Goal: Task Accomplishment & Management: Manage account settings

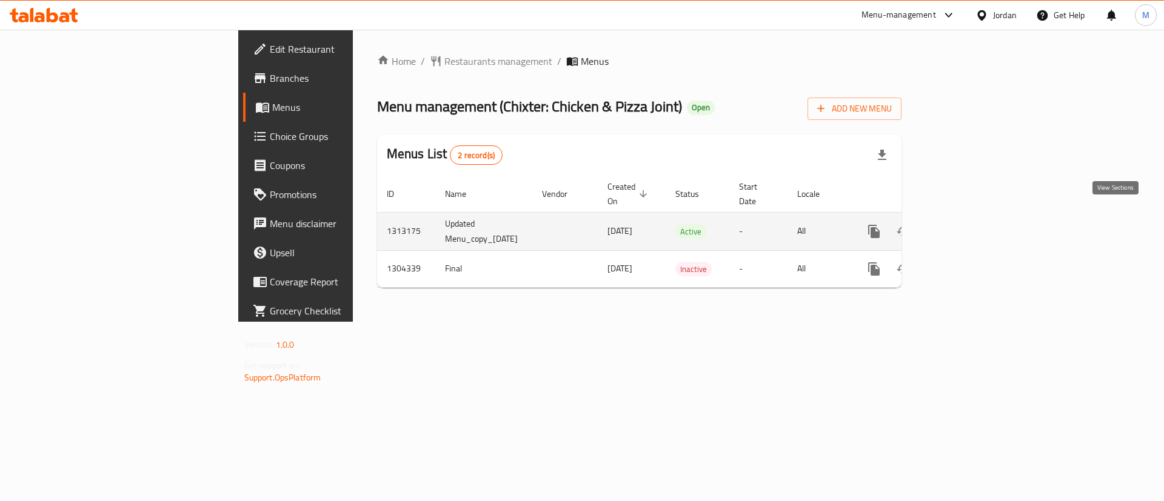
click at [969, 224] on icon "enhanced table" at bounding box center [961, 231] width 15 height 15
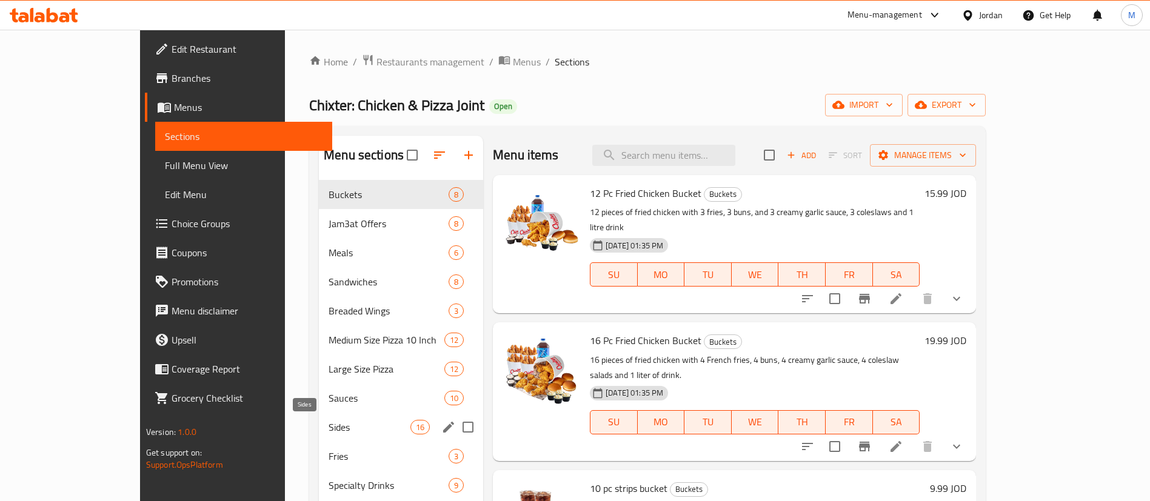
click at [329, 426] on span "Sides" at bounding box center [370, 427] width 82 height 15
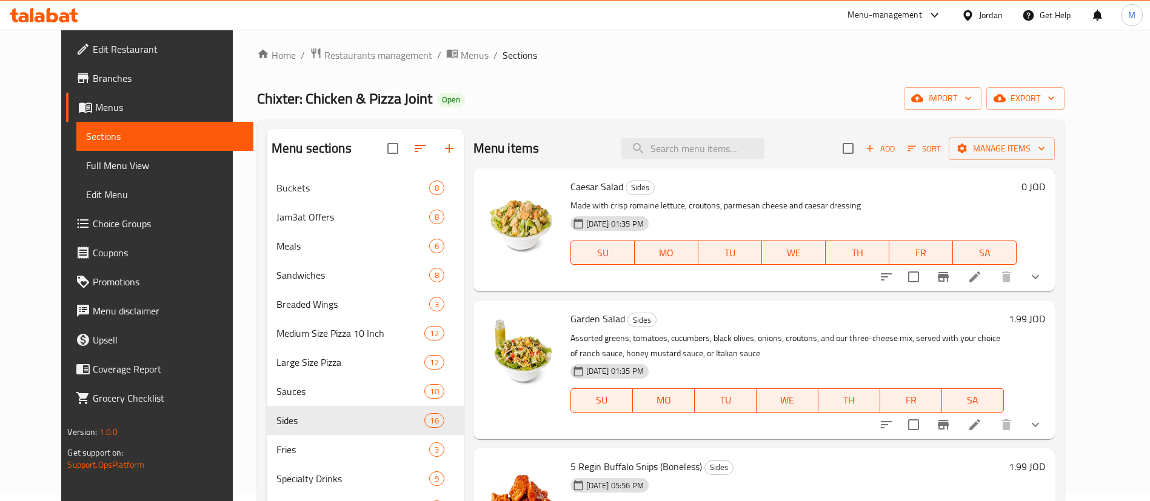
scroll to position [1, 0]
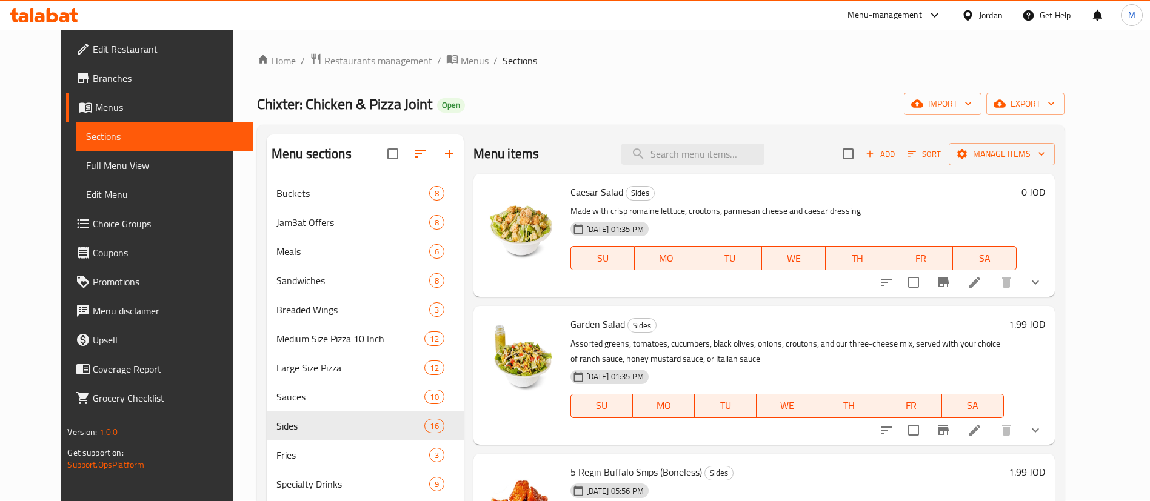
click at [348, 63] on span "Restaurants management" at bounding box center [378, 60] width 108 height 15
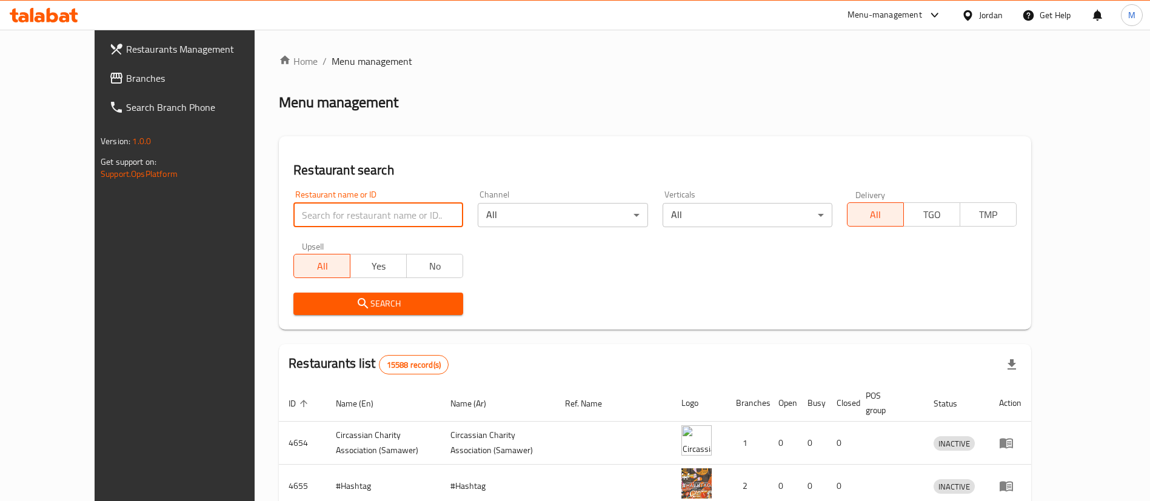
click at [370, 216] on input "search" at bounding box center [378, 215] width 170 height 24
type input "The Pizza Maker"
click at [401, 297] on span "Search" at bounding box center [378, 304] width 150 height 15
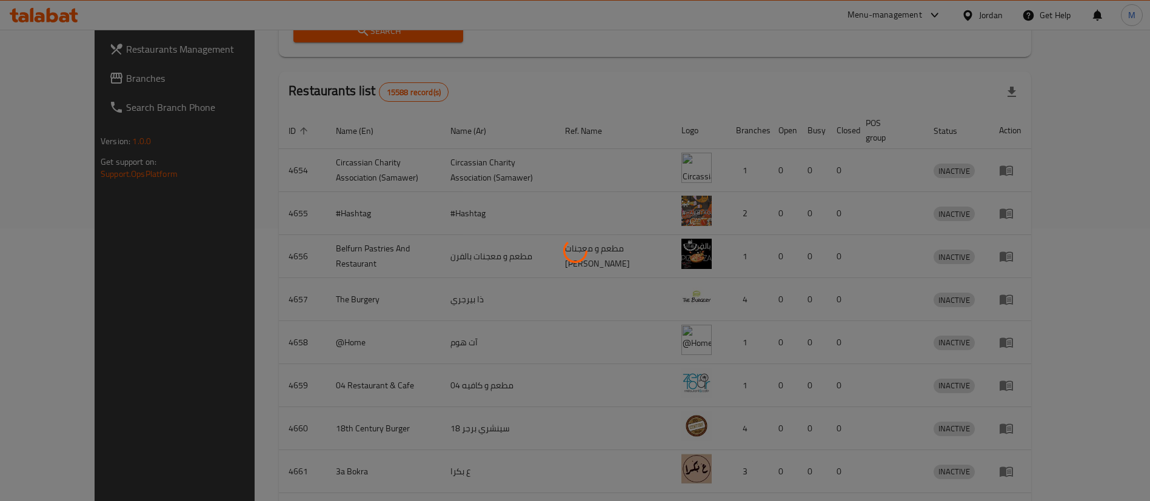
scroll to position [188, 0]
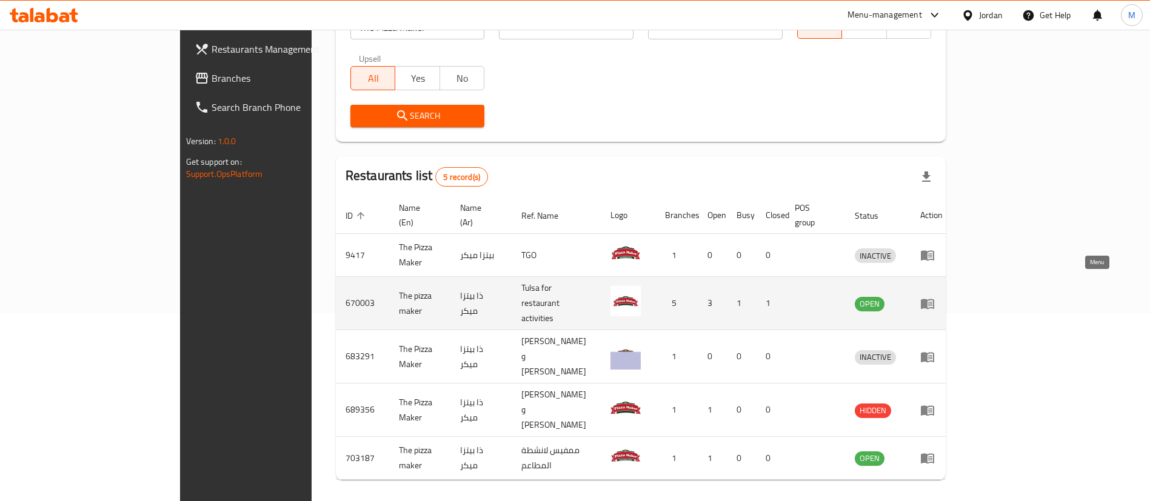
click at [934, 299] on icon "enhanced table" at bounding box center [927, 304] width 13 height 10
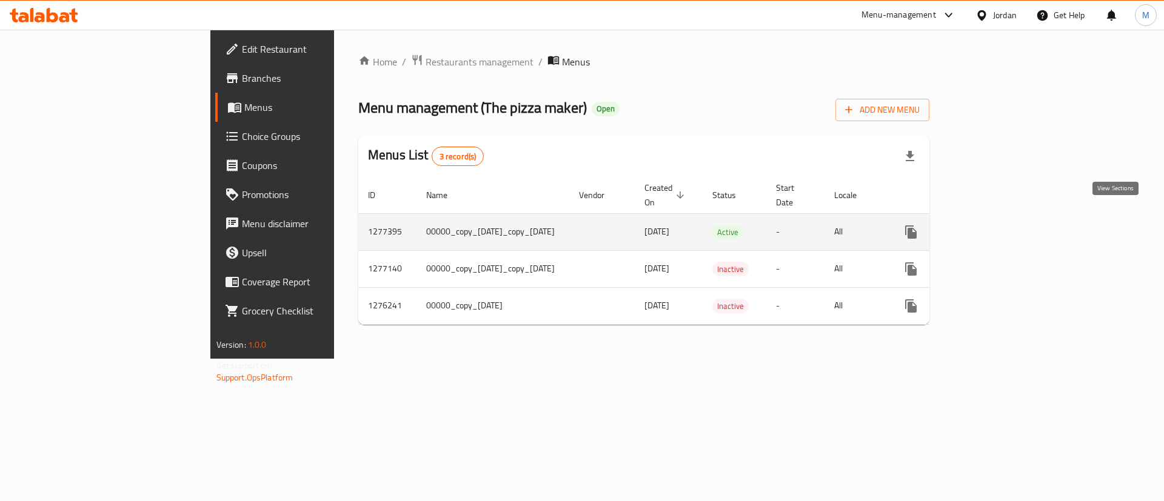
click at [1006, 225] on icon "enhanced table" at bounding box center [998, 232] width 15 height 15
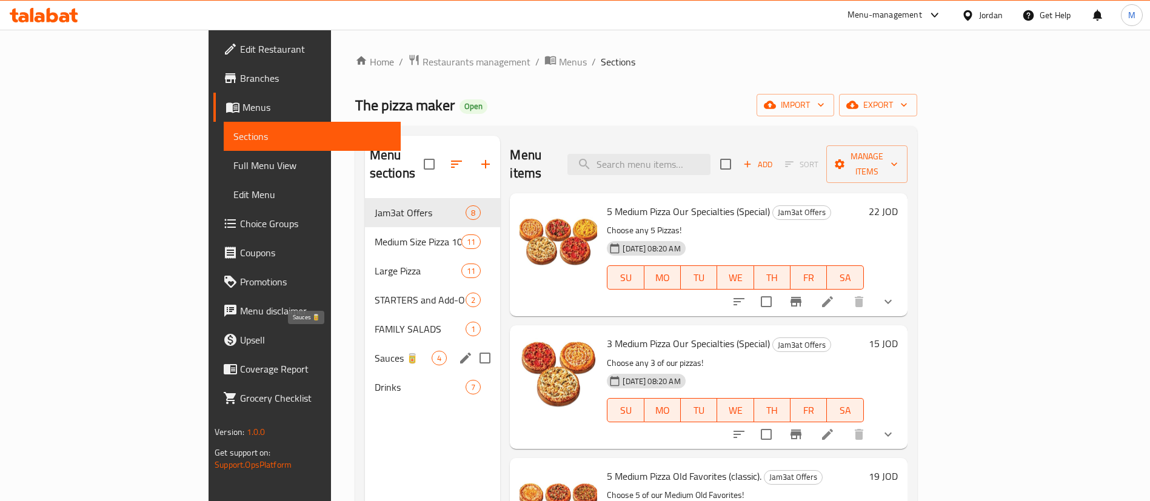
click at [375, 351] on span "Sauces 🥫" at bounding box center [404, 358] width 58 height 15
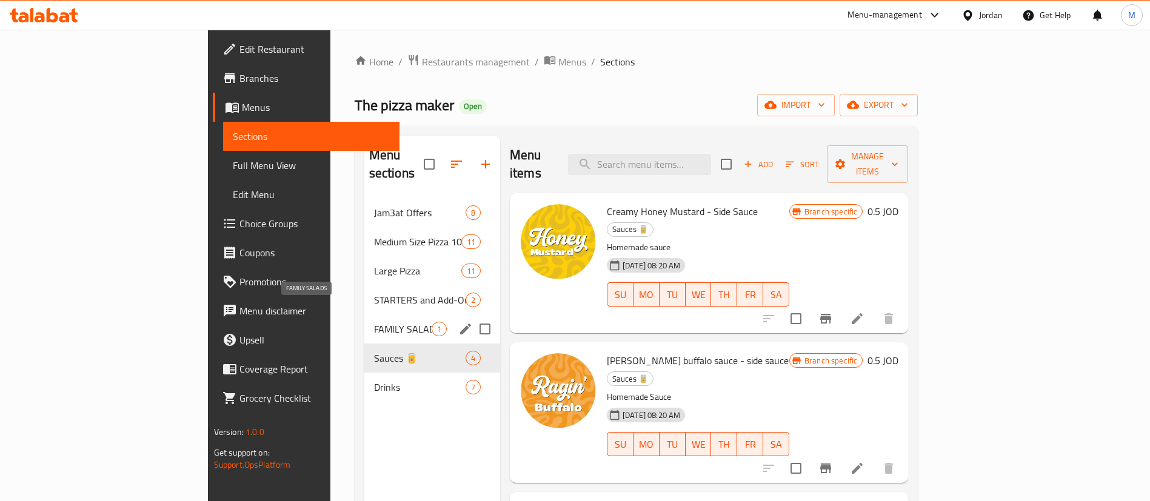
click at [374, 322] on span "FAMILY SALADS" at bounding box center [403, 329] width 58 height 15
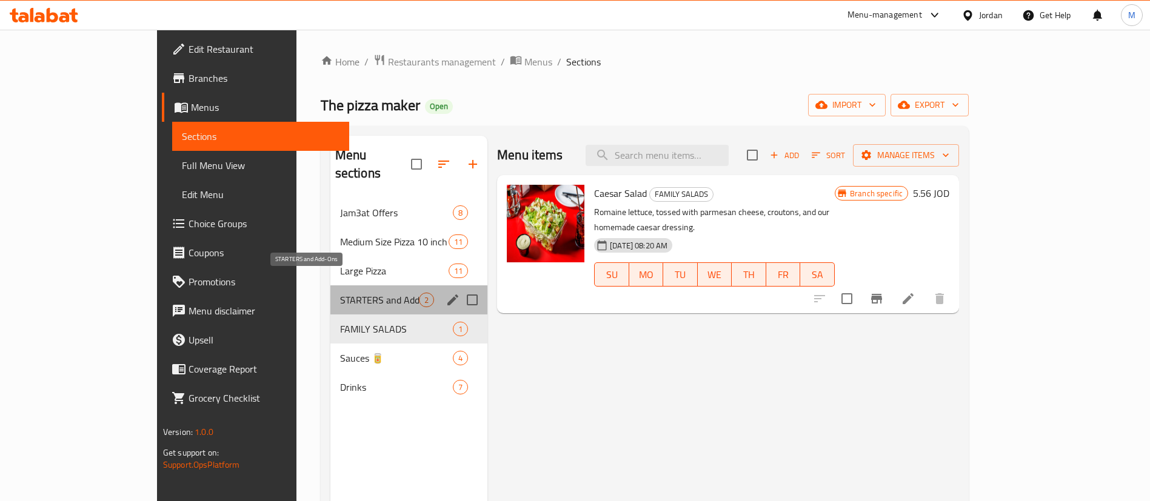
click at [344, 293] on span "STARTERS and Add-Ons" at bounding box center [379, 300] width 79 height 15
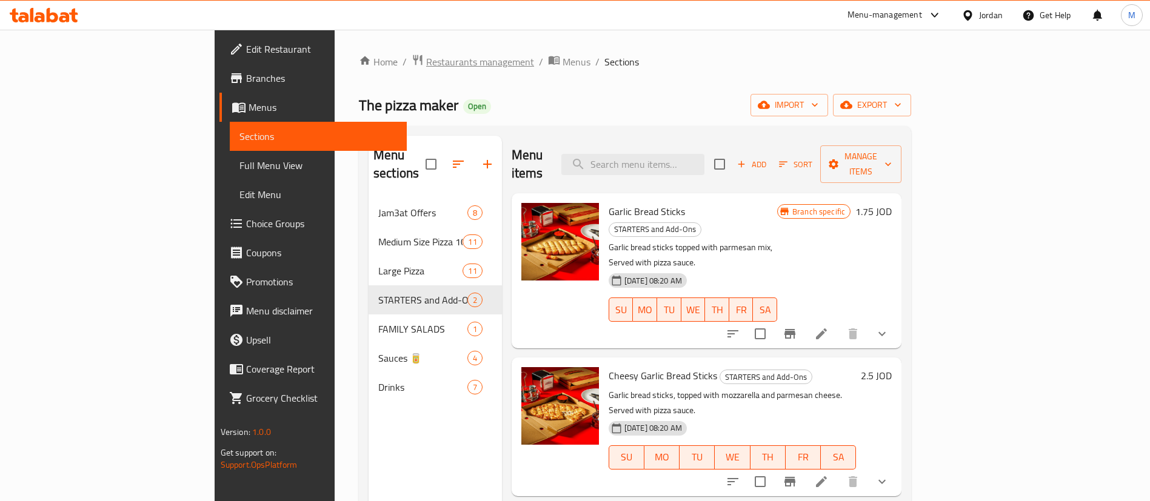
click at [426, 67] on span "Restaurants management" at bounding box center [480, 62] width 108 height 15
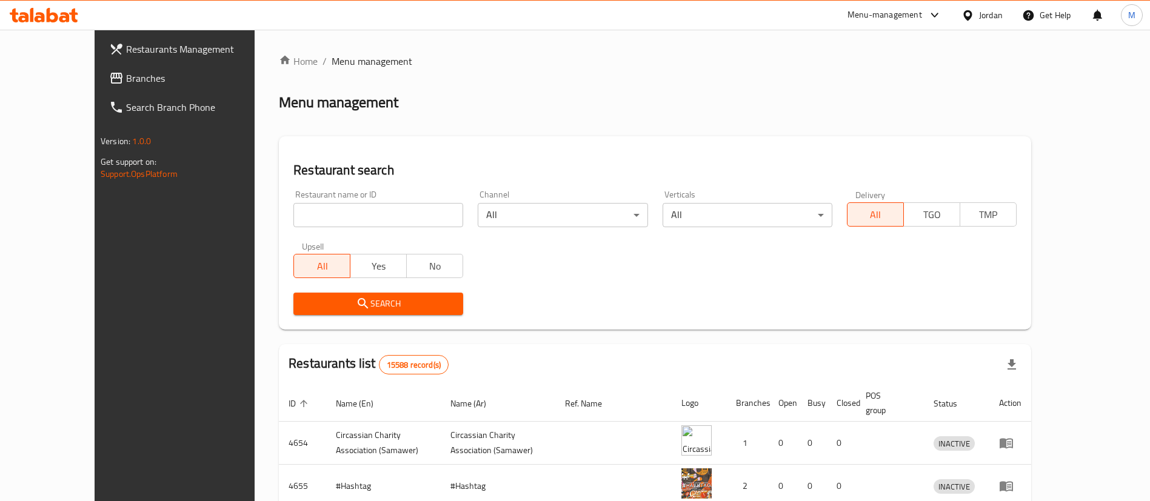
click at [373, 218] on input "search" at bounding box center [378, 215] width 170 height 24
type input "The Pizza Maker"
click at [423, 301] on span "Search" at bounding box center [378, 304] width 150 height 15
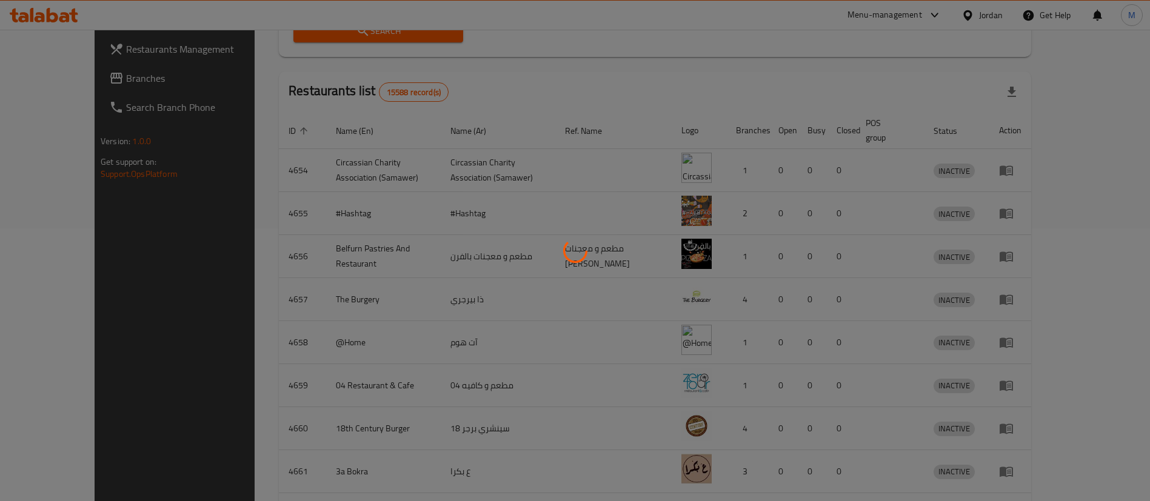
scroll to position [188, 0]
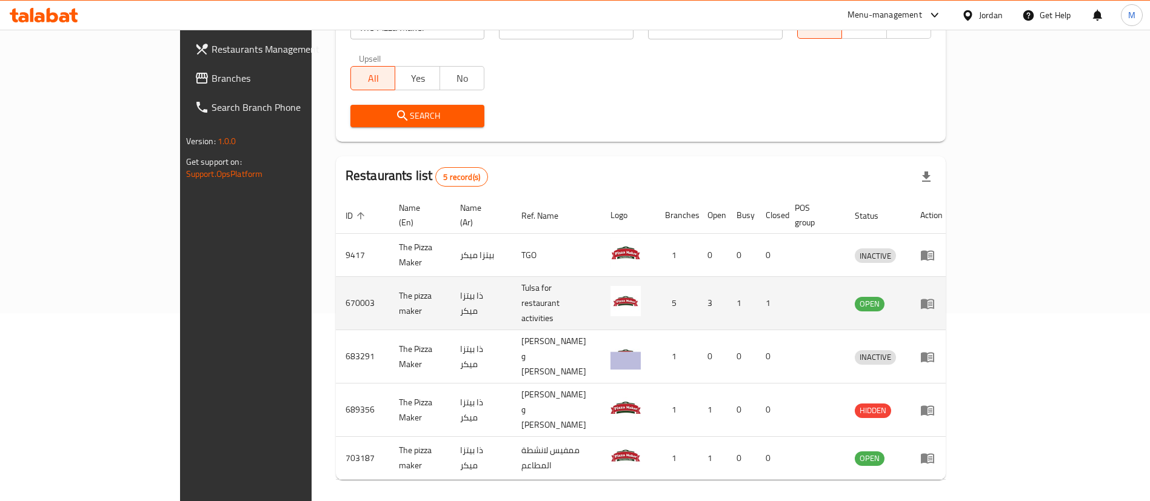
click at [389, 286] on td "The pizza maker" at bounding box center [419, 303] width 61 height 53
copy td "The pizza maker"
click at [336, 282] on td "670003" at bounding box center [362, 303] width 53 height 53
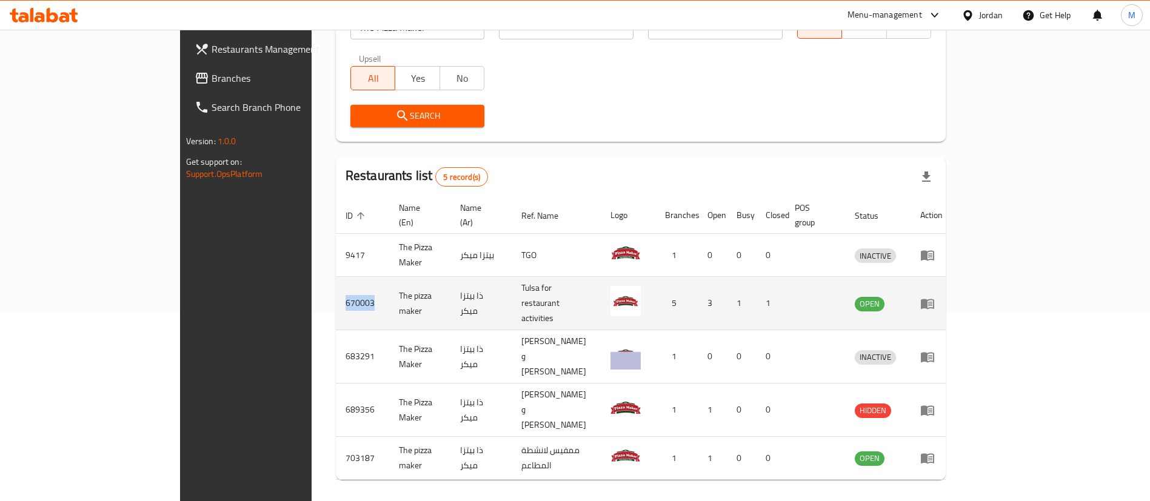
click at [336, 282] on td "670003" at bounding box center [362, 303] width 53 height 53
copy td "670003"
click at [935, 297] on icon "enhanced table" at bounding box center [927, 304] width 15 height 15
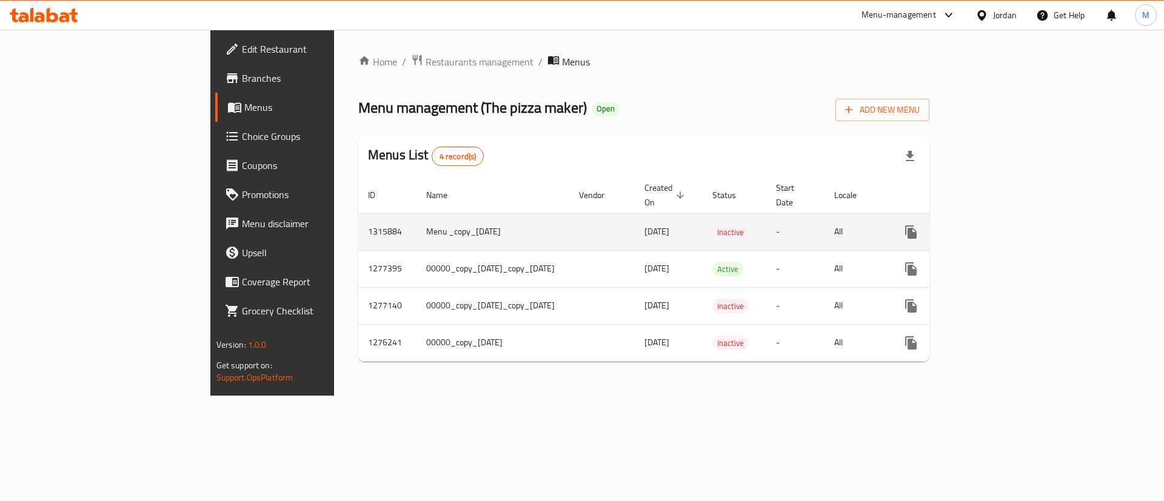
click at [1013, 218] on link "enhanced table" at bounding box center [998, 232] width 29 height 29
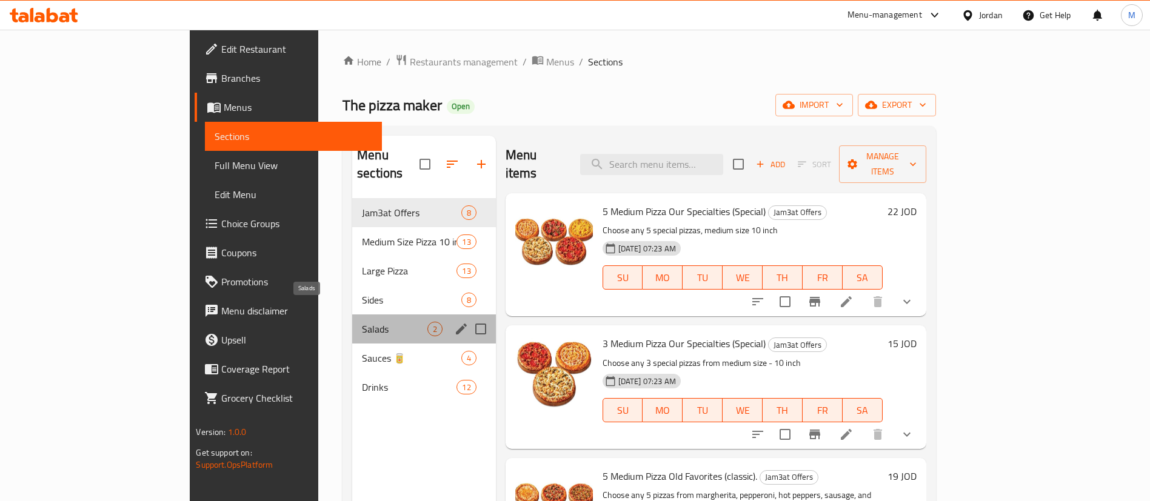
click at [362, 322] on span "Salads" at bounding box center [394, 329] width 65 height 15
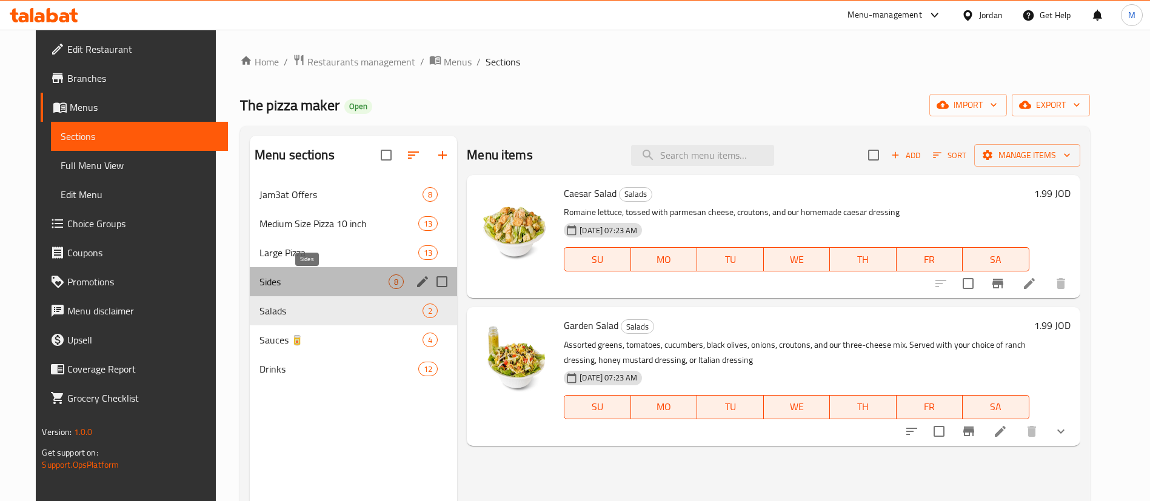
click at [294, 286] on span "Sides" at bounding box center [324, 282] width 129 height 15
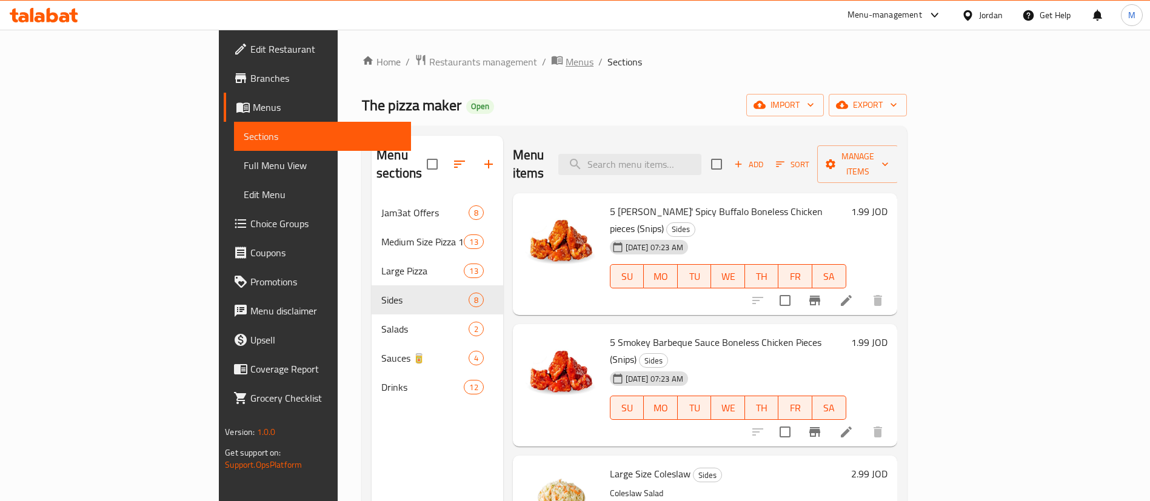
click at [566, 56] on span "Menus" at bounding box center [580, 62] width 28 height 15
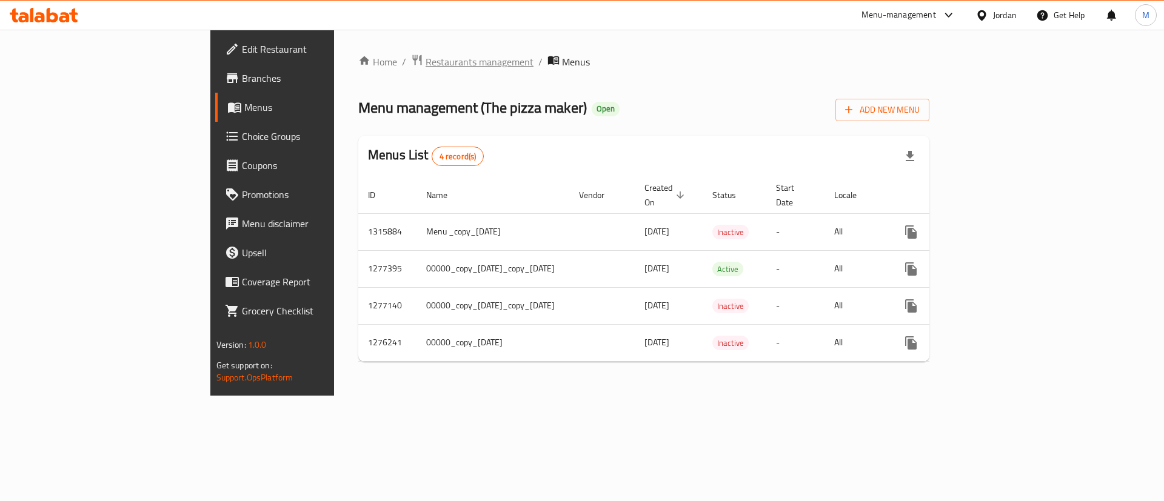
click at [426, 62] on span "Restaurants management" at bounding box center [480, 62] width 108 height 15
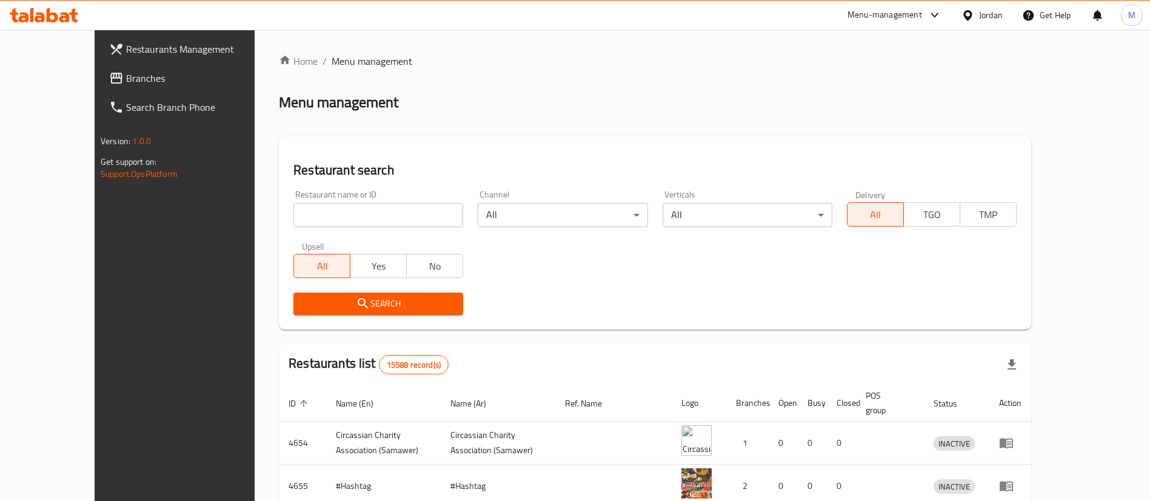
click at [909, 16] on div "Menu-management" at bounding box center [885, 15] width 75 height 15
click at [871, 80] on div "Agent Campaigns Center" at bounding box center [816, 81] width 111 height 28
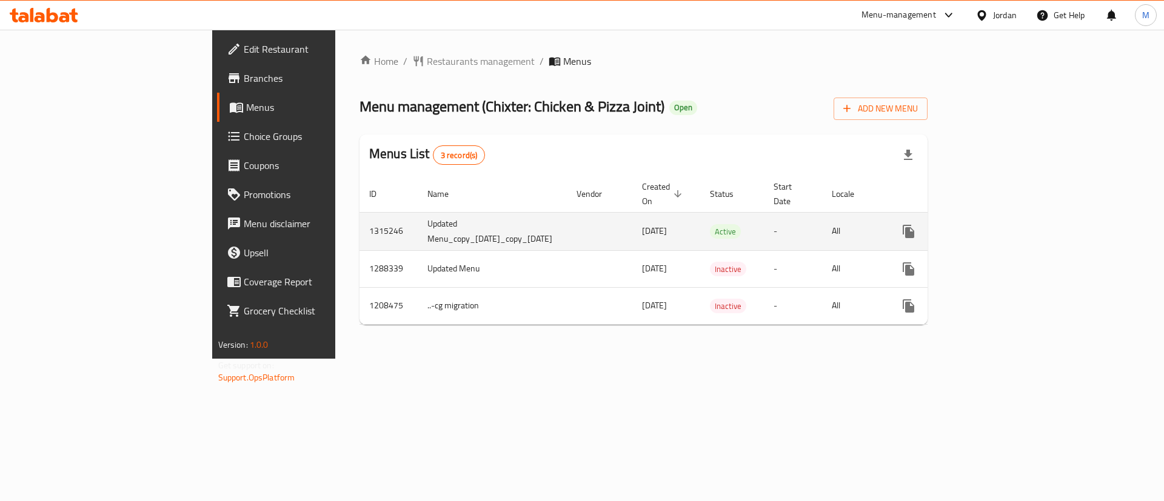
click at [1004, 224] on icon "enhanced table" at bounding box center [996, 231] width 15 height 15
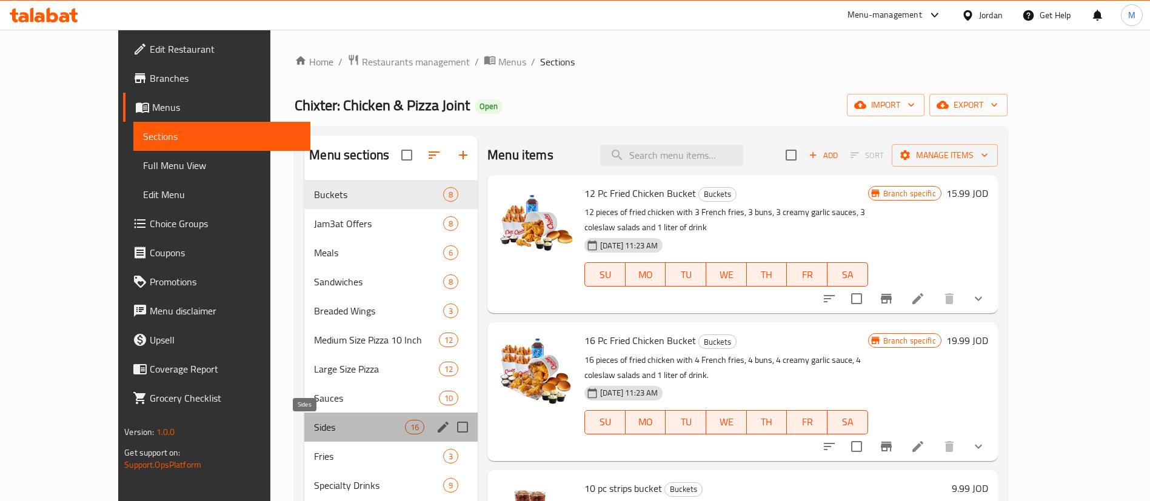
click at [332, 430] on span "Sides" at bounding box center [359, 427] width 91 height 15
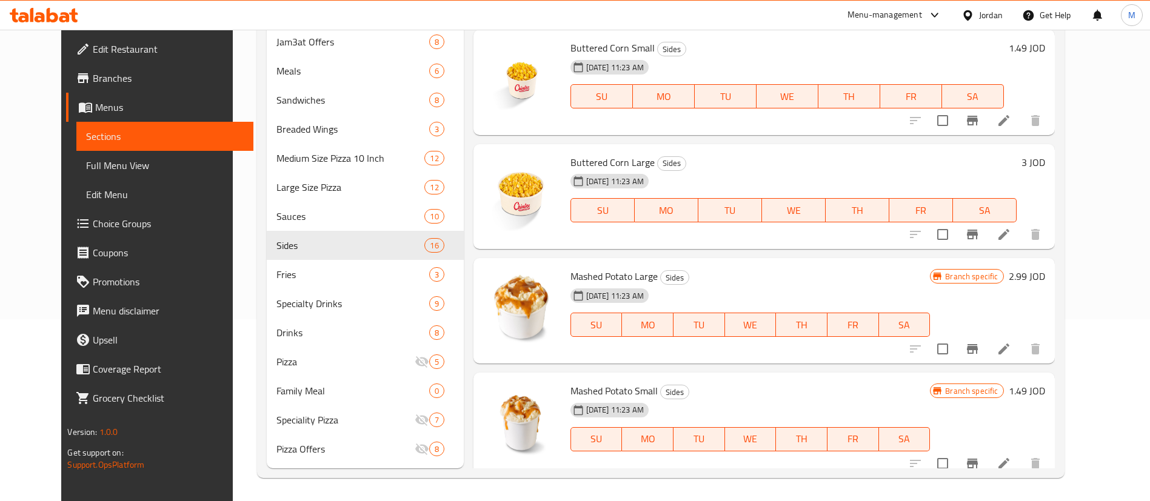
scroll to position [637, 0]
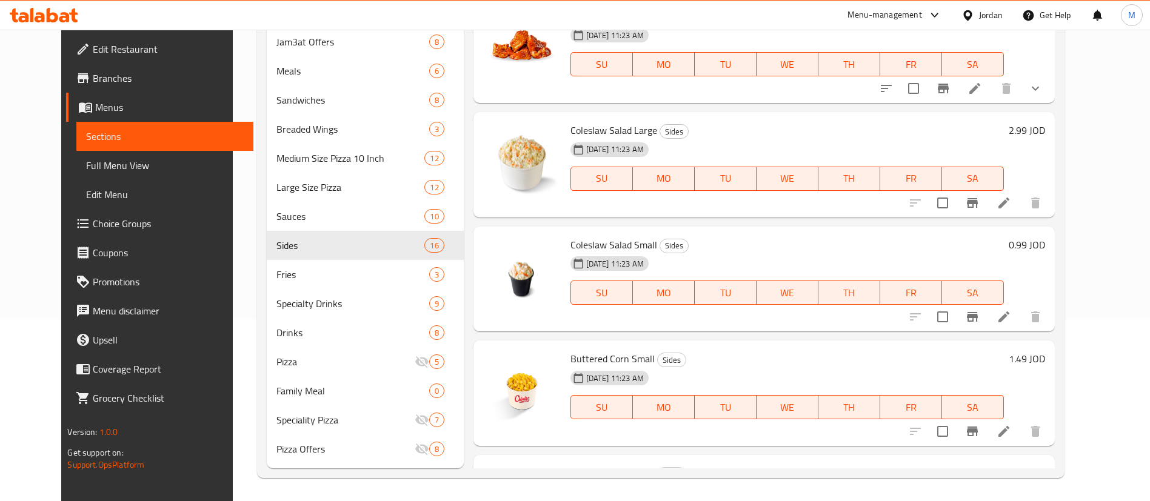
click at [877, 5] on div "Menu-management" at bounding box center [895, 15] width 114 height 29
click at [874, 16] on div "Menu-management" at bounding box center [885, 15] width 75 height 15
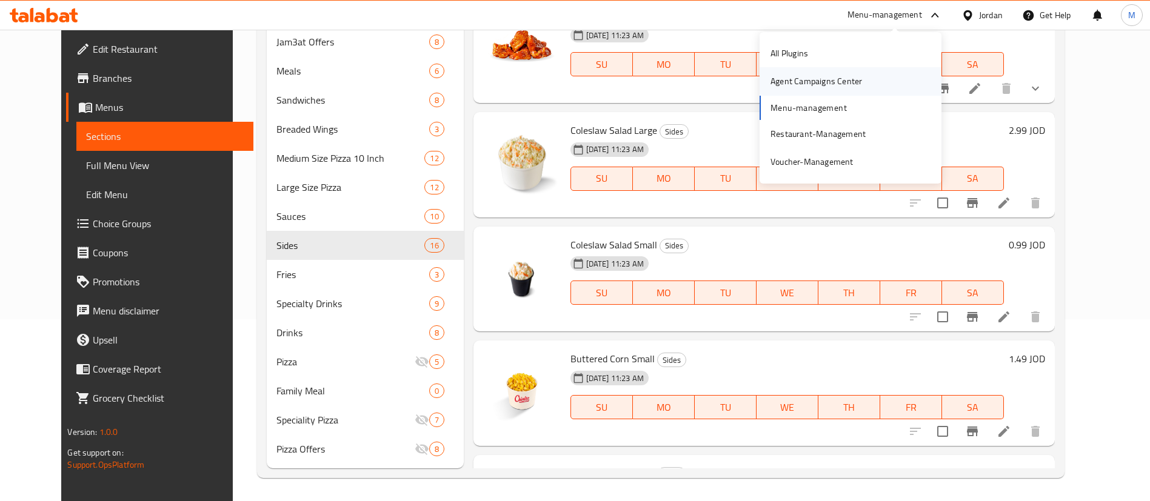
click at [839, 75] on div "Agent Campaigns Center" at bounding box center [817, 81] width 92 height 13
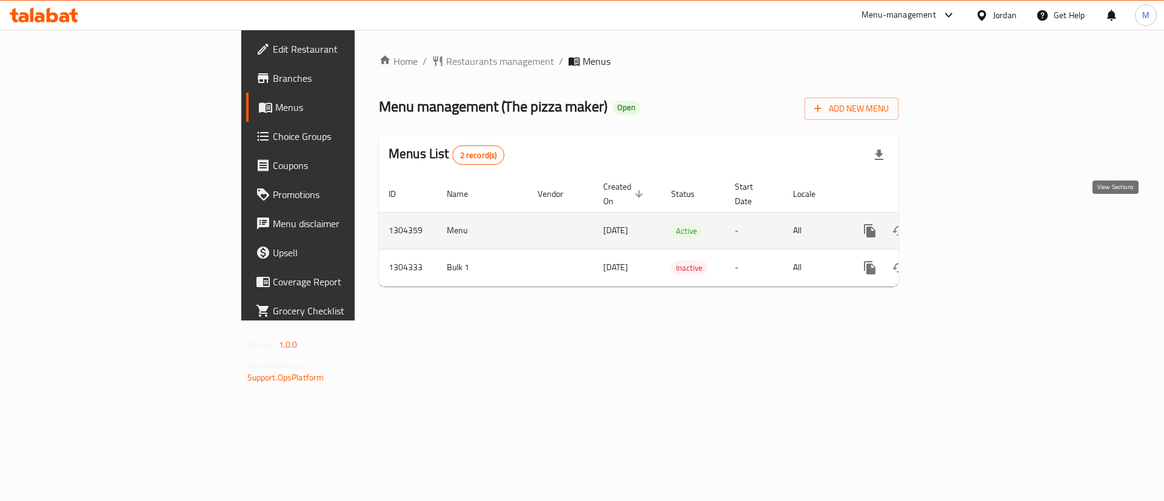
click at [963, 226] on icon "enhanced table" at bounding box center [957, 231] width 11 height 11
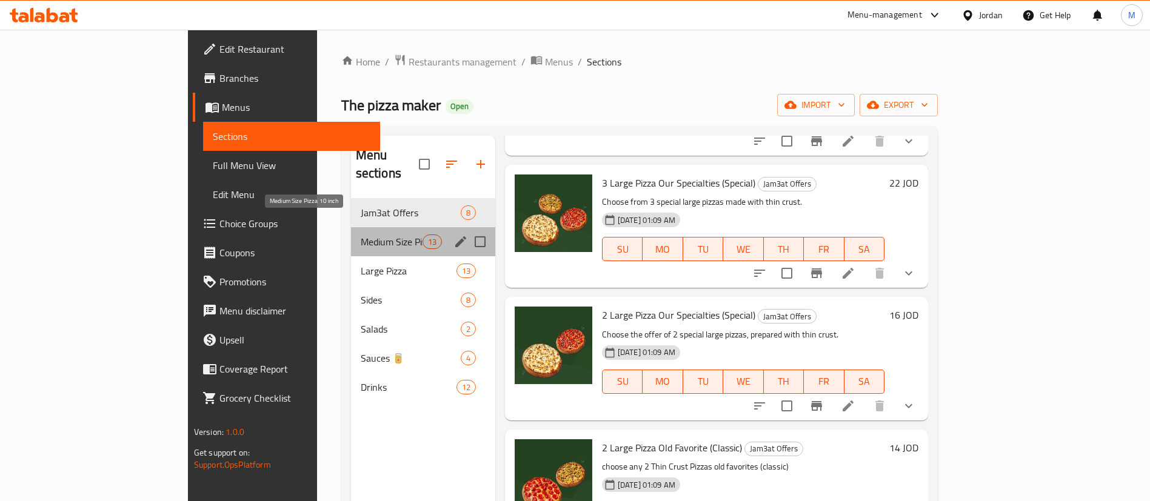
click at [361, 235] on span "Medium Size Pizza 10 inch" at bounding box center [392, 242] width 62 height 15
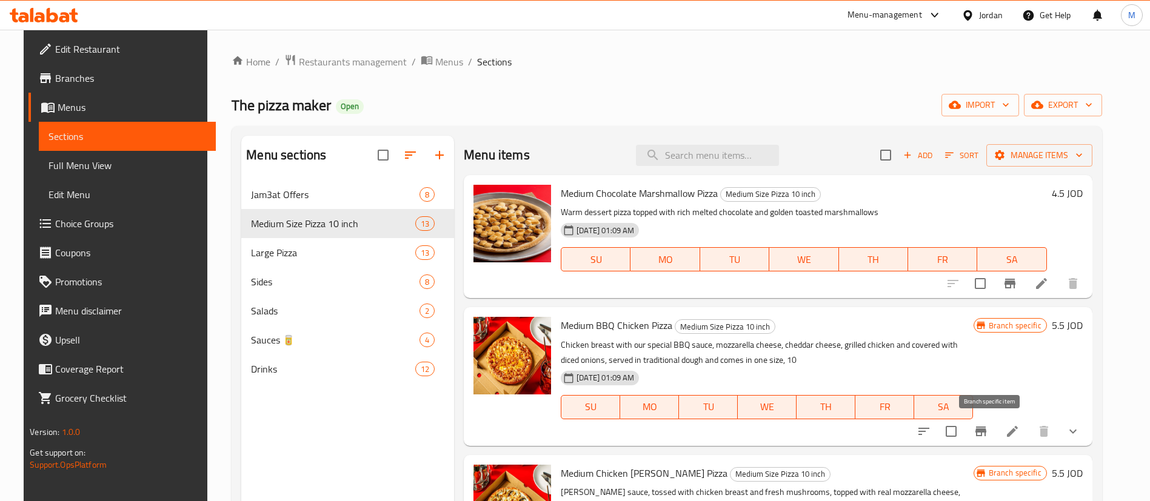
click at [996, 428] on button "Branch-specific-item" at bounding box center [981, 431] width 29 height 29
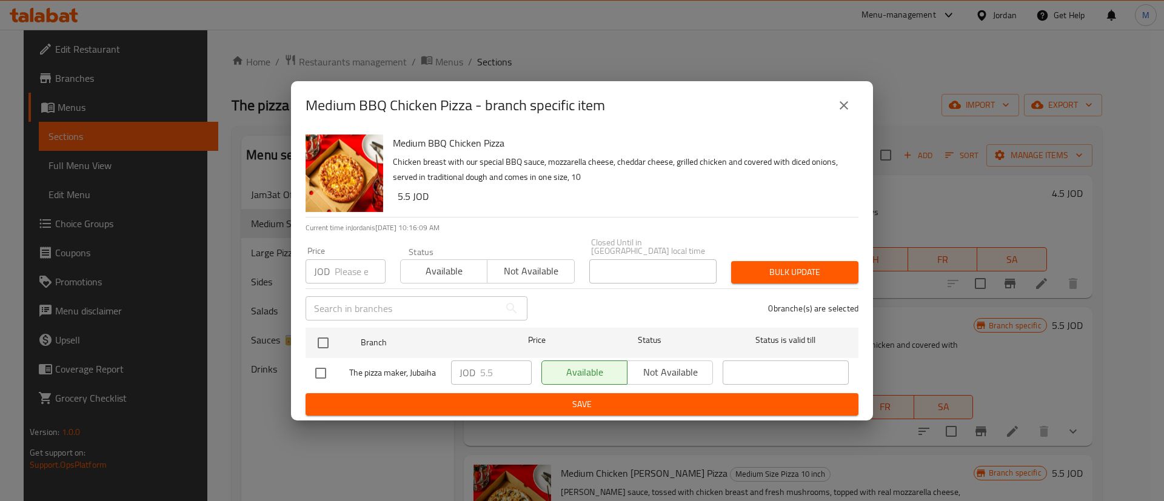
click at [841, 113] on icon "close" at bounding box center [844, 105] width 15 height 15
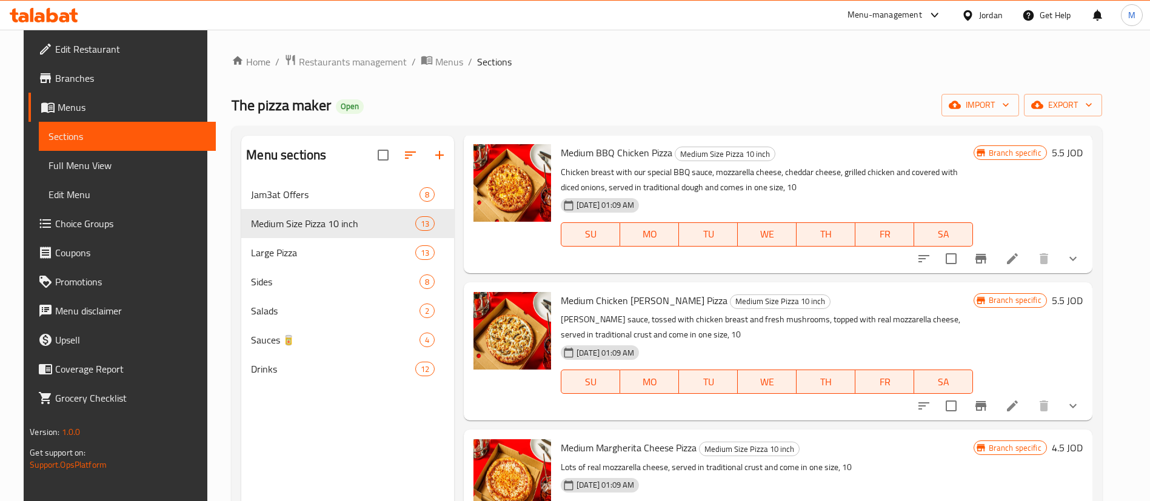
scroll to position [182, 0]
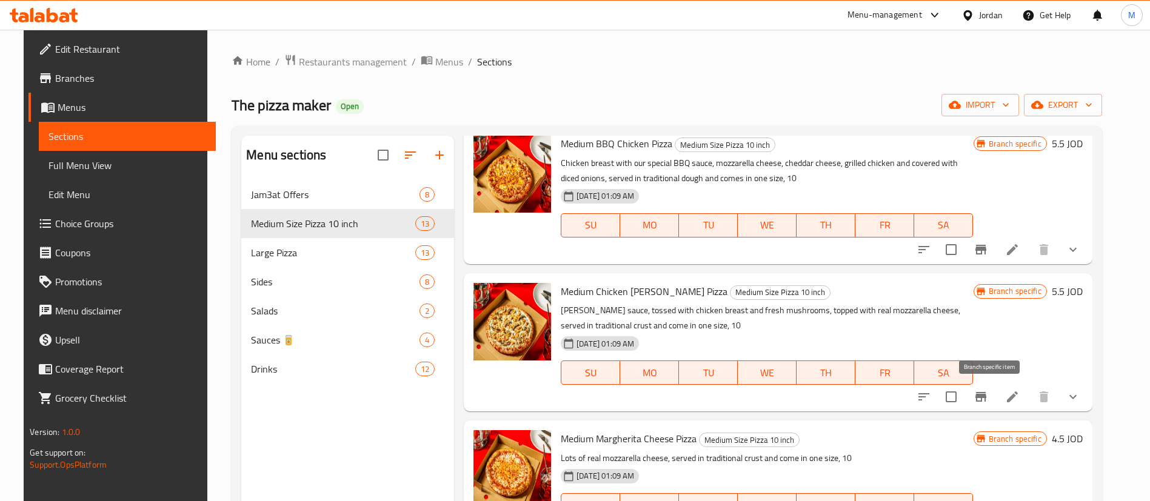
click at [988, 398] on icon "Branch-specific-item" at bounding box center [981, 397] width 15 height 15
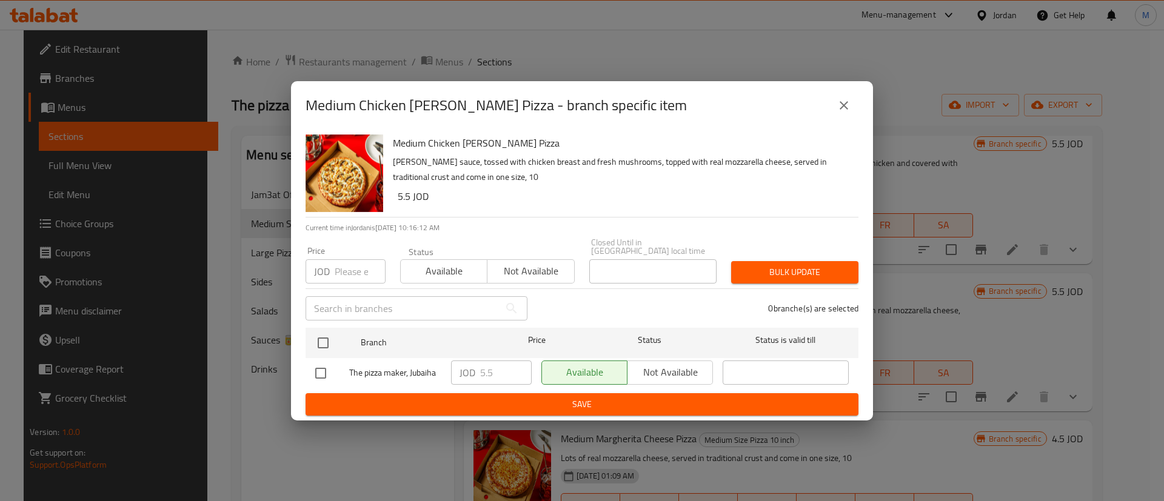
click at [847, 106] on icon "close" at bounding box center [844, 105] width 8 height 8
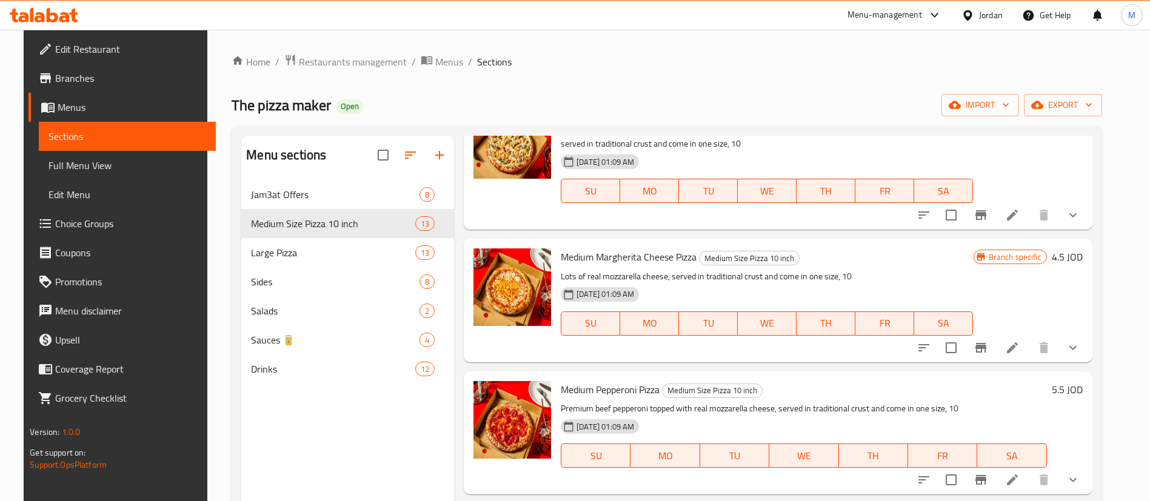
scroll to position [455, 0]
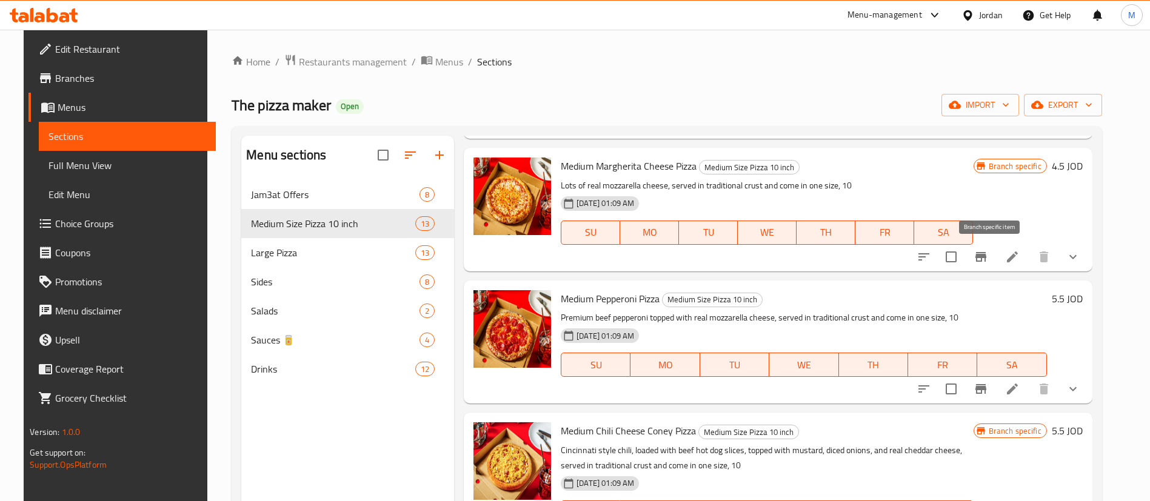
click at [987, 258] on icon "Branch-specific-item" at bounding box center [981, 257] width 11 height 10
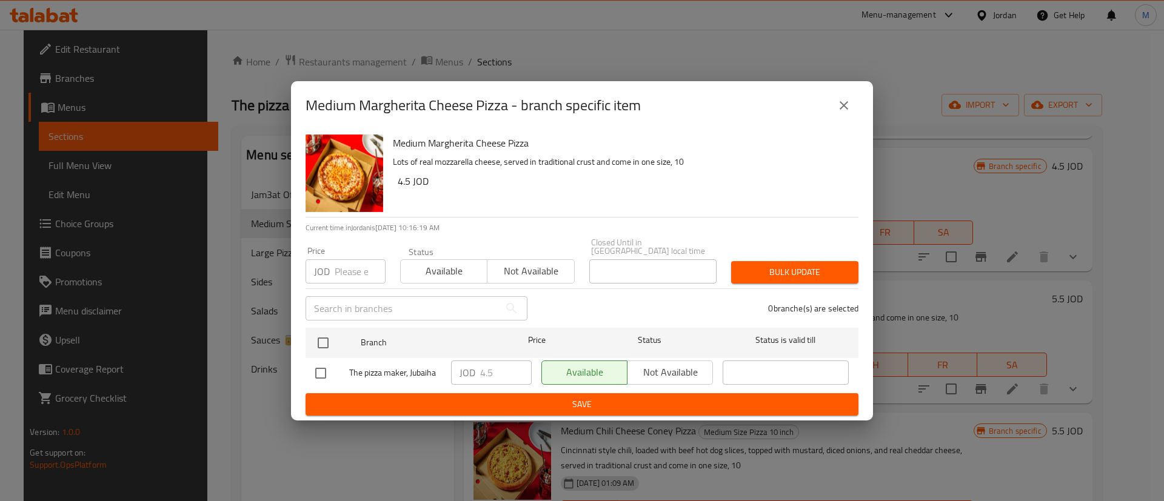
click at [848, 113] on icon "close" at bounding box center [844, 105] width 15 height 15
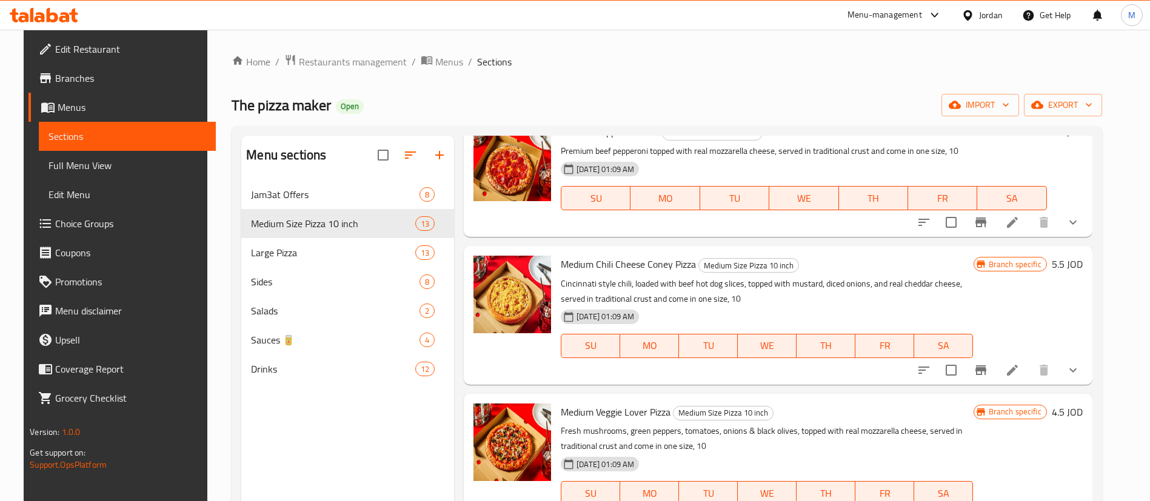
scroll to position [637, 0]
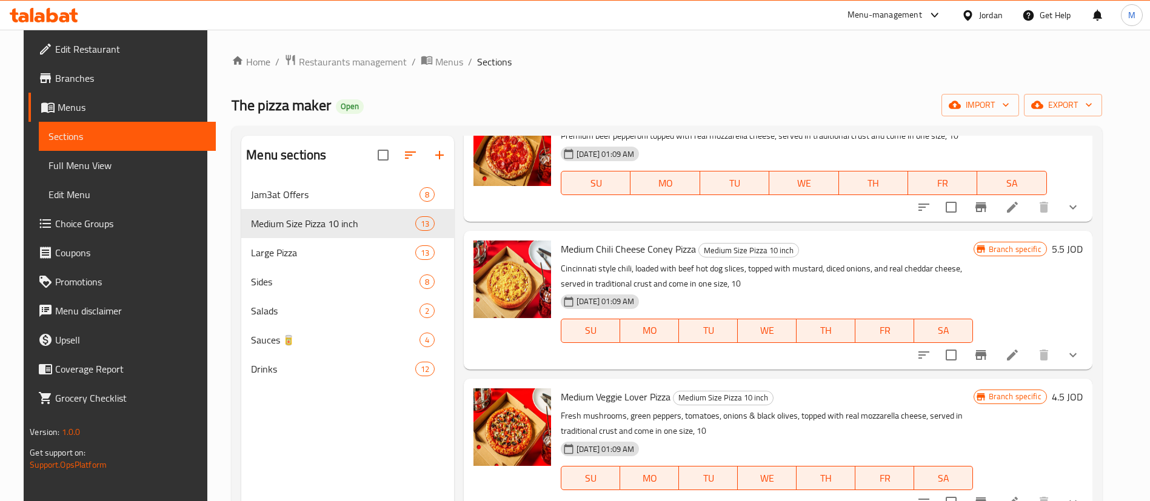
click at [988, 349] on icon "Branch-specific-item" at bounding box center [981, 355] width 15 height 15
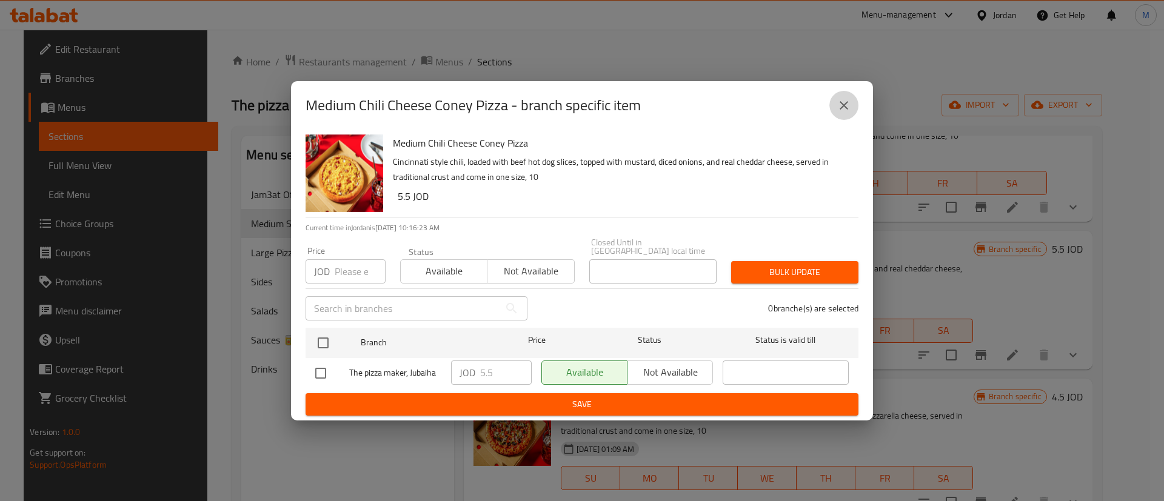
click at [842, 106] on icon "close" at bounding box center [844, 105] width 15 height 15
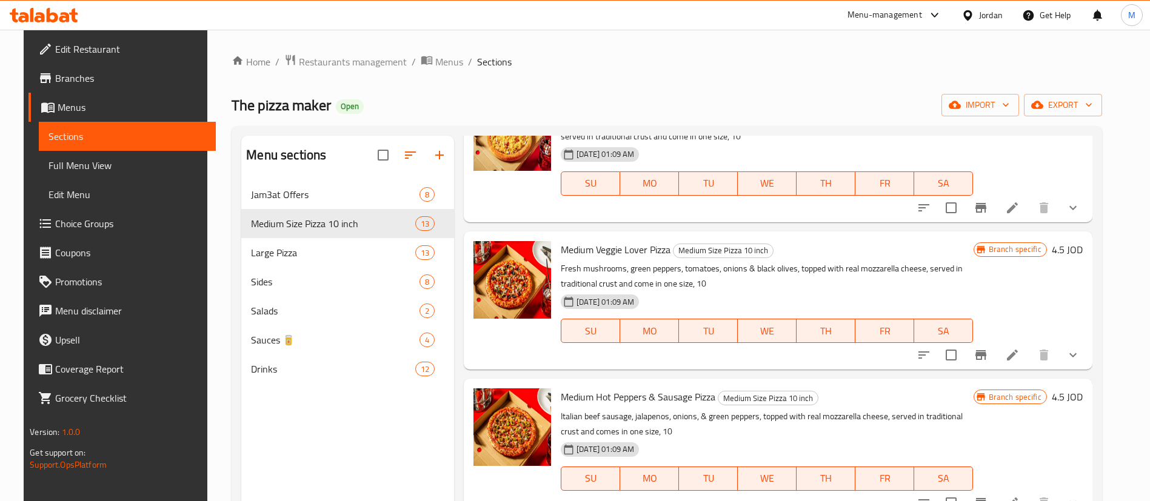
scroll to position [819, 0]
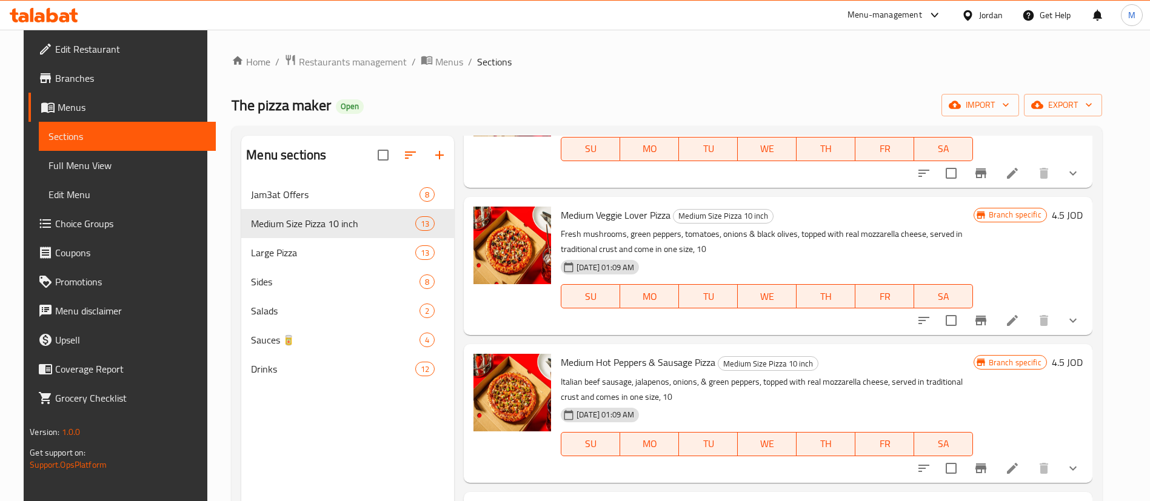
click at [987, 321] on icon "Branch-specific-item" at bounding box center [981, 321] width 11 height 10
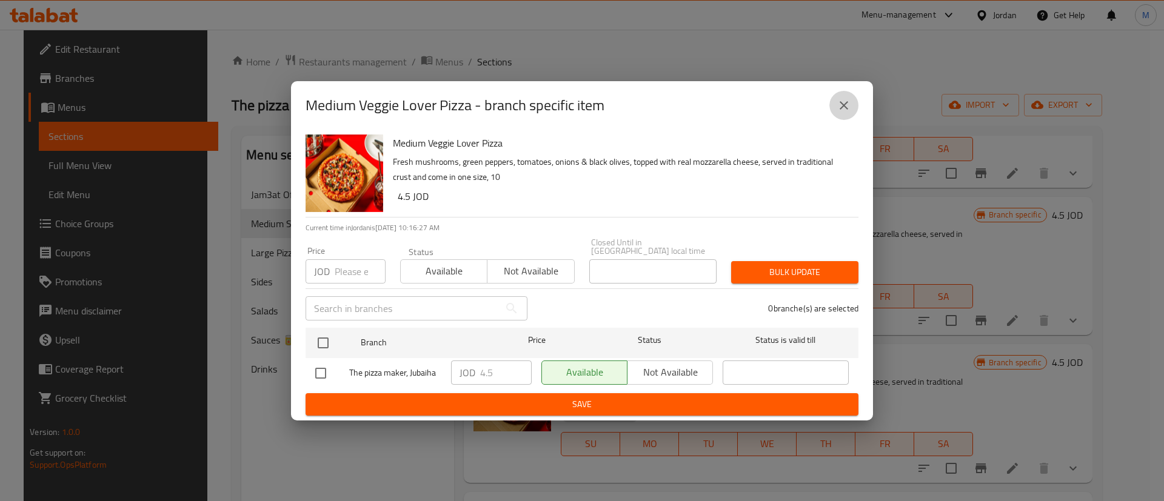
drag, startPoint x: 843, startPoint y: 104, endPoint x: 874, endPoint y: 145, distance: 51.1
click at [842, 104] on icon "close" at bounding box center [844, 105] width 15 height 15
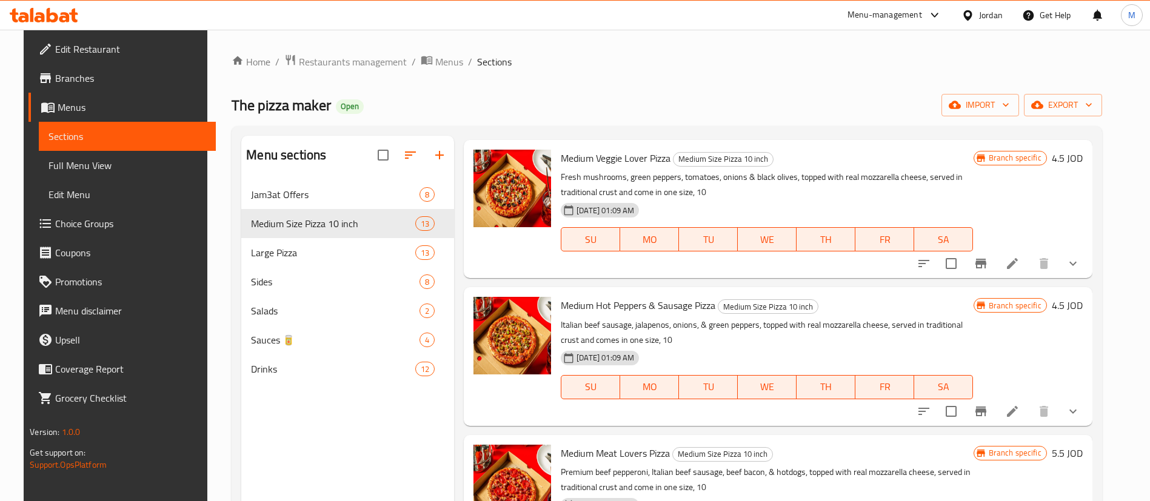
scroll to position [910, 0]
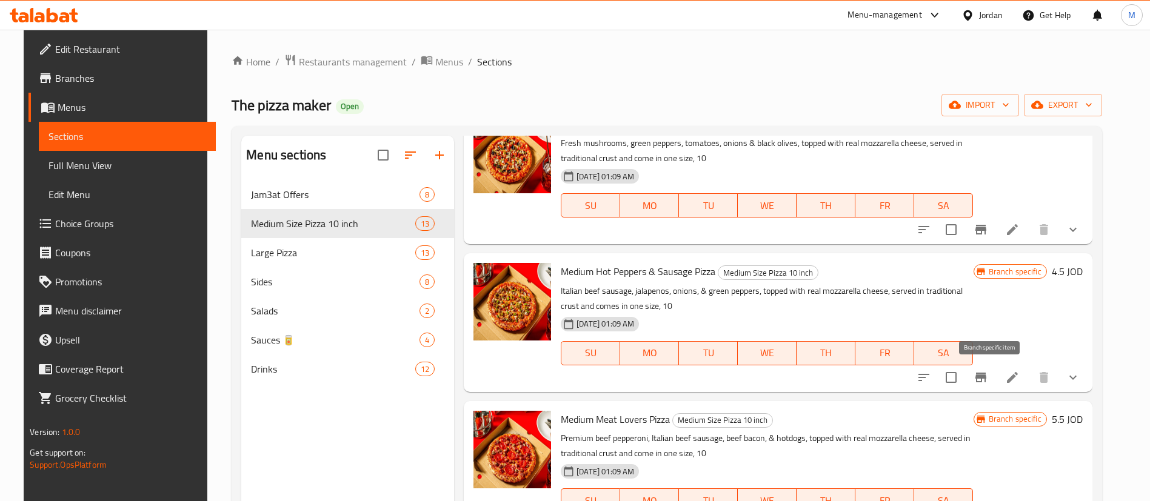
click at [988, 382] on icon "Branch-specific-item" at bounding box center [981, 377] width 15 height 15
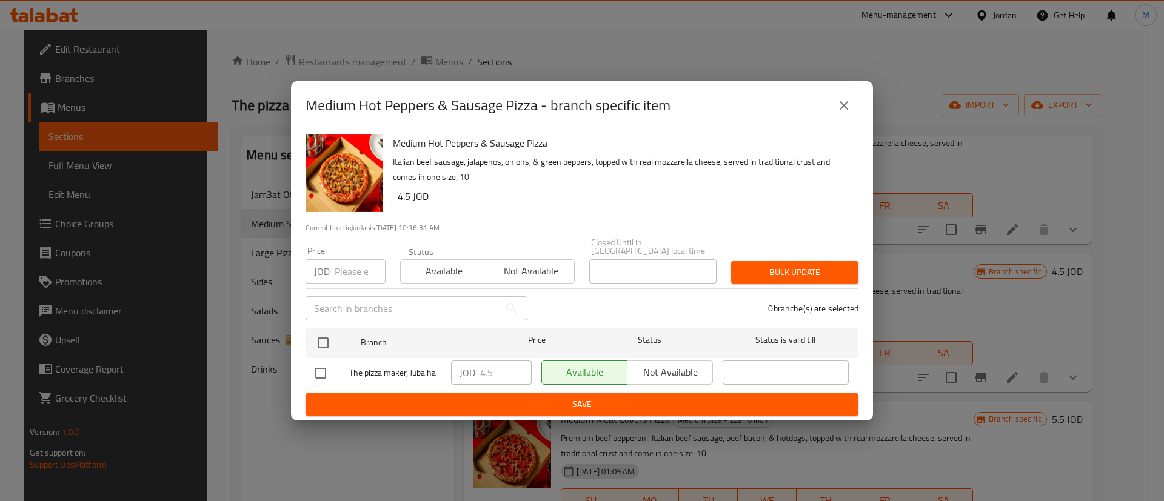
click at [847, 110] on icon "close" at bounding box center [844, 105] width 15 height 15
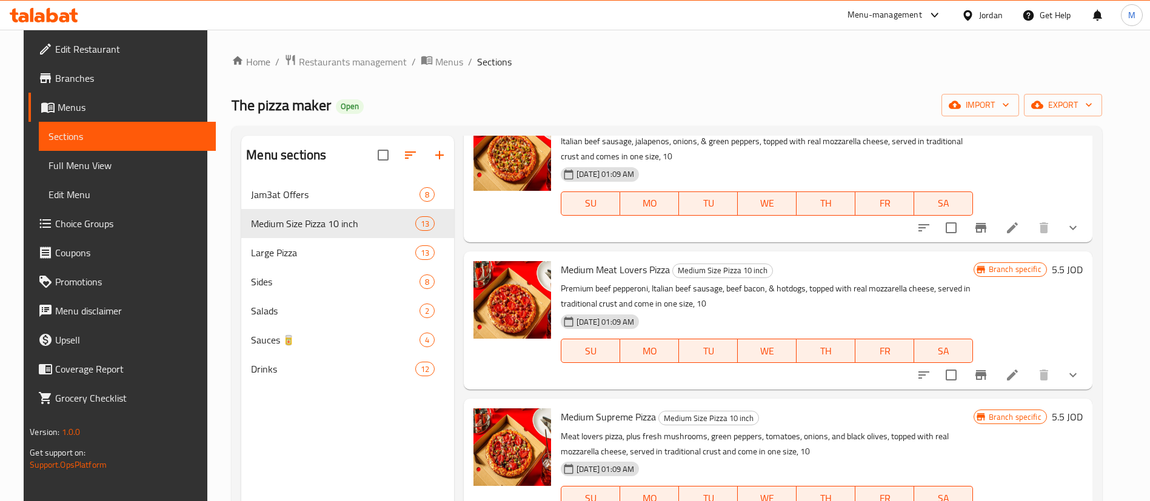
scroll to position [1091, 0]
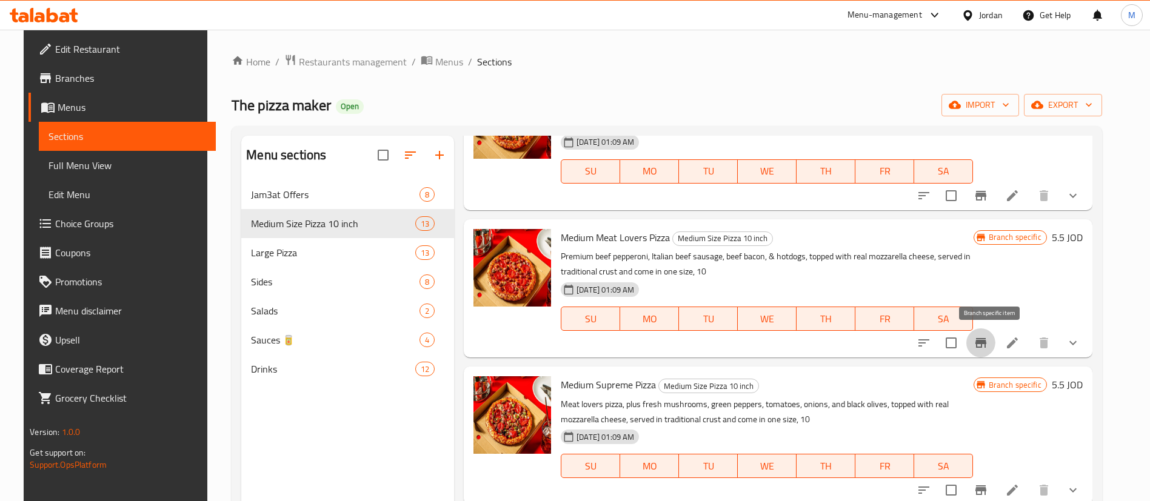
click at [987, 346] on icon "Branch-specific-item" at bounding box center [981, 343] width 11 height 10
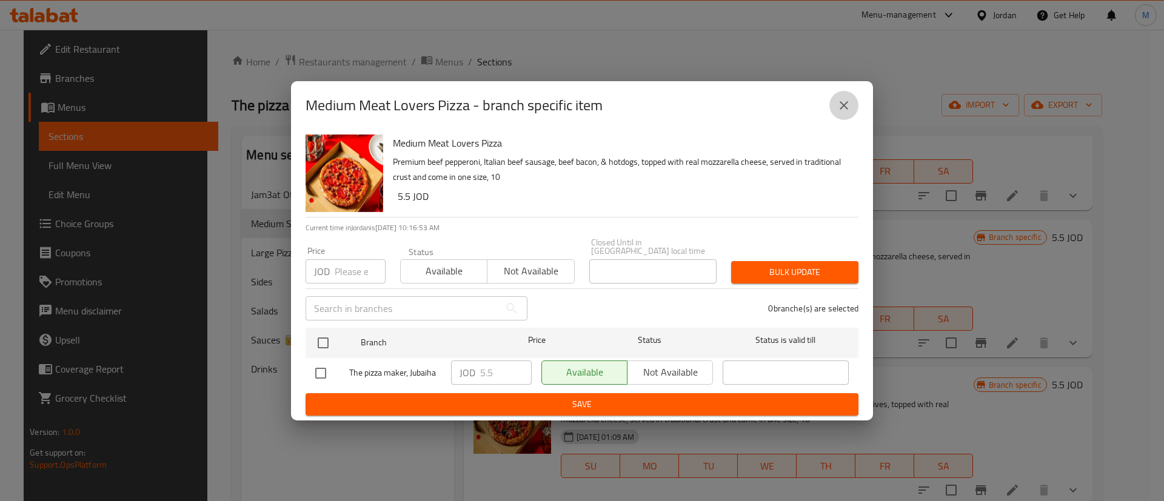
click at [849, 106] on icon "close" at bounding box center [844, 105] width 15 height 15
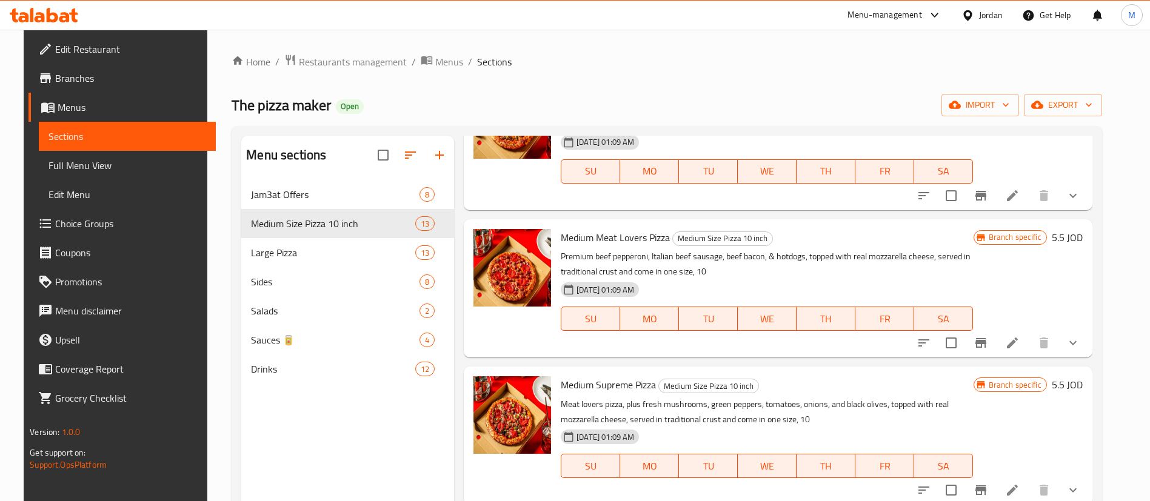
scroll to position [1182, 0]
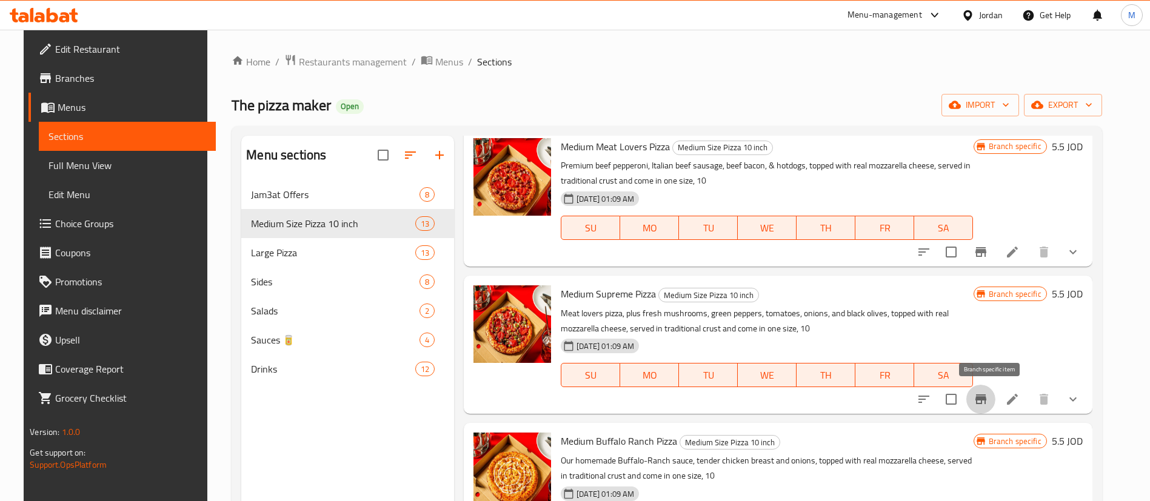
click at [988, 394] on icon "Branch-specific-item" at bounding box center [981, 399] width 15 height 15
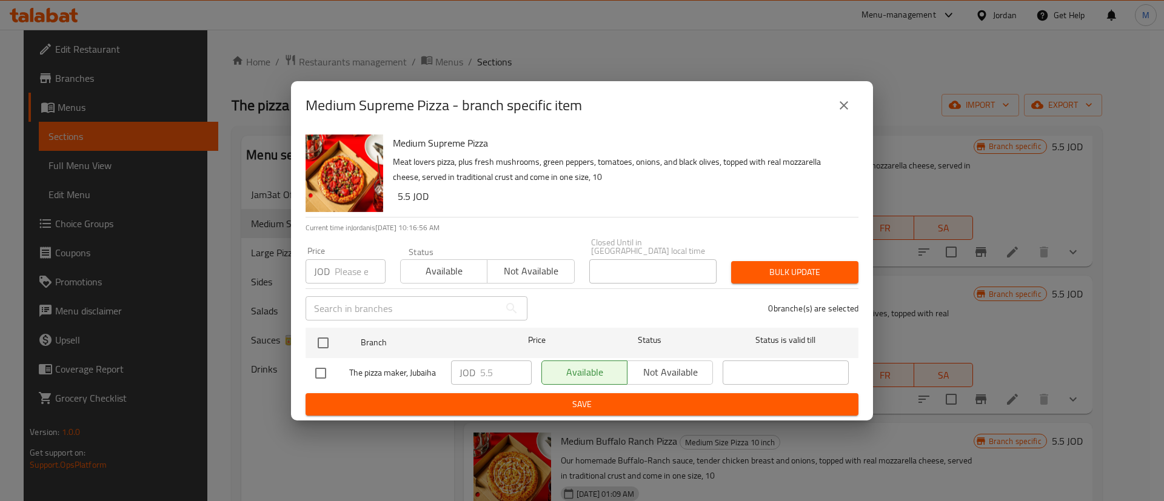
click at [851, 109] on button "close" at bounding box center [843, 105] width 29 height 29
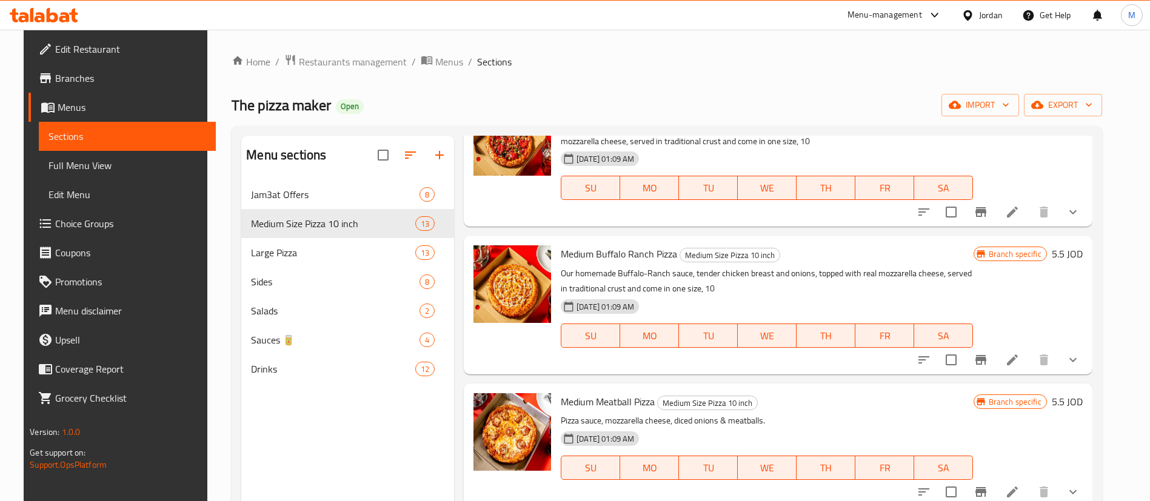
scroll to position [1372, 0]
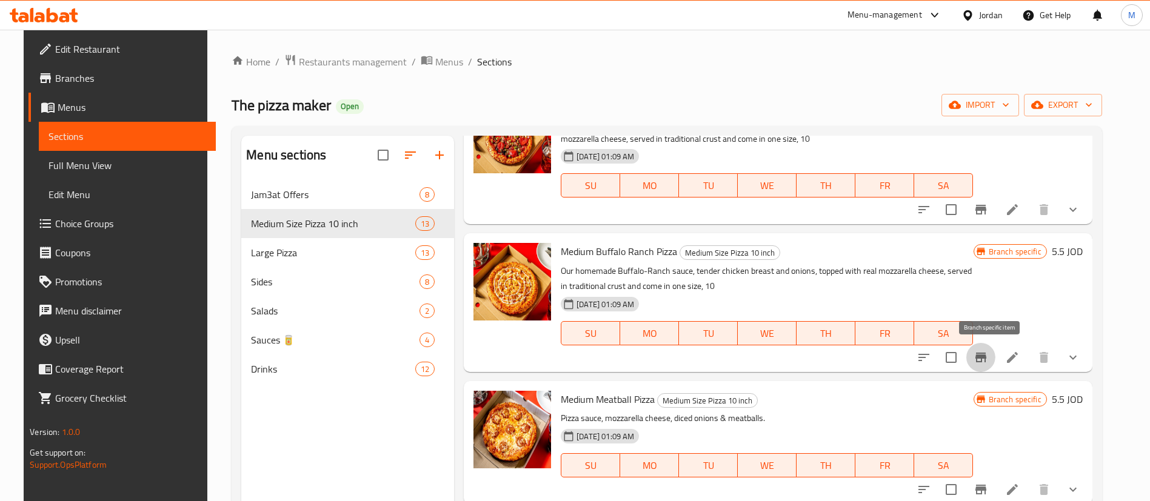
click at [987, 358] on icon "Branch-specific-item" at bounding box center [981, 358] width 11 height 10
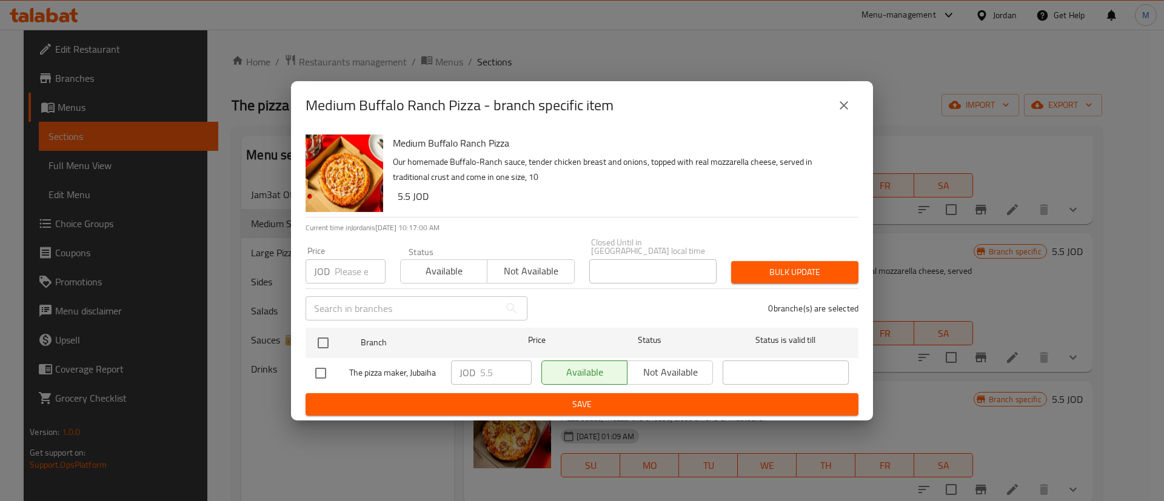
click at [846, 113] on icon "close" at bounding box center [844, 105] width 15 height 15
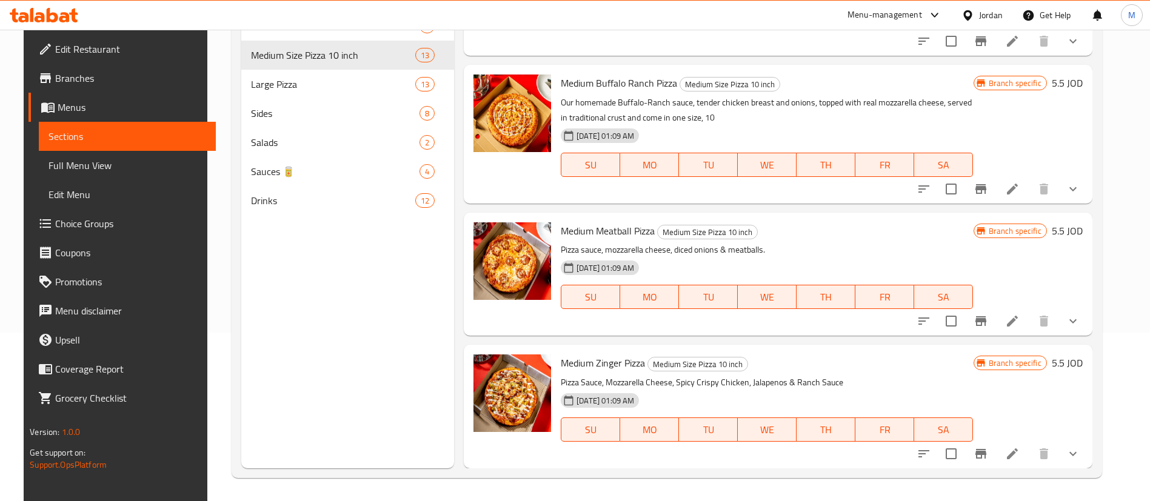
scroll to position [170, 0]
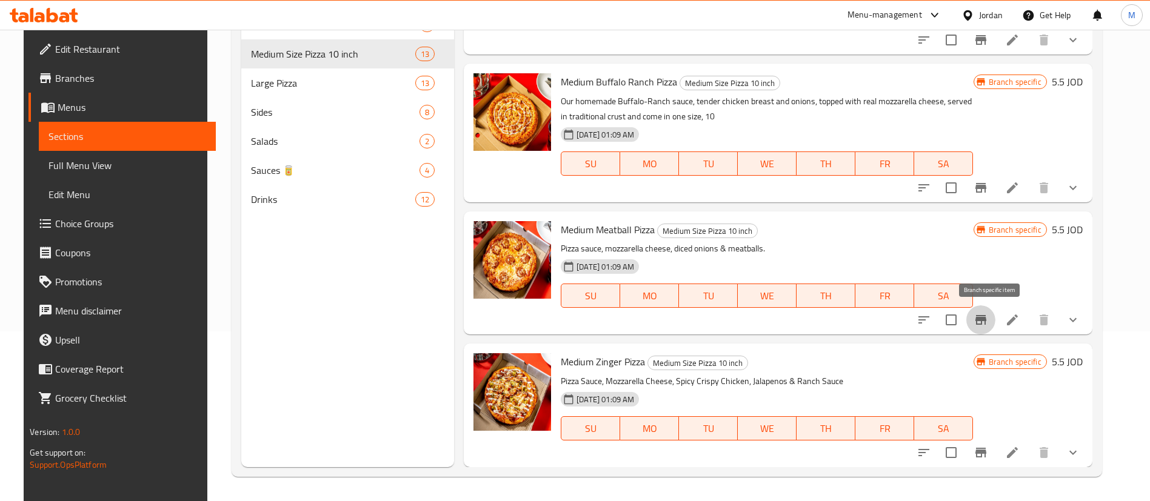
click at [988, 322] on icon "Branch-specific-item" at bounding box center [981, 320] width 15 height 15
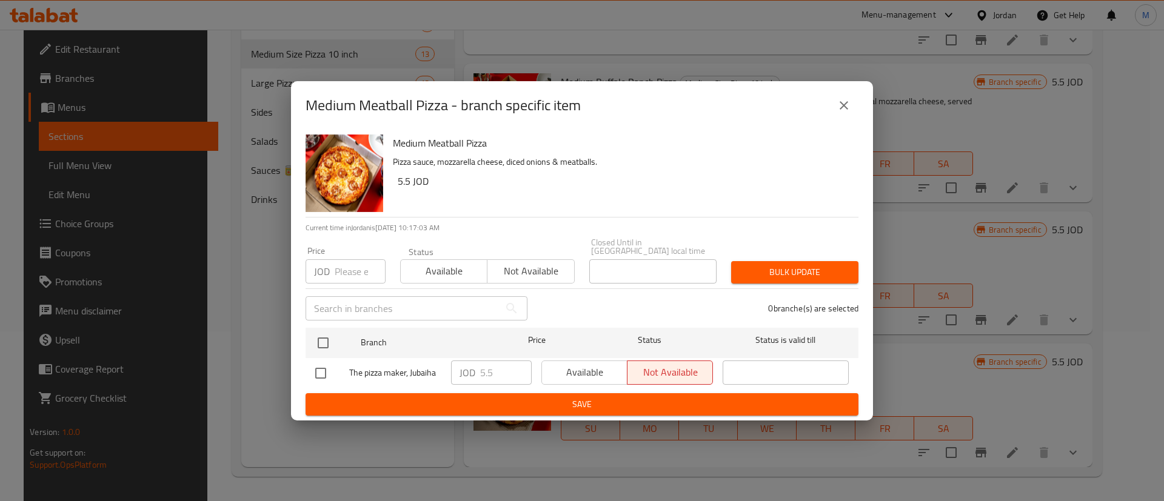
click at [854, 109] on button "close" at bounding box center [843, 105] width 29 height 29
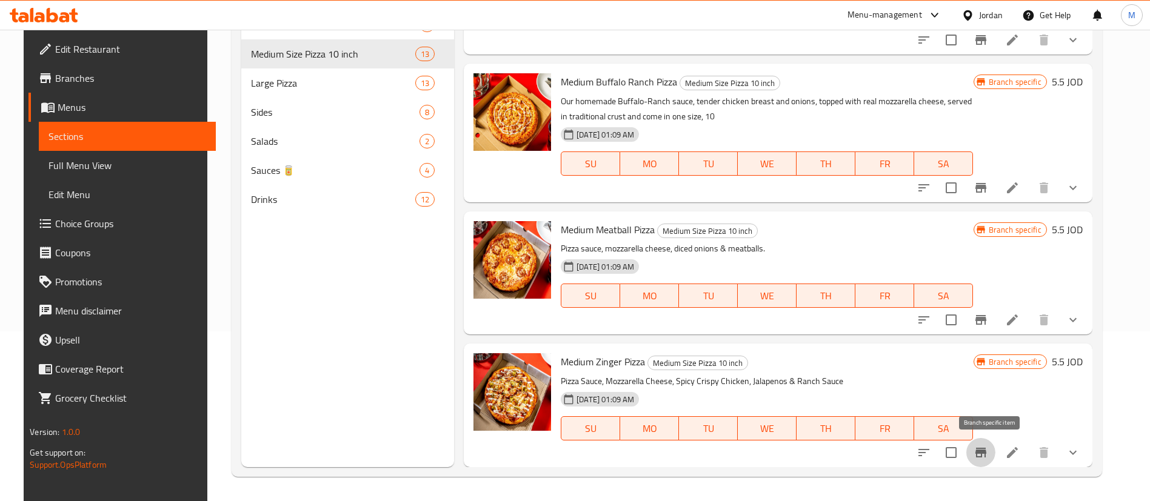
click at [988, 458] on icon "Branch-specific-item" at bounding box center [981, 453] width 15 height 15
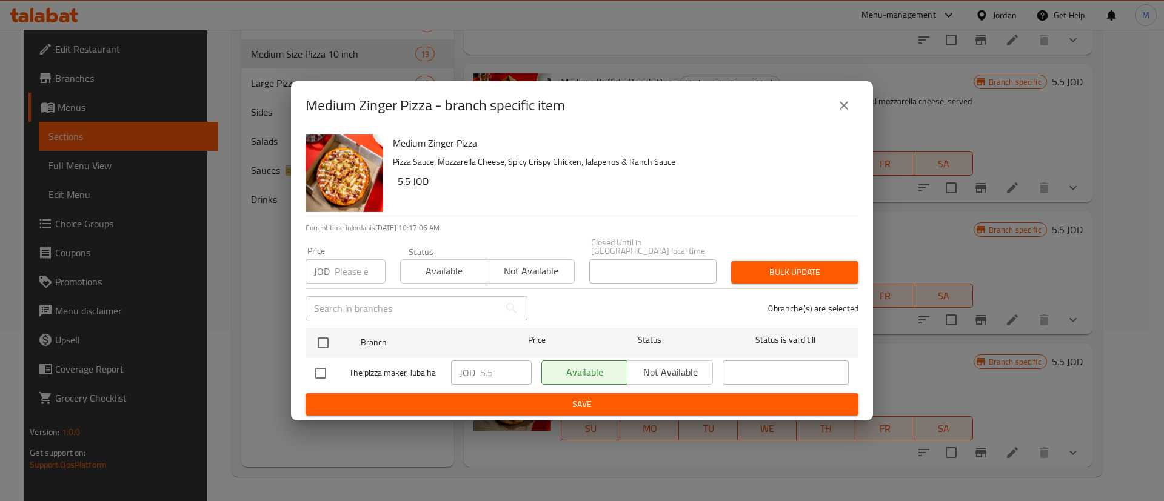
click at [848, 107] on icon "close" at bounding box center [844, 105] width 15 height 15
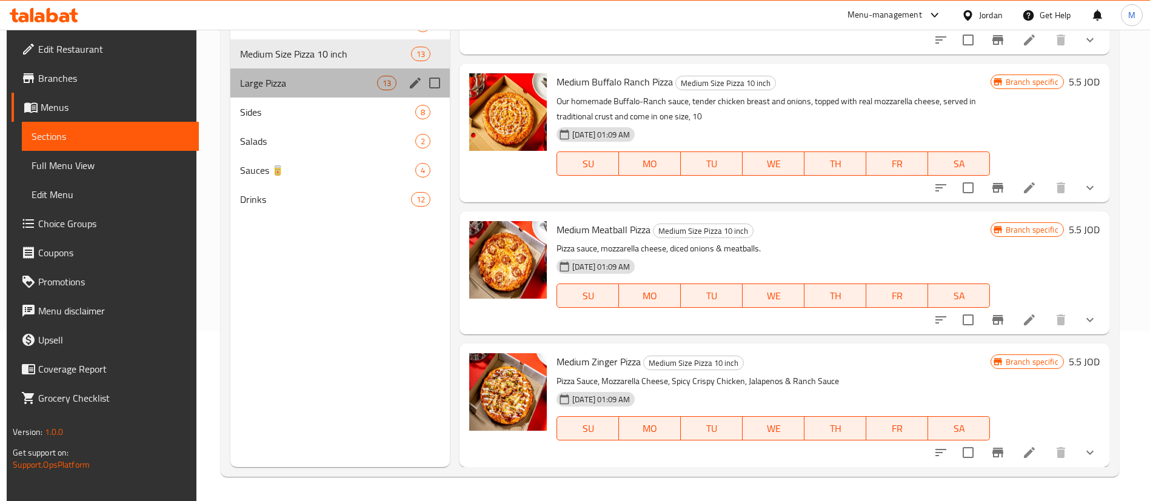
click at [266, 93] on div "Large Pizza 13" at bounding box center [340, 83] width 220 height 29
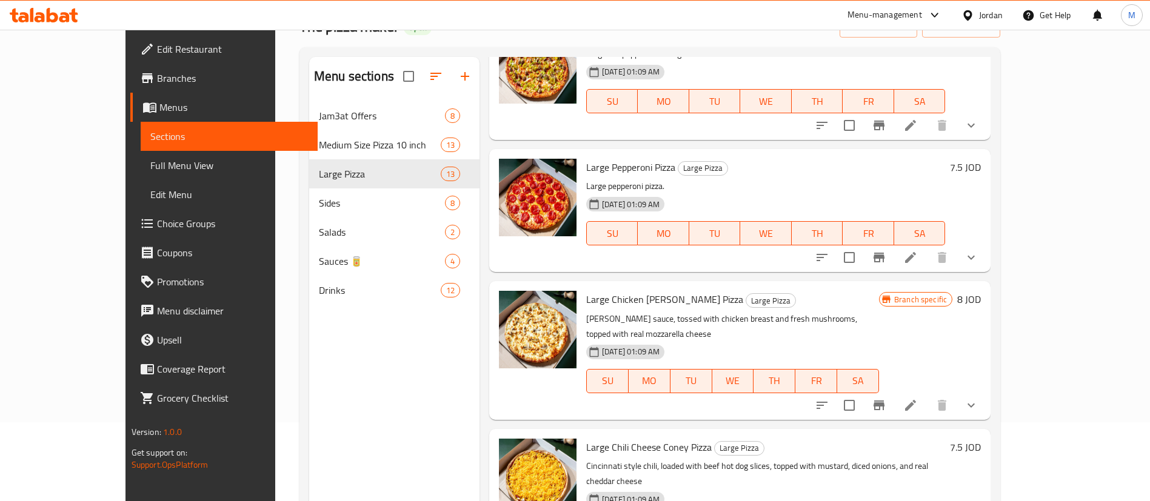
scroll to position [273, 0]
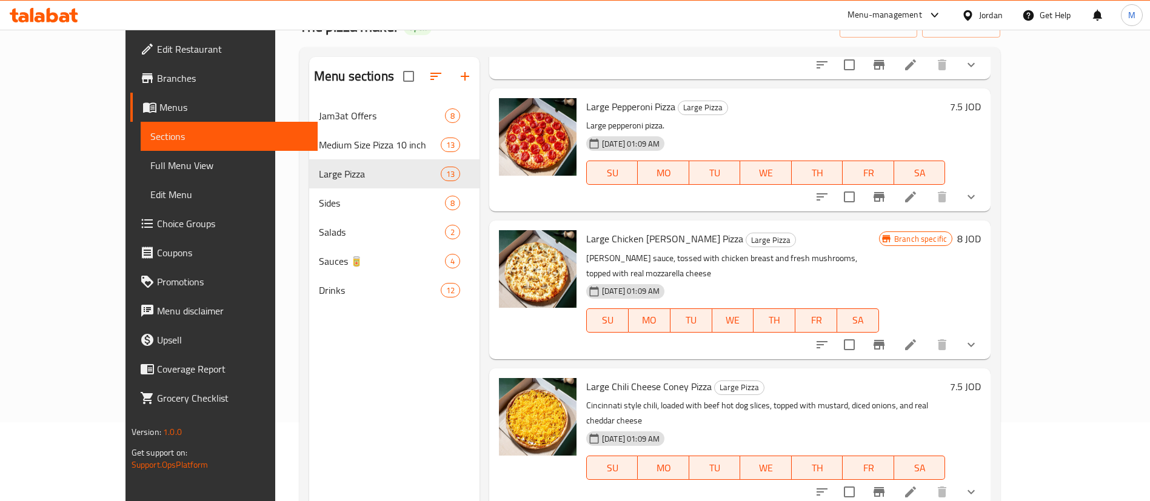
click at [885, 340] on icon "Branch-specific-item" at bounding box center [879, 345] width 11 height 10
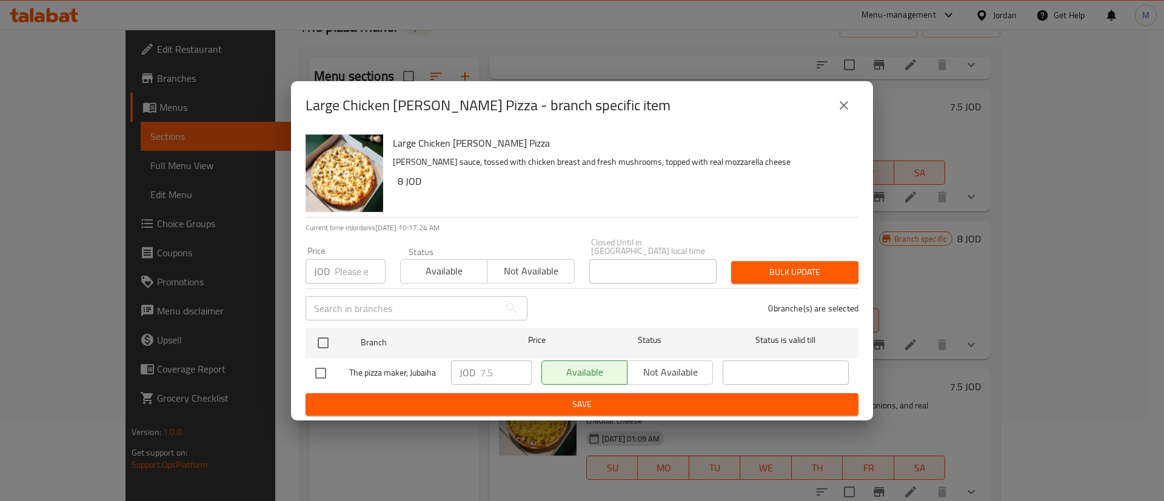
click at [845, 109] on icon "close" at bounding box center [844, 105] width 8 height 8
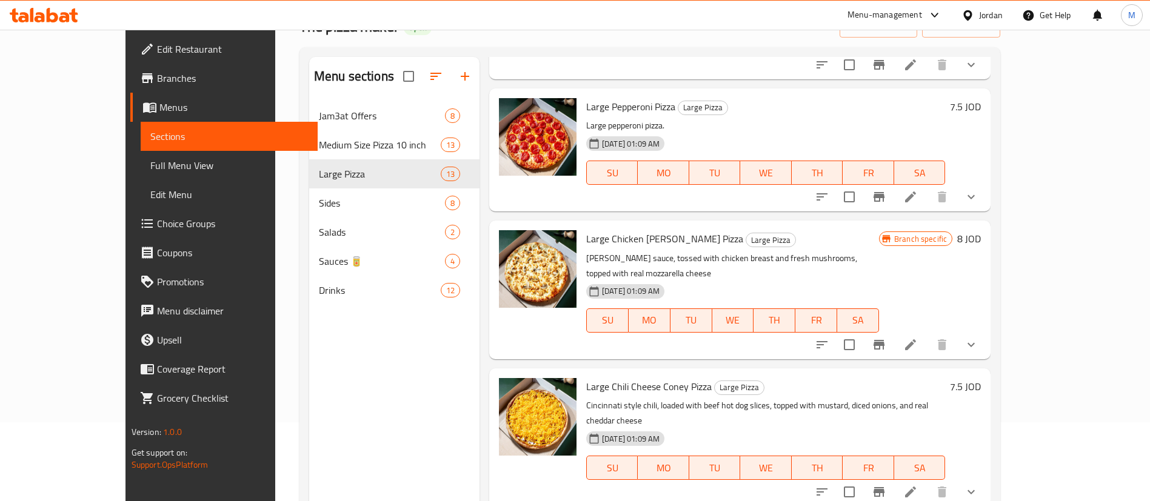
click at [981, 234] on h6 "8 JOD" at bounding box center [969, 238] width 24 height 17
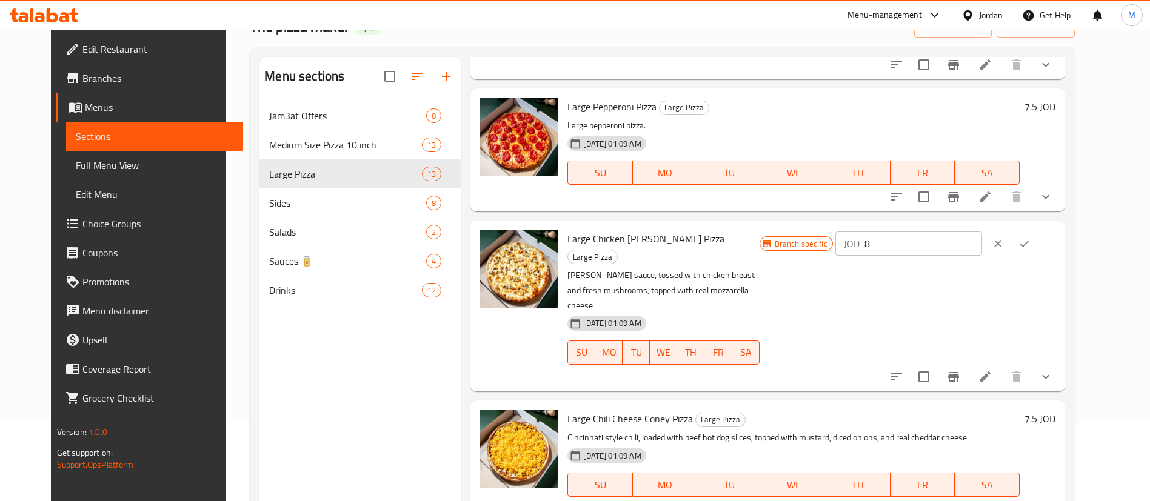
click at [982, 246] on input "8" at bounding box center [924, 244] width 118 height 24
type input "7.5"
click at [1031, 243] on icon "ok" at bounding box center [1025, 244] width 12 height 12
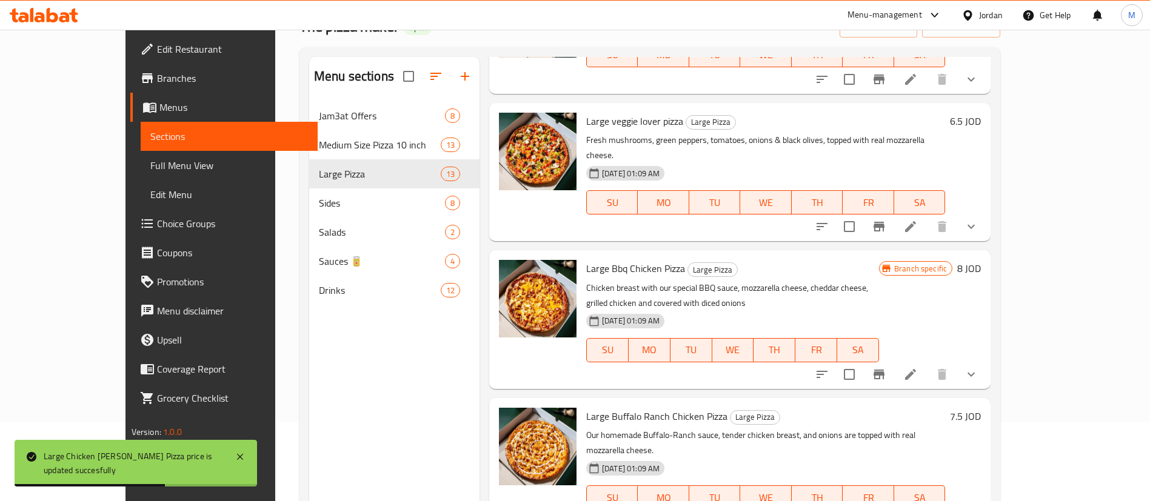
scroll to position [728, 0]
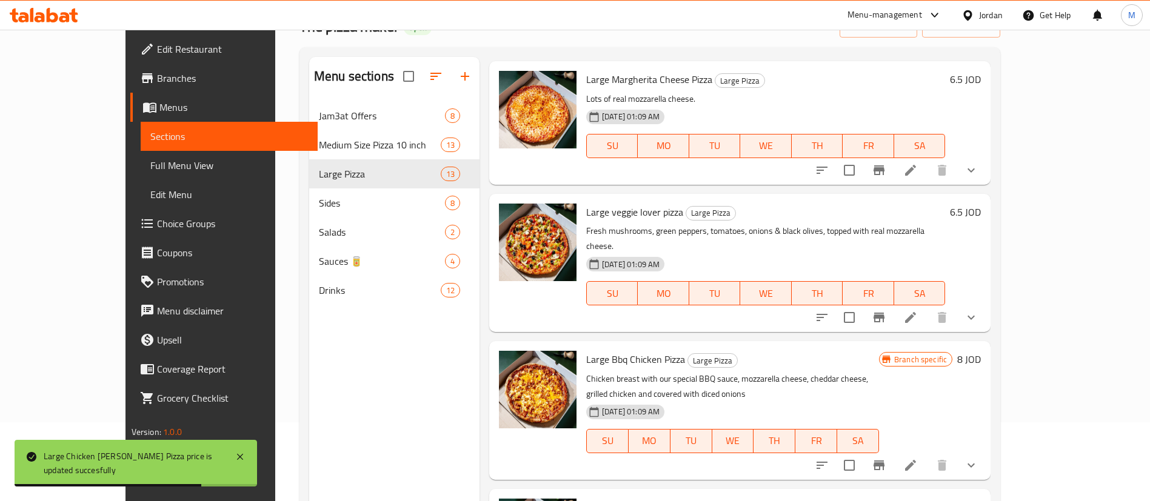
click at [885, 461] on icon "Branch-specific-item" at bounding box center [879, 466] width 11 height 10
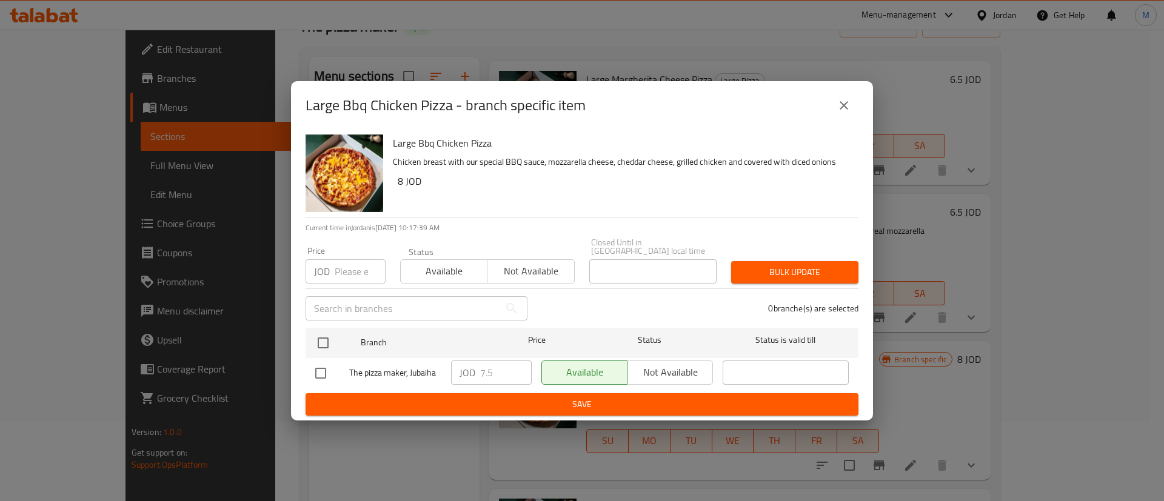
click at [845, 107] on icon "close" at bounding box center [844, 105] width 15 height 15
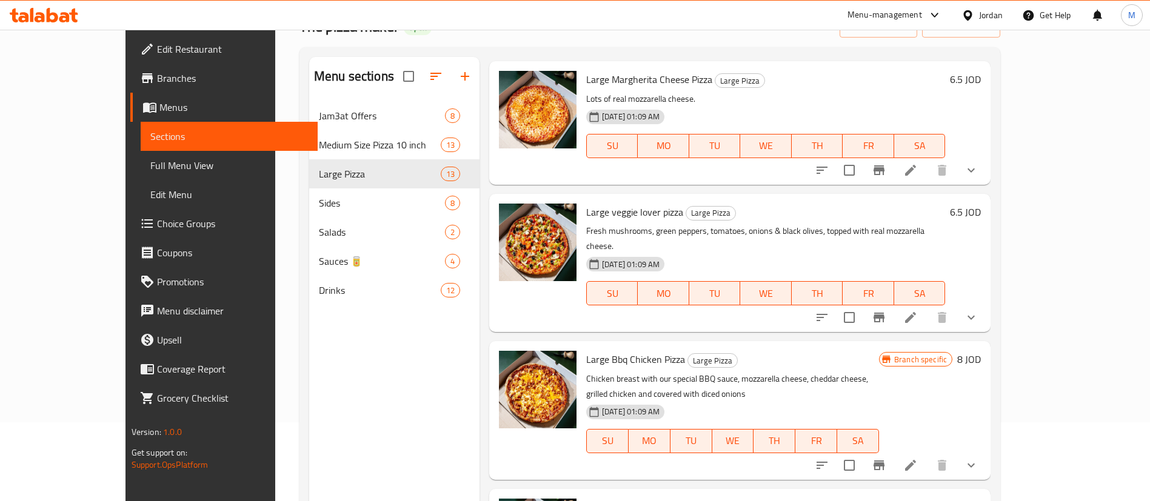
click at [981, 351] on h6 "8 JOD" at bounding box center [969, 359] width 24 height 17
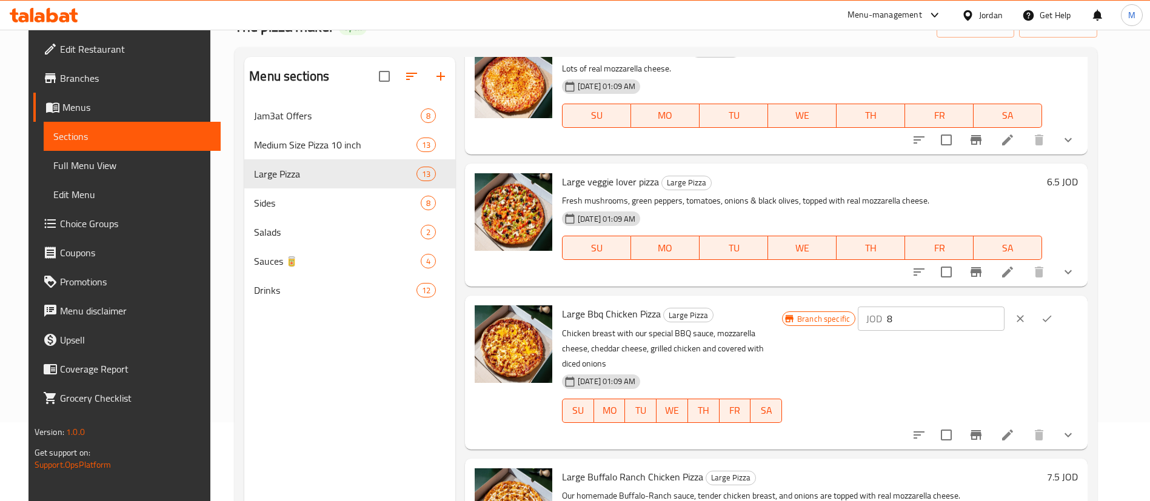
click at [1000, 321] on input "8" at bounding box center [946, 319] width 118 height 24
type input "6"
type input "7.5"
click at [1053, 319] on icon "ok" at bounding box center [1047, 319] width 12 height 12
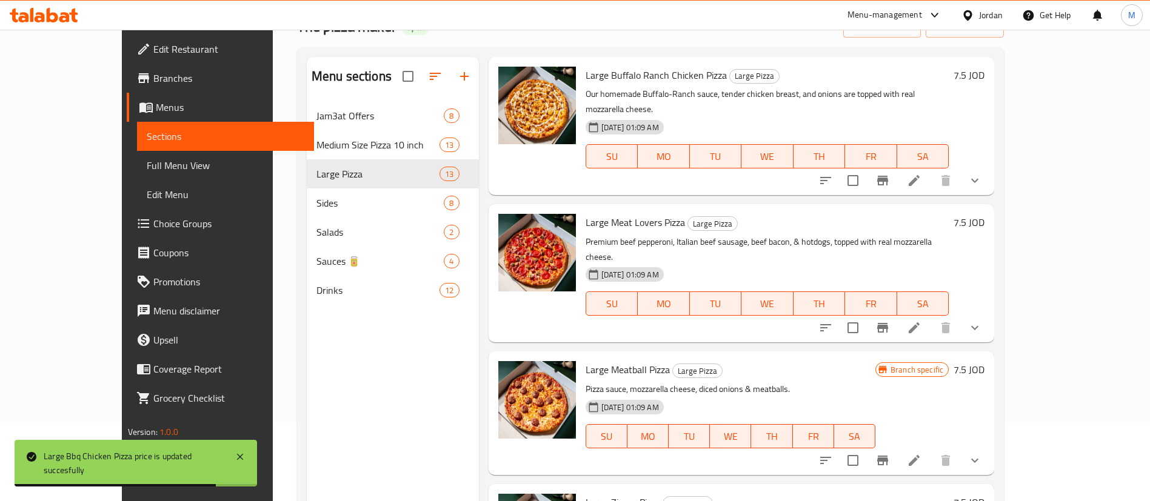
scroll to position [1182, 0]
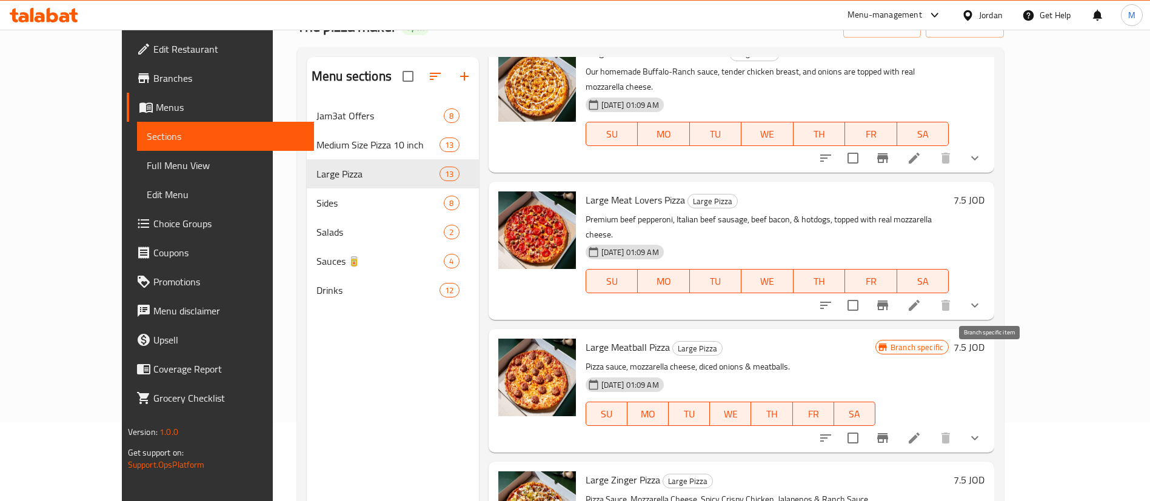
click at [890, 431] on icon "Branch-specific-item" at bounding box center [883, 438] width 15 height 15
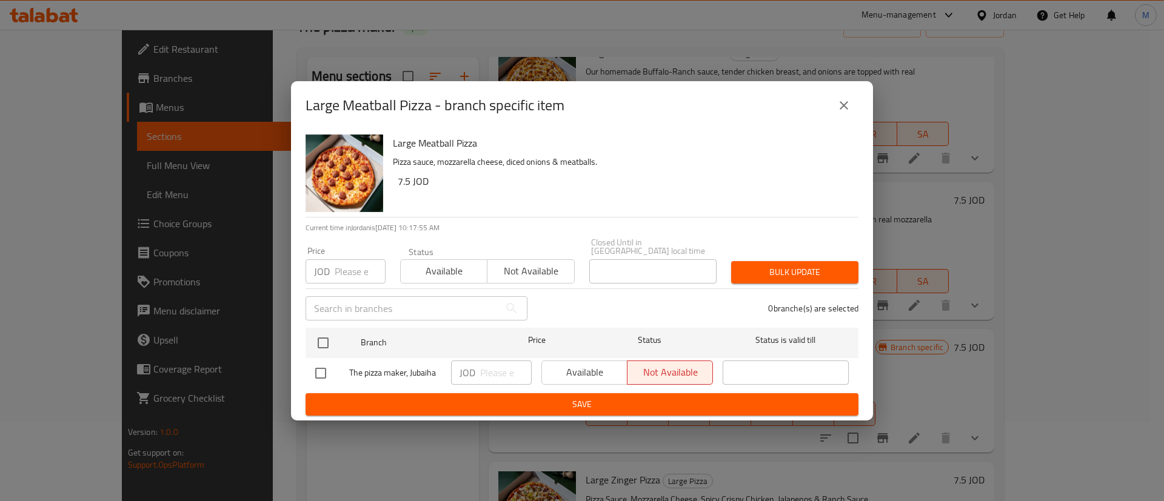
click at [847, 113] on icon "close" at bounding box center [844, 105] width 15 height 15
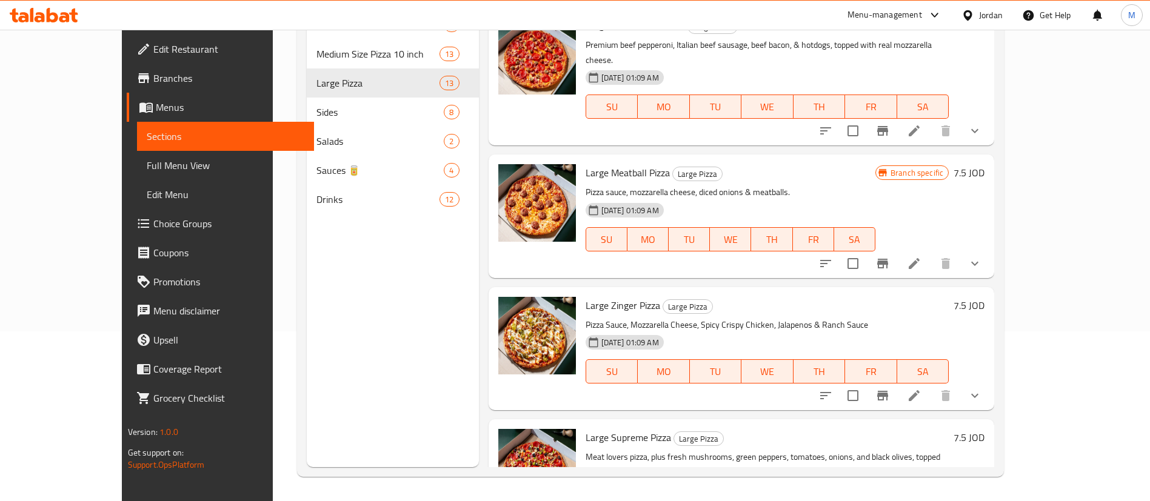
scroll to position [1175, 0]
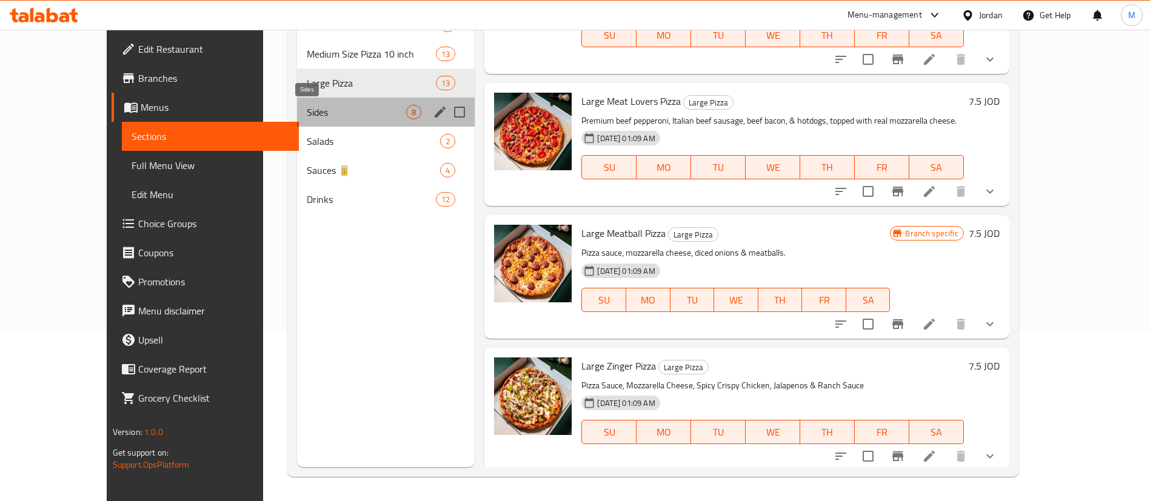
click at [329, 112] on span "Sides" at bounding box center [357, 112] width 100 height 15
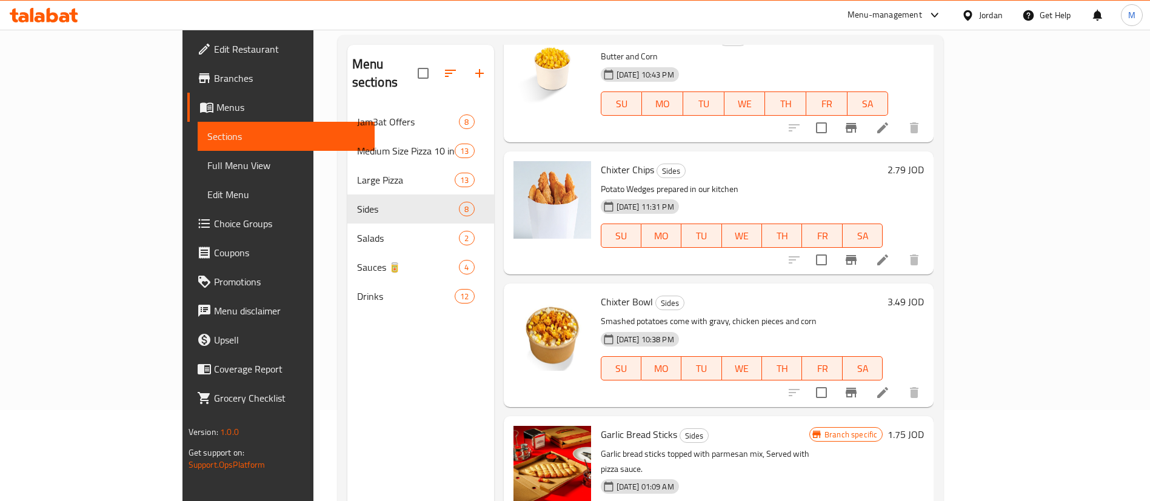
scroll to position [552, 0]
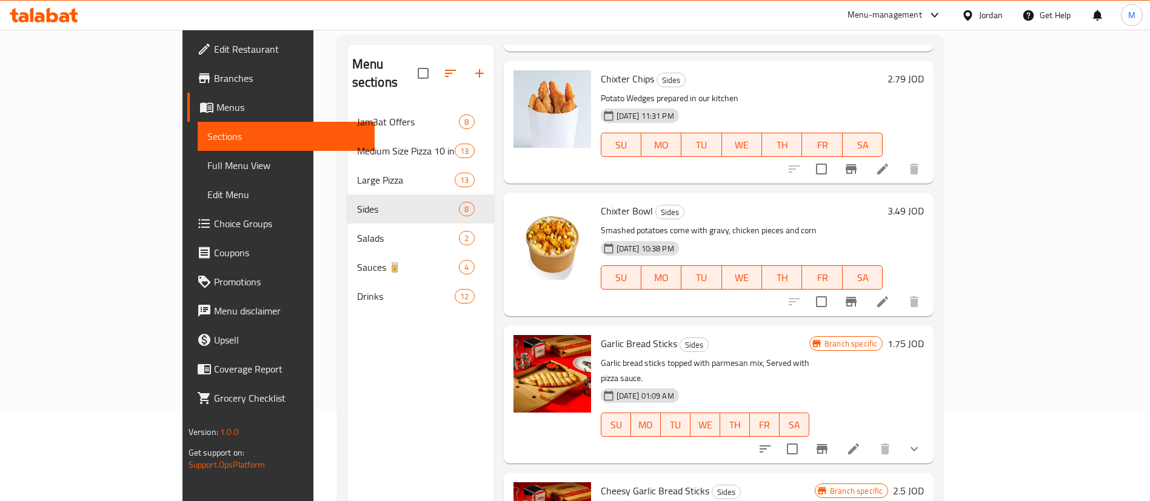
click at [828, 444] on icon "Branch-specific-item" at bounding box center [822, 449] width 11 height 10
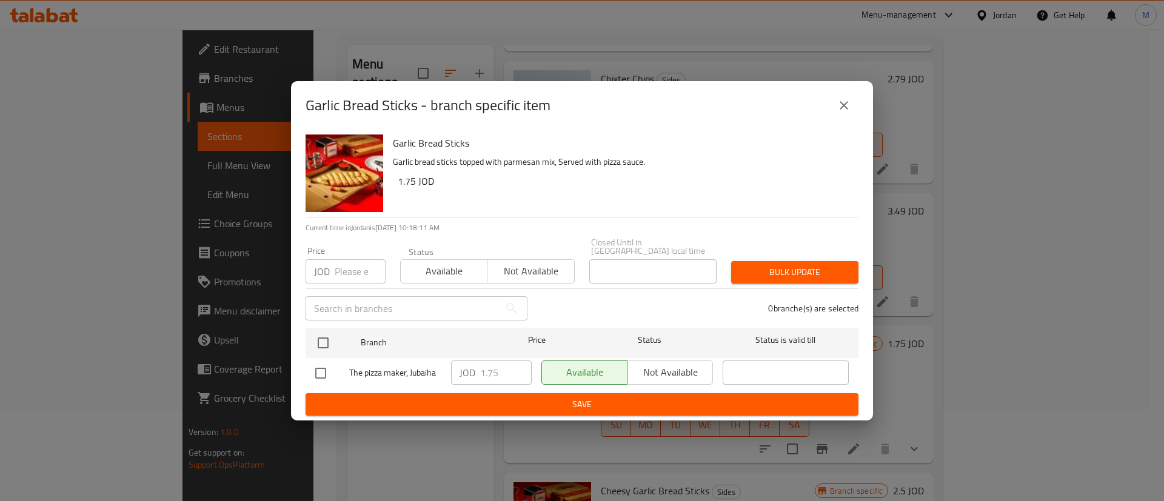
click at [846, 113] on icon "close" at bounding box center [844, 105] width 15 height 15
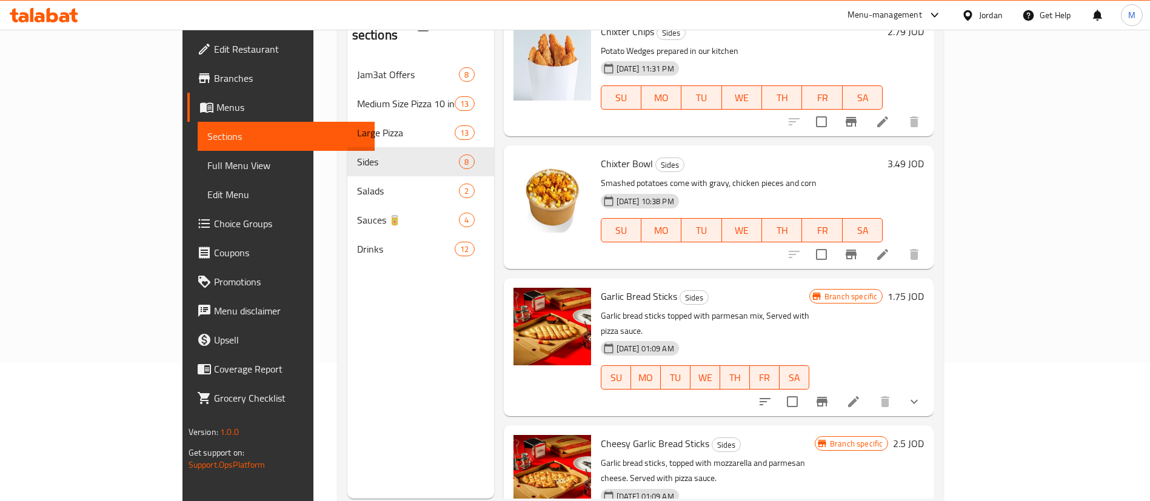
scroll to position [170, 0]
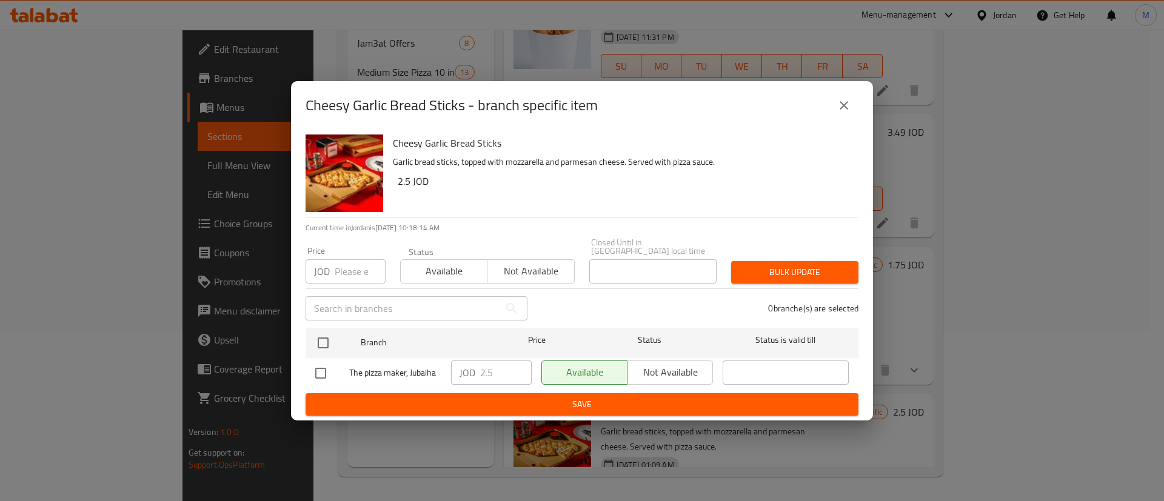
click at [842, 107] on icon "close" at bounding box center [844, 105] width 8 height 8
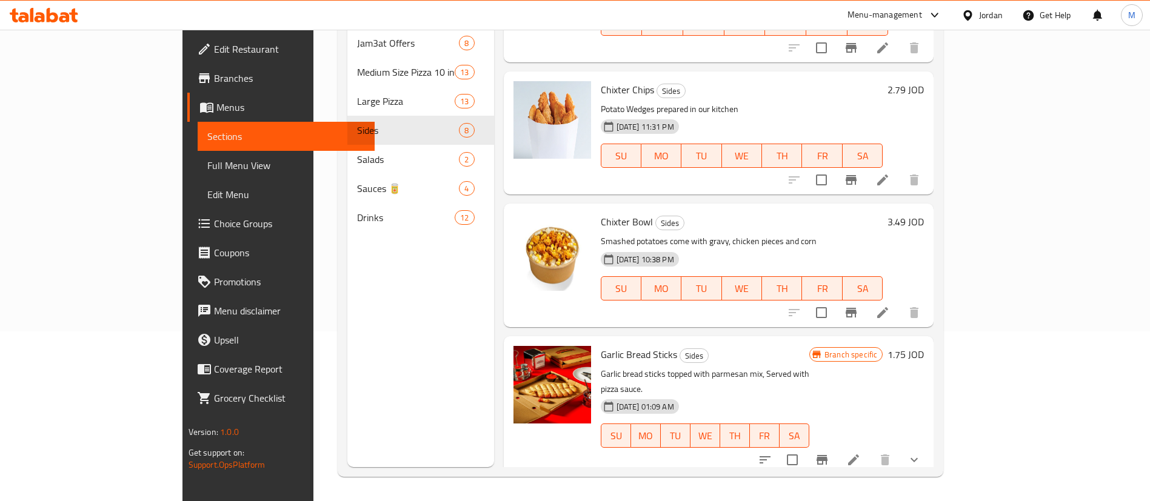
scroll to position [552, 0]
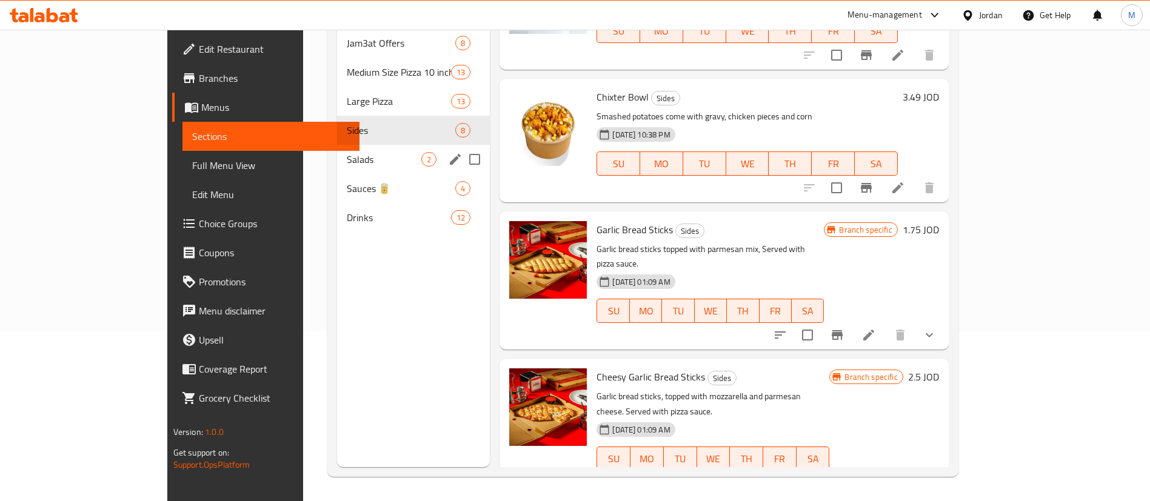
click at [337, 145] on div "Salads 2" at bounding box center [413, 159] width 153 height 29
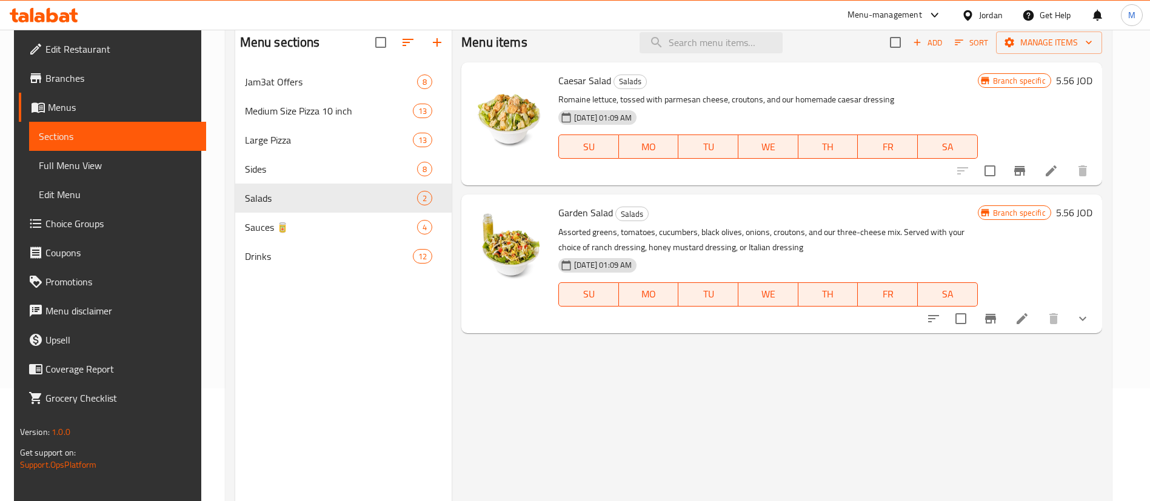
scroll to position [79, 0]
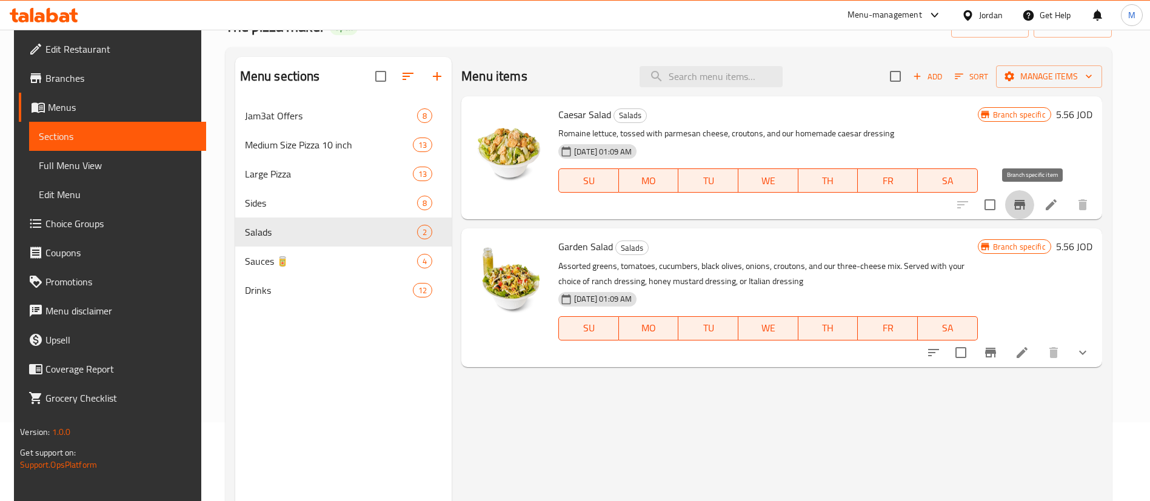
click at [1025, 204] on icon "Branch-specific-item" at bounding box center [1019, 205] width 11 height 10
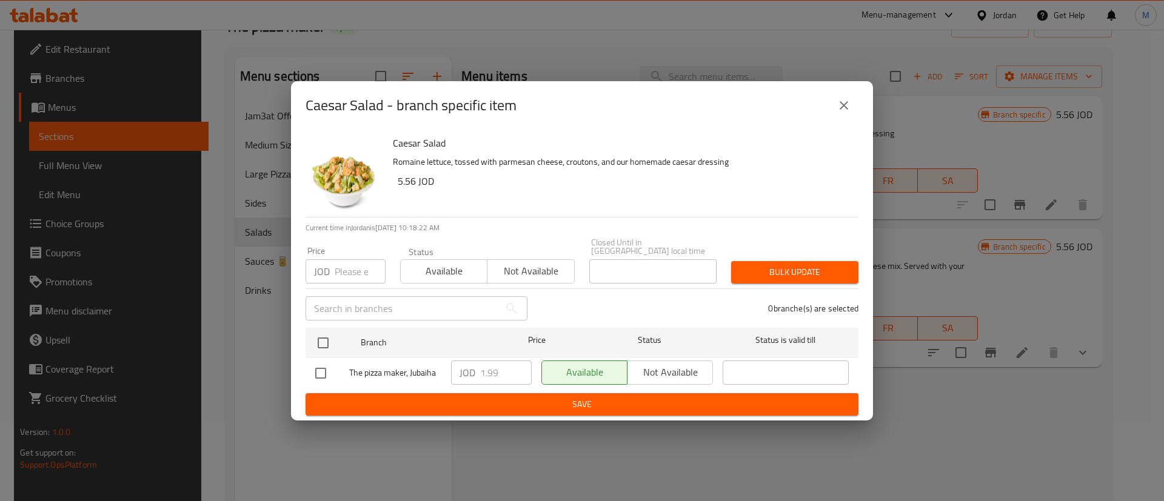
click at [844, 112] on icon "close" at bounding box center [844, 105] width 15 height 15
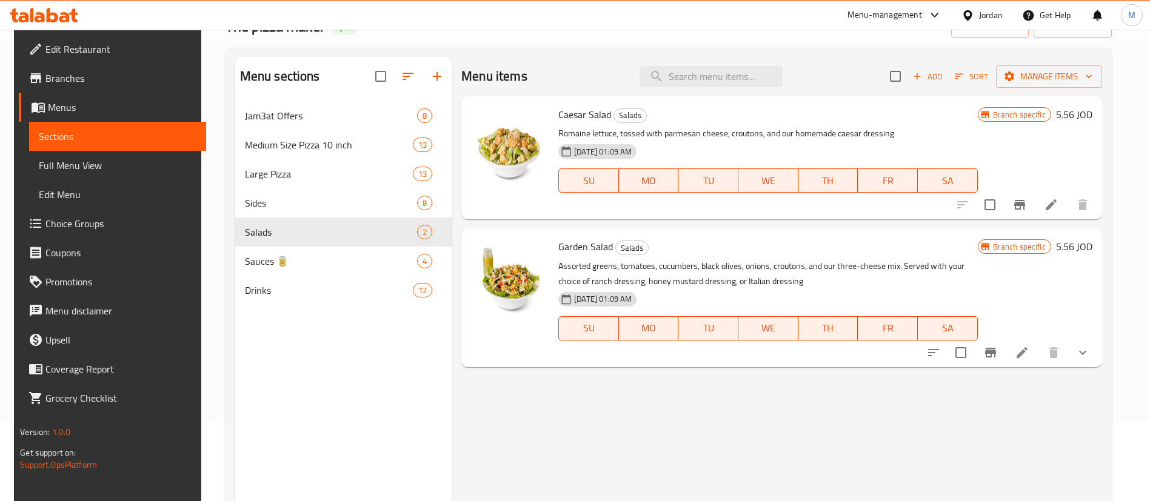
click at [1087, 114] on h6 "5.56 JOD" at bounding box center [1074, 114] width 36 height 17
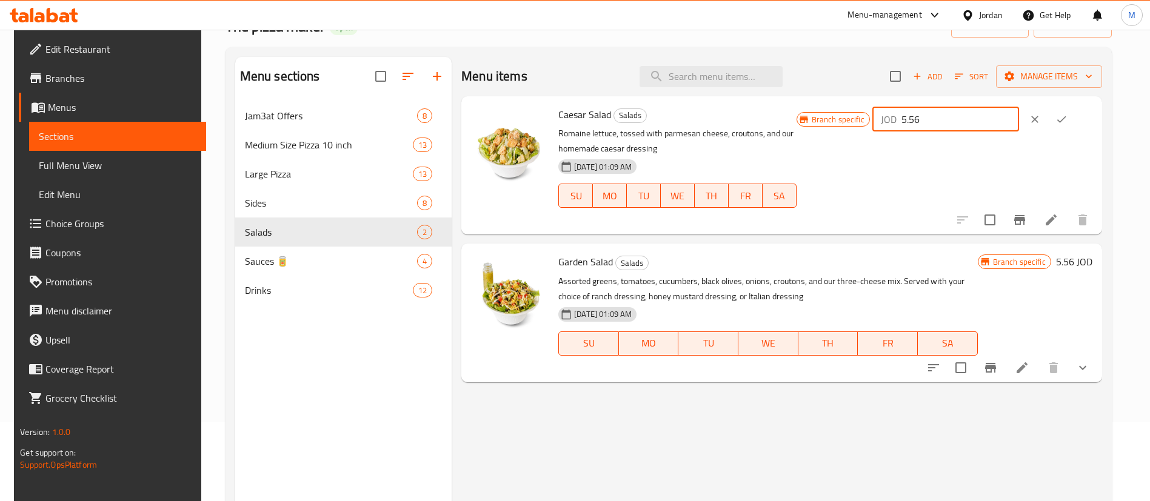
click at [1002, 126] on input "5.56" at bounding box center [961, 119] width 118 height 24
type input "1.99"
click at [1068, 118] on icon "ok" at bounding box center [1062, 119] width 12 height 12
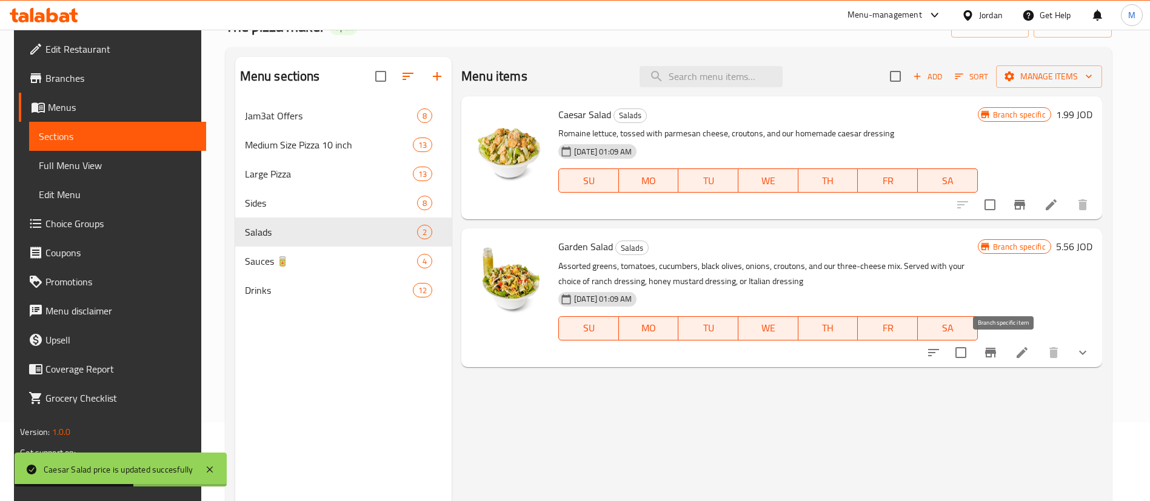
click at [996, 352] on icon "Branch-specific-item" at bounding box center [990, 353] width 11 height 10
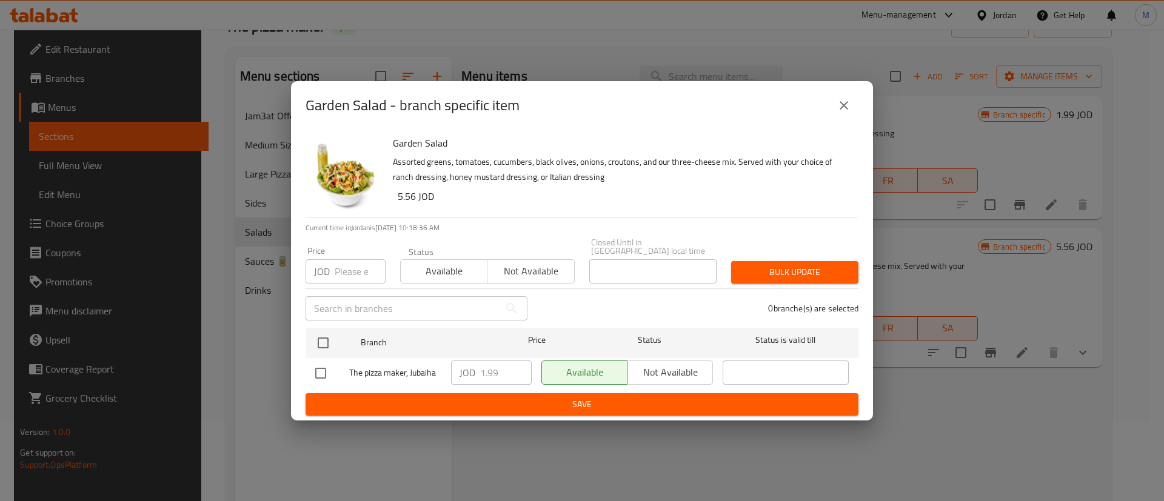
click at [839, 112] on icon "close" at bounding box center [844, 105] width 15 height 15
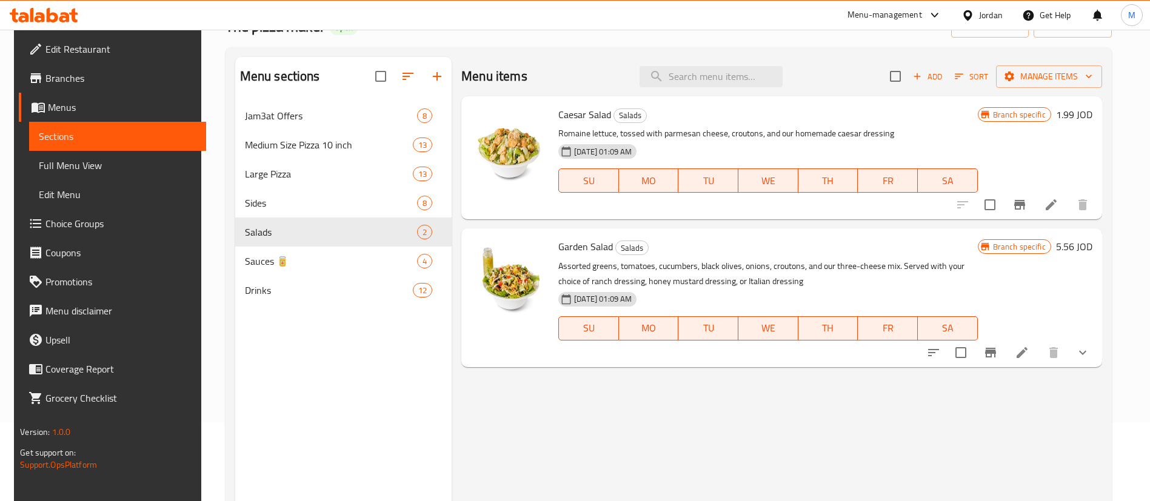
click at [1076, 247] on h6 "5.56 JOD" at bounding box center [1074, 246] width 36 height 17
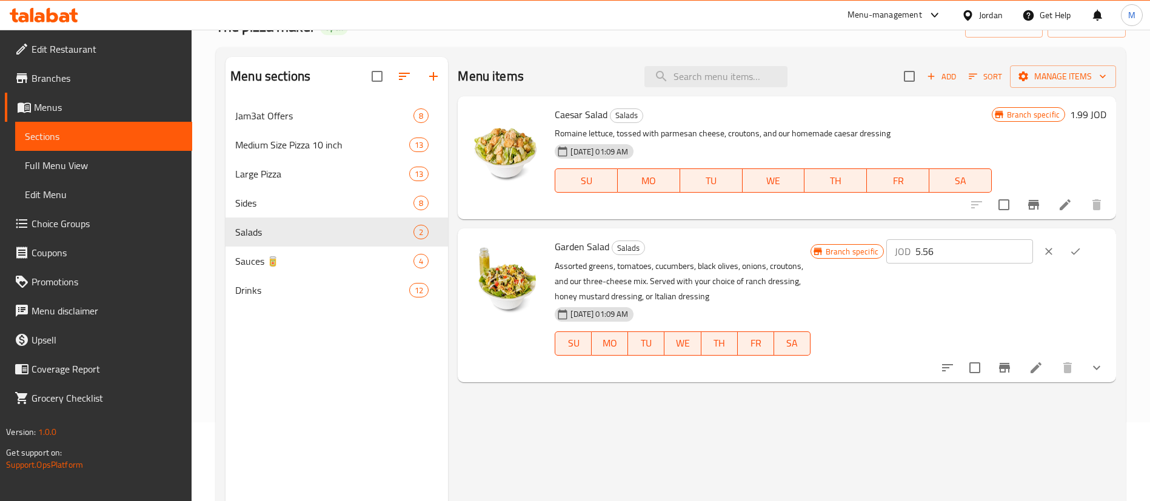
click at [991, 250] on input "5.56" at bounding box center [975, 252] width 118 height 24
type input "1.99"
click at [1082, 250] on icon "ok" at bounding box center [1076, 252] width 12 height 12
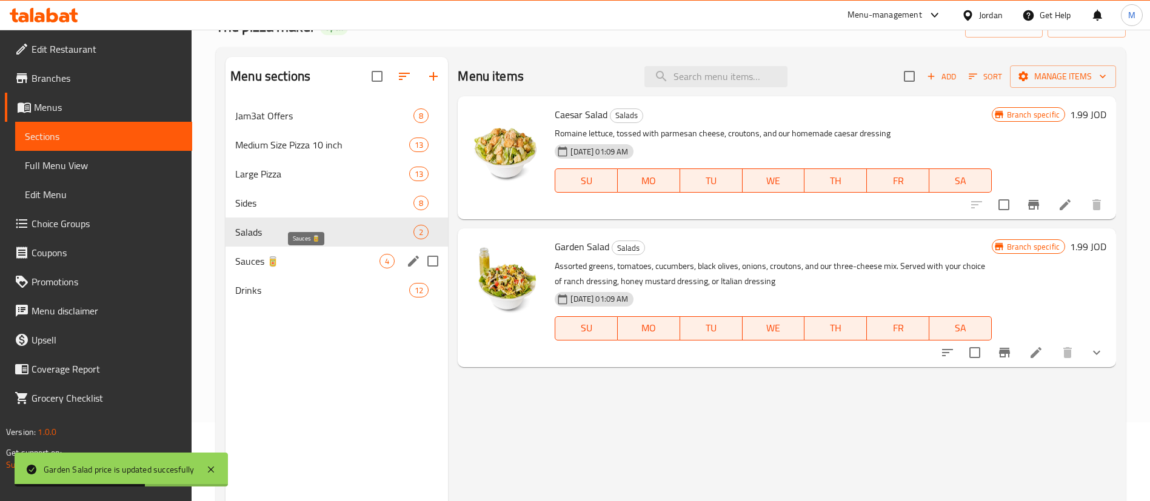
click at [302, 264] on span "Sauces 🥫" at bounding box center [307, 261] width 144 height 15
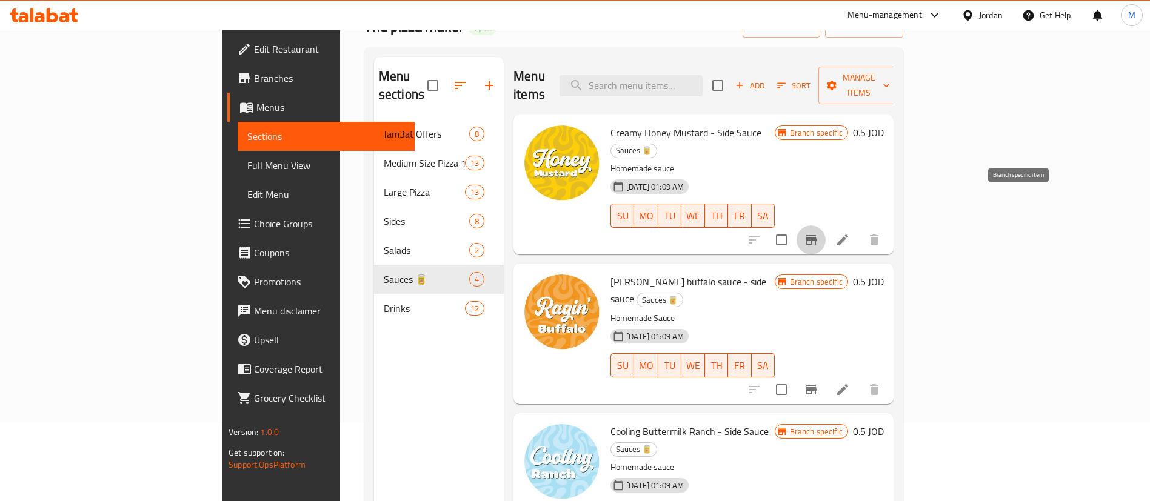
click at [819, 233] on icon "Branch-specific-item" at bounding box center [811, 240] width 15 height 15
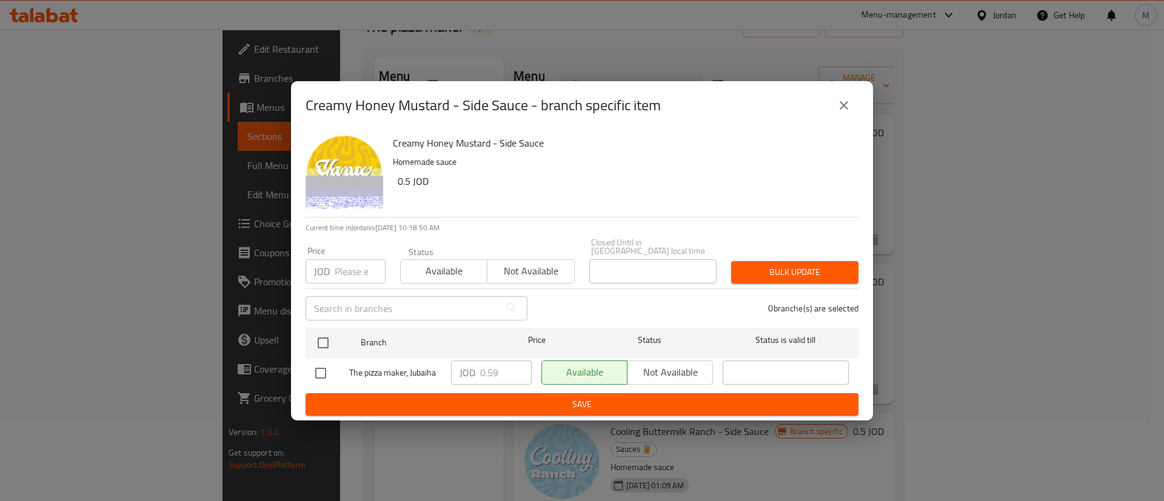
click at [842, 113] on icon "close" at bounding box center [844, 105] width 15 height 15
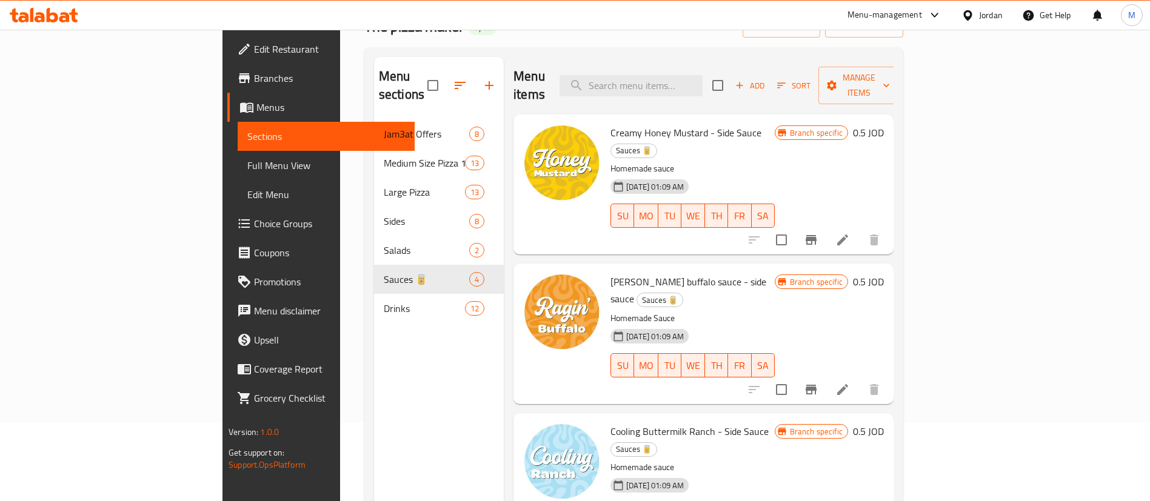
click at [884, 124] on h6 "0.5 JOD" at bounding box center [868, 132] width 31 height 17
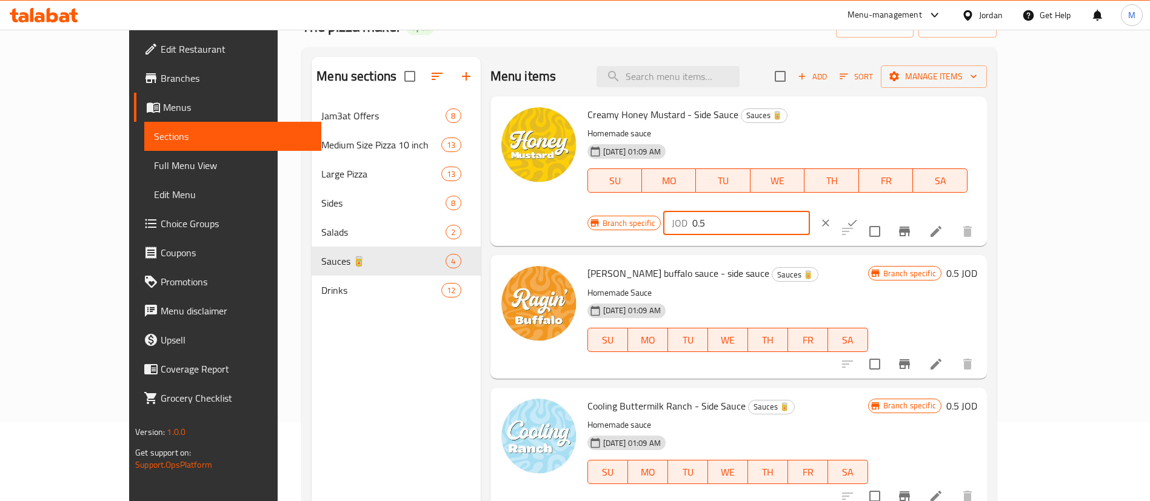
click at [810, 211] on input "0.5" at bounding box center [751, 223] width 118 height 24
type input "0.59"
click at [859, 217] on icon "ok" at bounding box center [852, 223] width 12 height 12
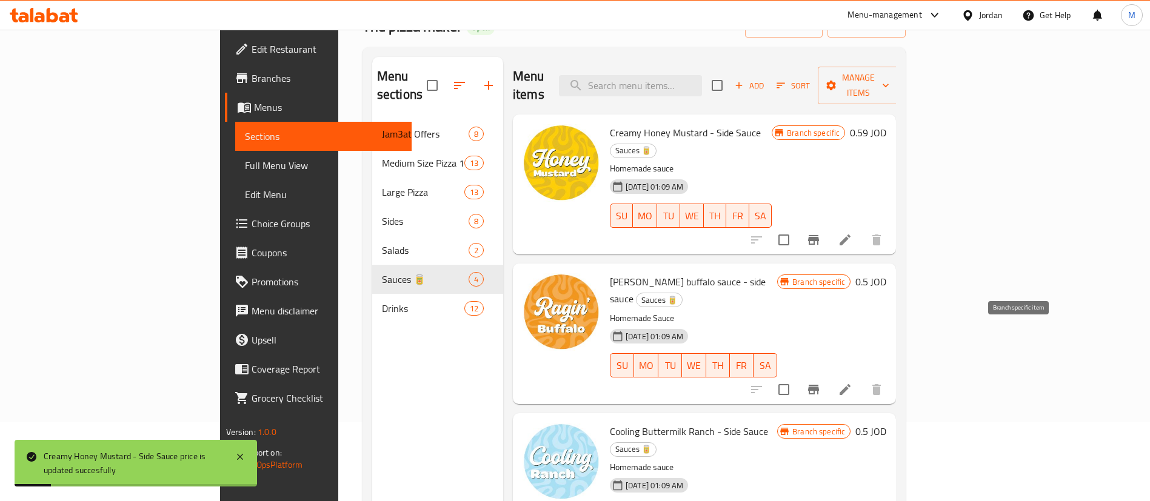
click at [821, 383] on icon "Branch-specific-item" at bounding box center [813, 390] width 15 height 15
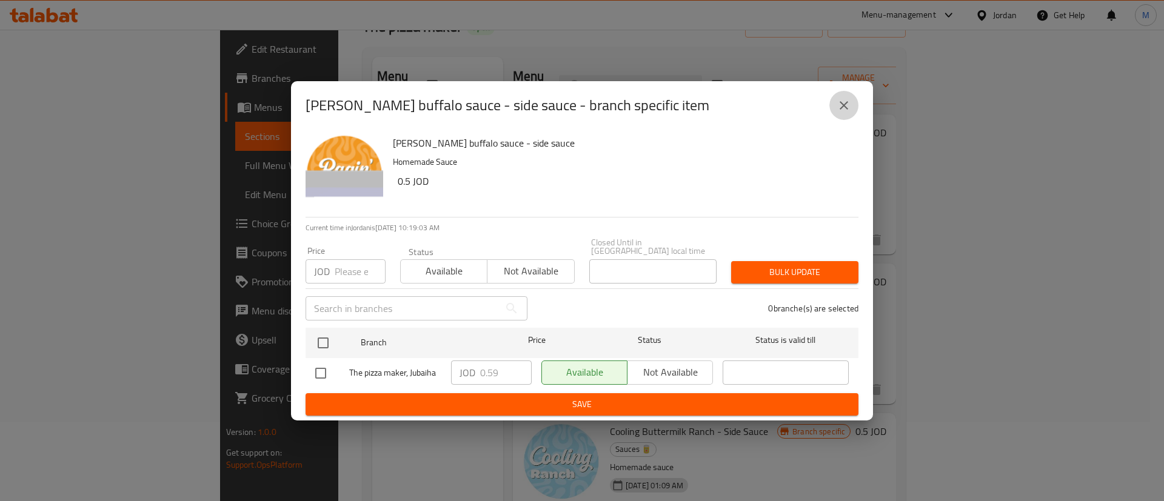
click at [847, 110] on icon "close" at bounding box center [844, 105] width 8 height 8
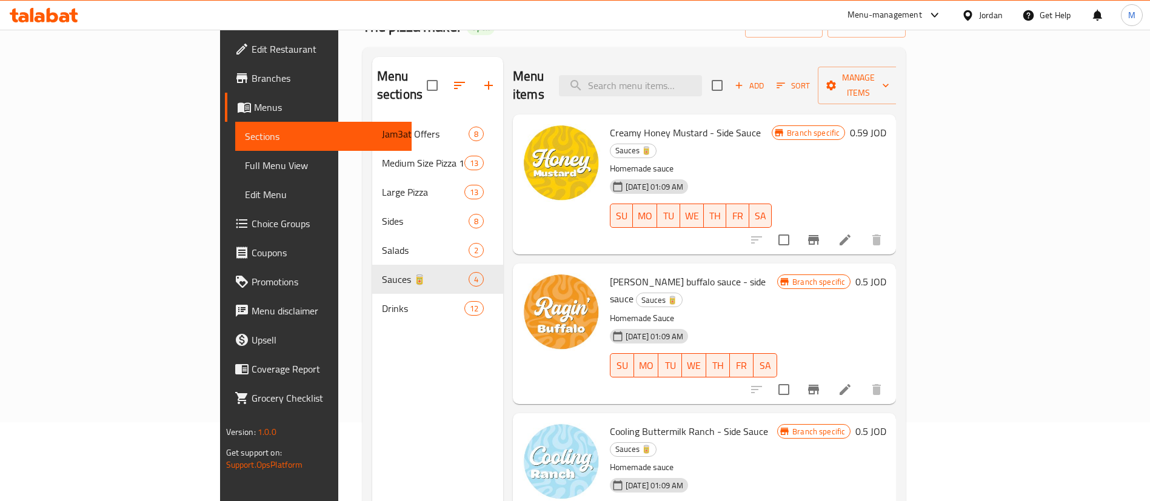
click at [886, 273] on h6 "0.5 JOD" at bounding box center [871, 281] width 31 height 17
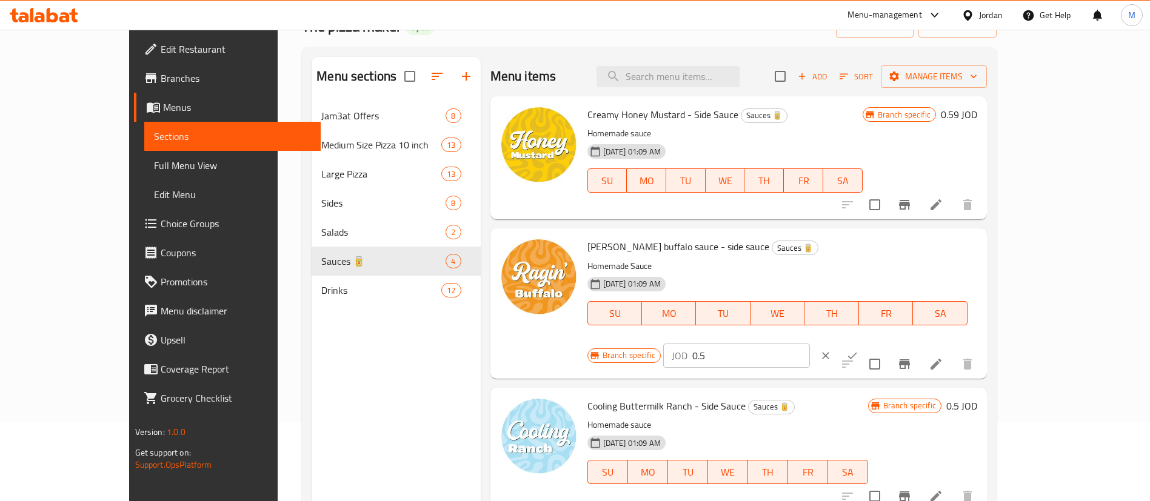
click at [810, 344] on input "0.5" at bounding box center [751, 356] width 118 height 24
type input "0.59"
click at [859, 350] on icon "ok" at bounding box center [852, 356] width 12 height 12
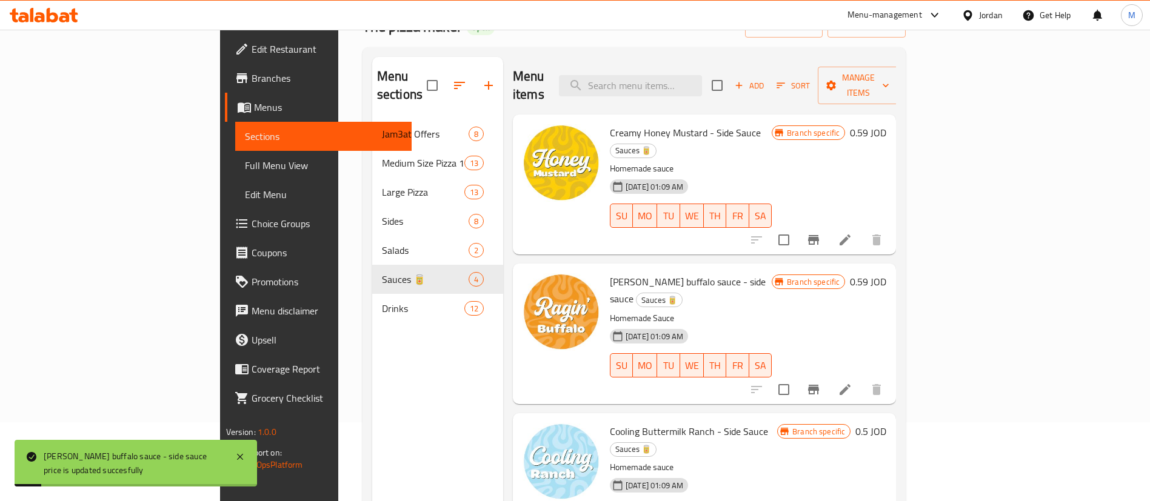
click at [886, 423] on h6 "0.5 JOD" at bounding box center [871, 431] width 31 height 17
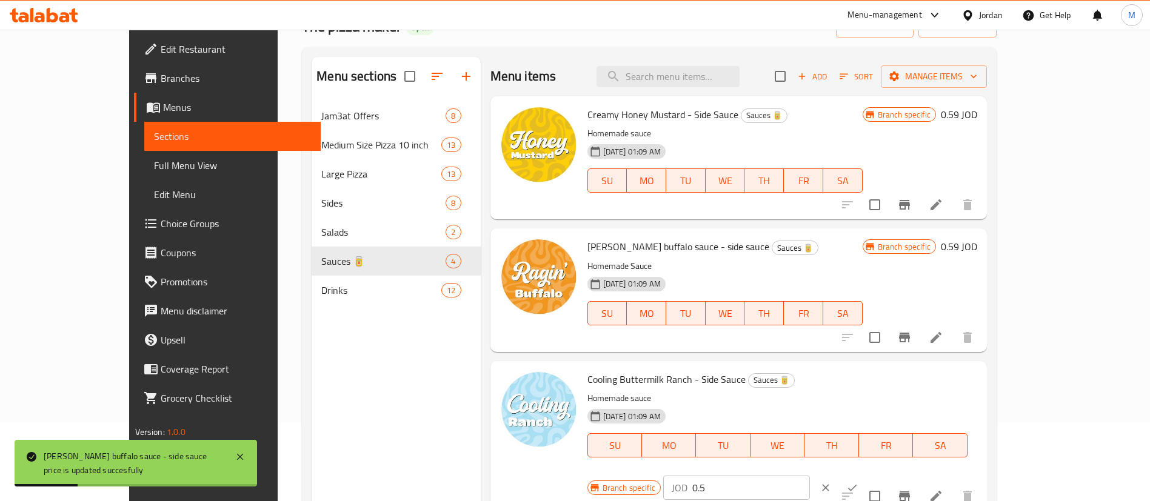
click at [810, 476] on input "0.5" at bounding box center [751, 488] width 118 height 24
type input "0.59"
click at [859, 482] on icon "ok" at bounding box center [852, 488] width 12 height 12
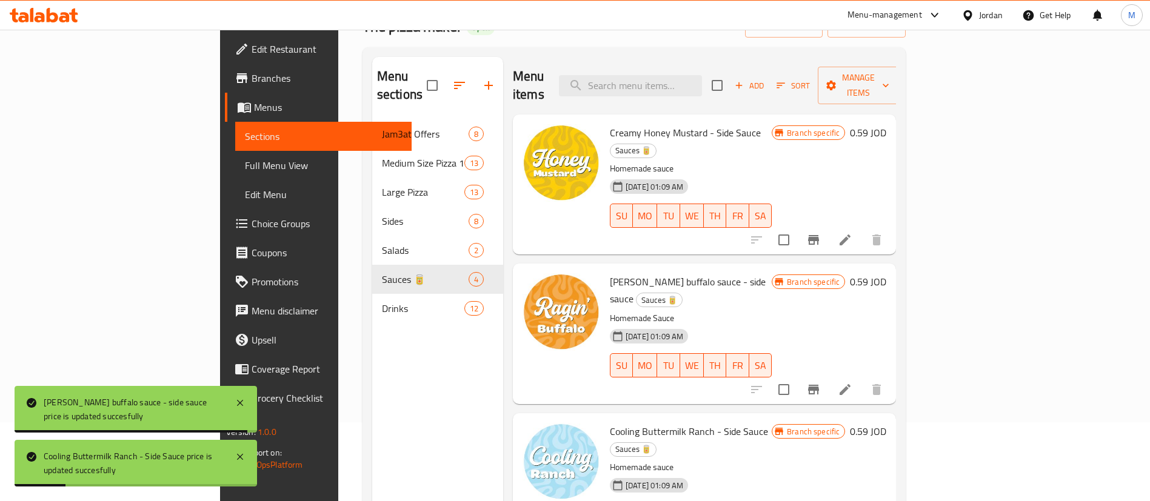
scroll to position [59, 0]
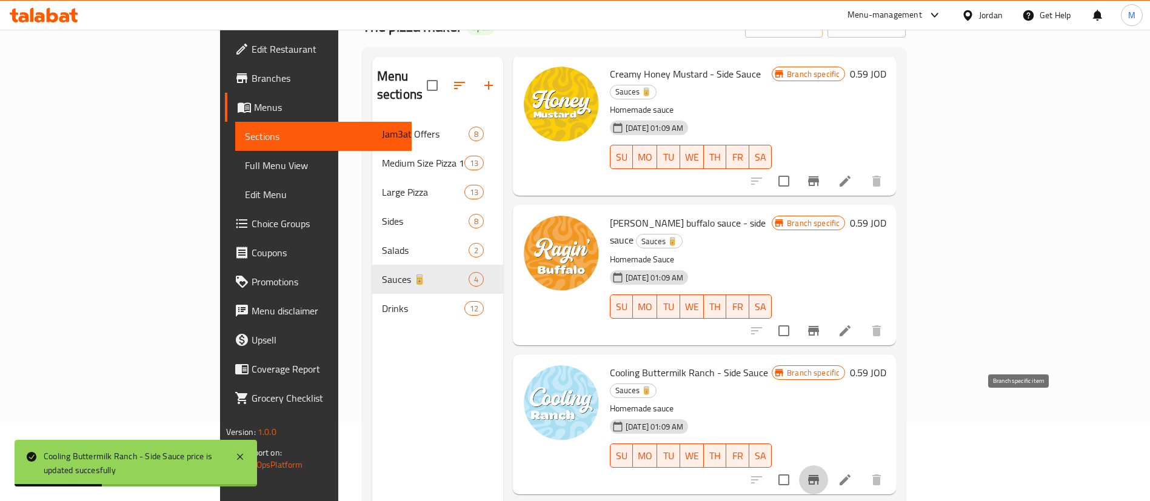
click at [828, 466] on button "Branch-specific-item" at bounding box center [813, 480] width 29 height 29
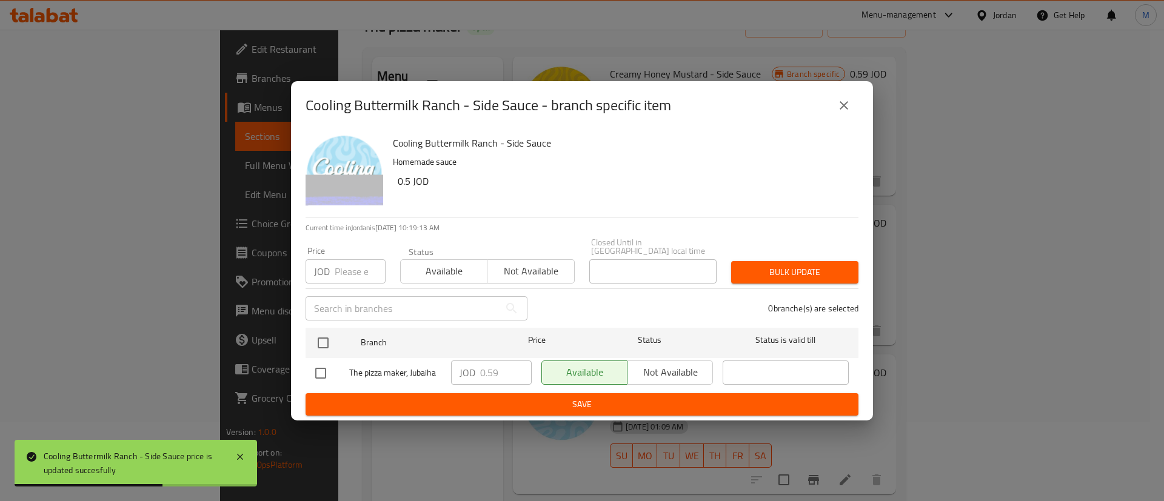
click at [840, 107] on icon "close" at bounding box center [844, 105] width 15 height 15
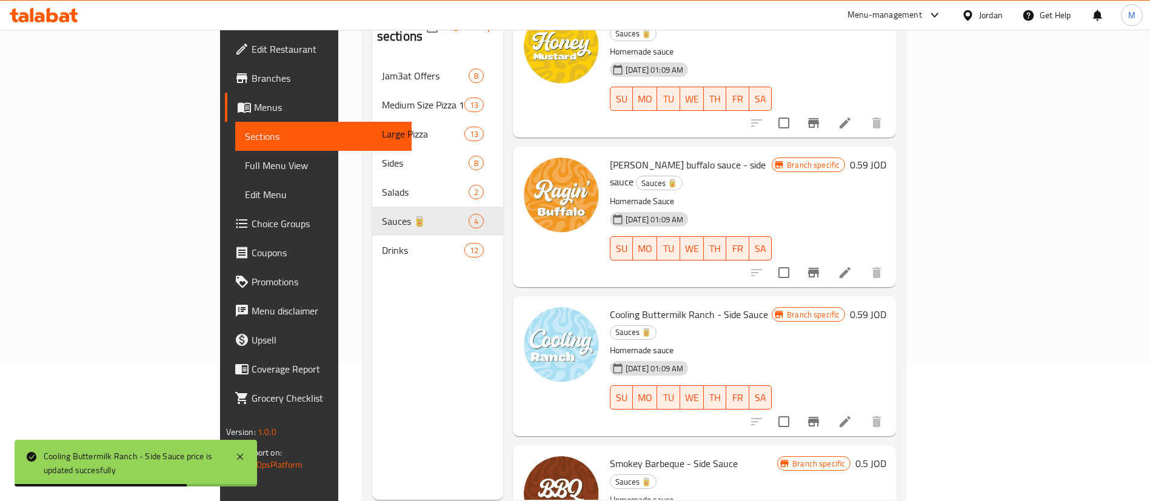
scroll to position [170, 0]
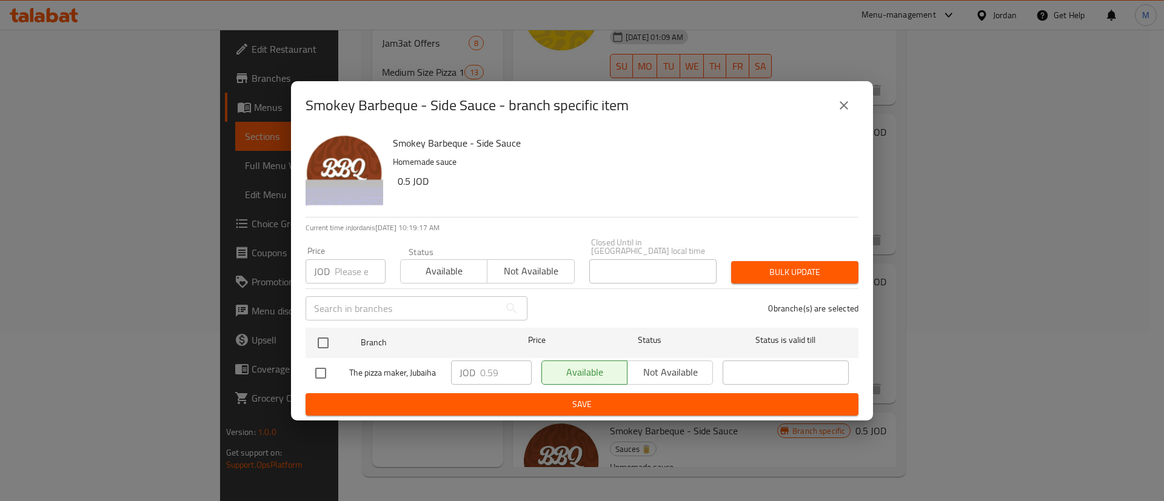
click at [842, 111] on icon "close" at bounding box center [844, 105] width 15 height 15
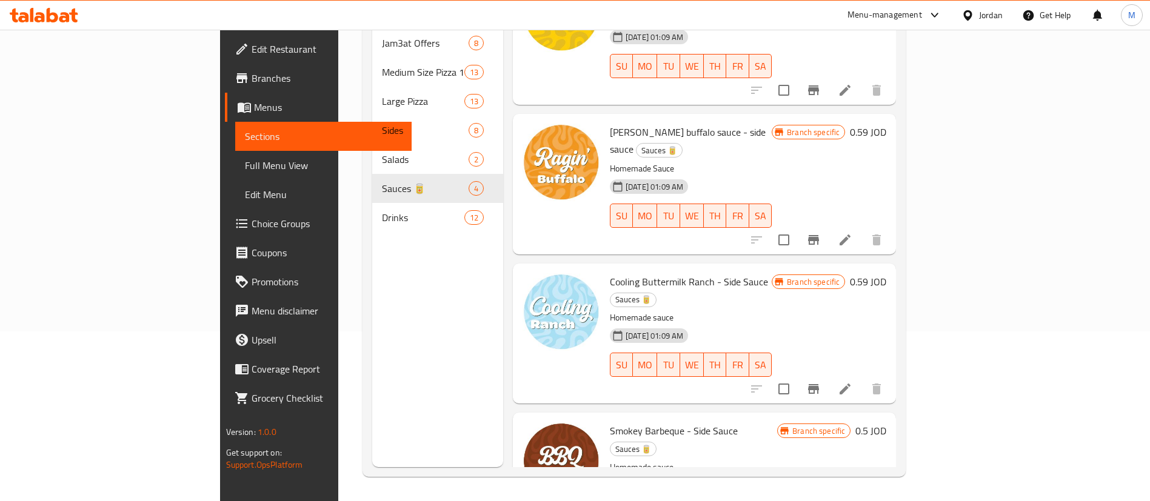
click at [886, 423] on h6 "0.5 JOD" at bounding box center [871, 431] width 31 height 17
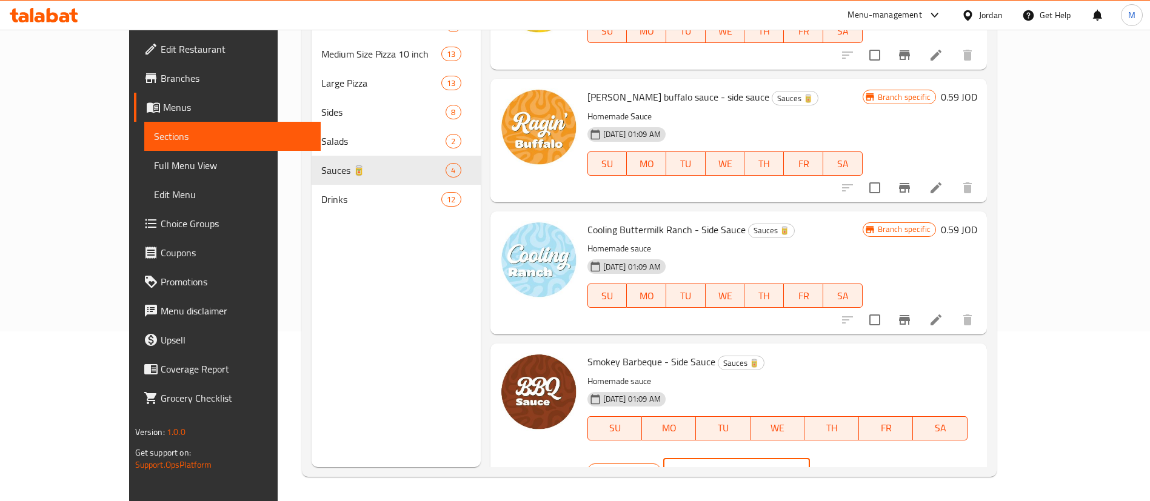
click at [810, 459] on input "0.5" at bounding box center [751, 471] width 118 height 24
type input "0.59"
click at [859, 465] on icon "ok" at bounding box center [852, 471] width 12 height 12
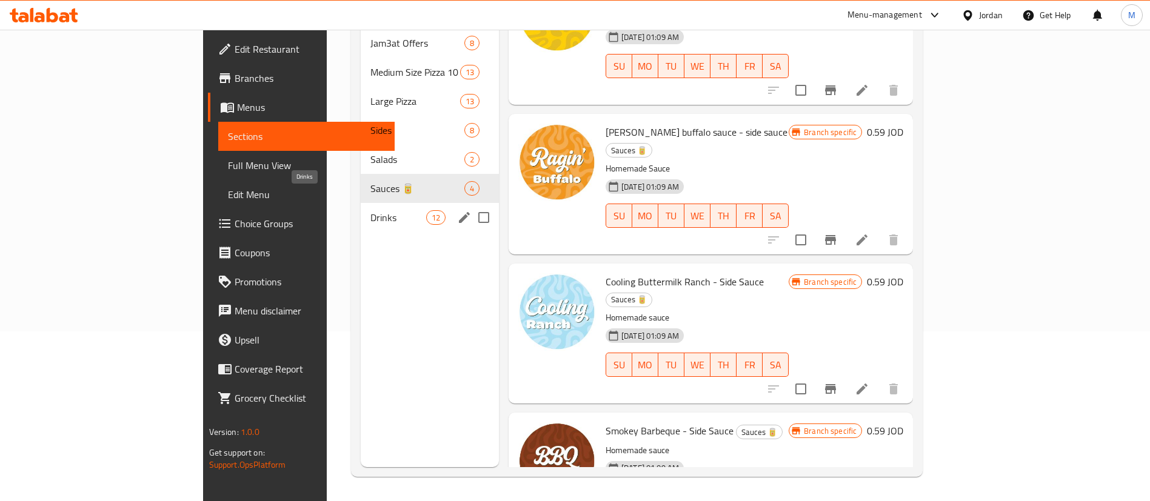
click at [370, 210] on span "Drinks" at bounding box center [397, 217] width 55 height 15
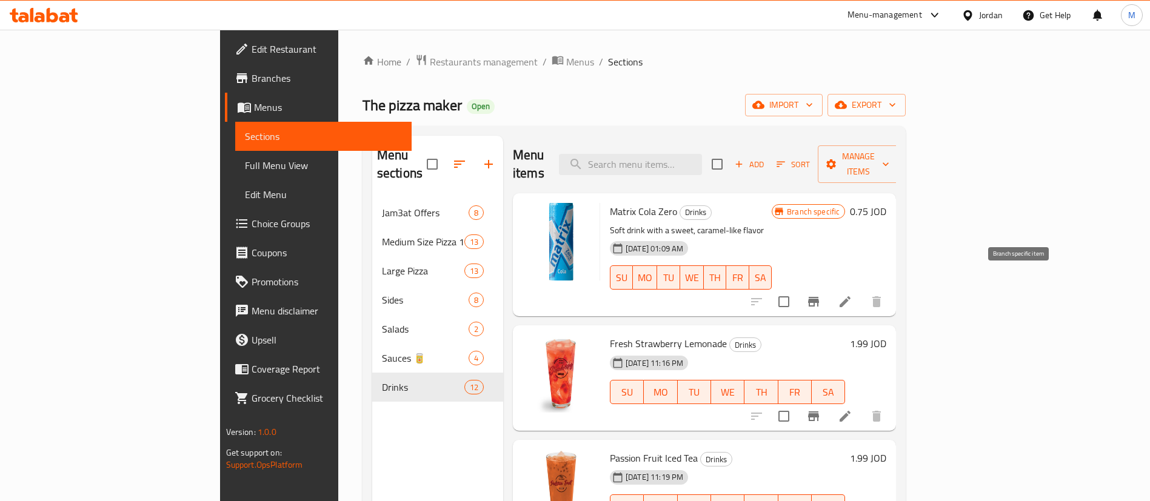
click at [821, 295] on icon "Branch-specific-item" at bounding box center [813, 302] width 15 height 15
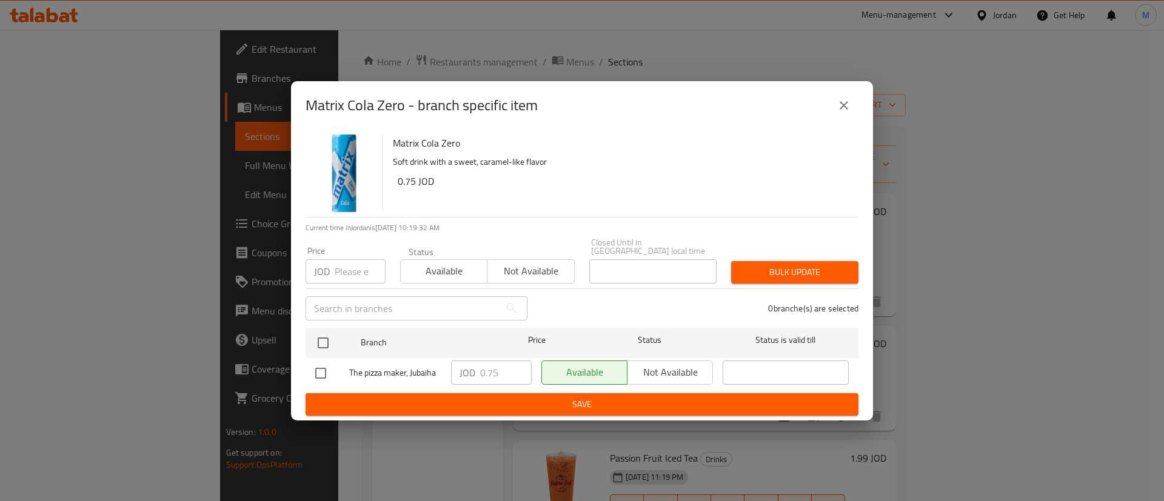
click at [843, 113] on icon "close" at bounding box center [844, 105] width 15 height 15
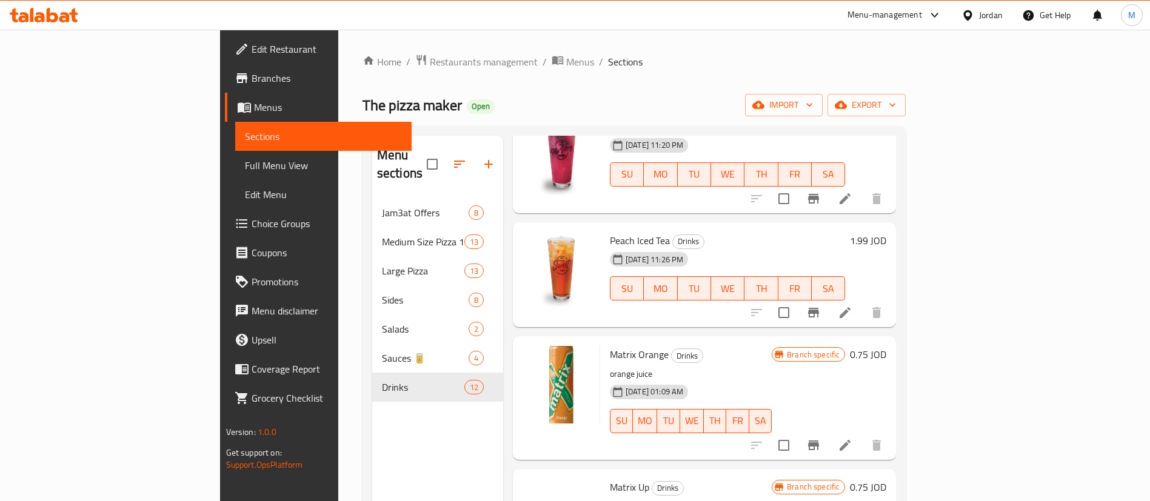
scroll to position [637, 0]
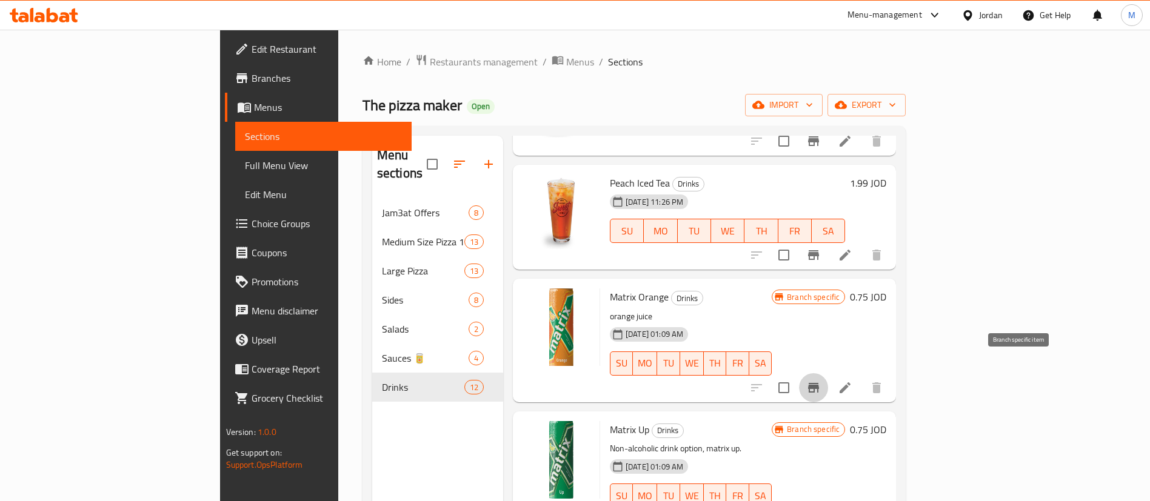
click at [819, 383] on icon "Branch-specific-item" at bounding box center [813, 388] width 11 height 10
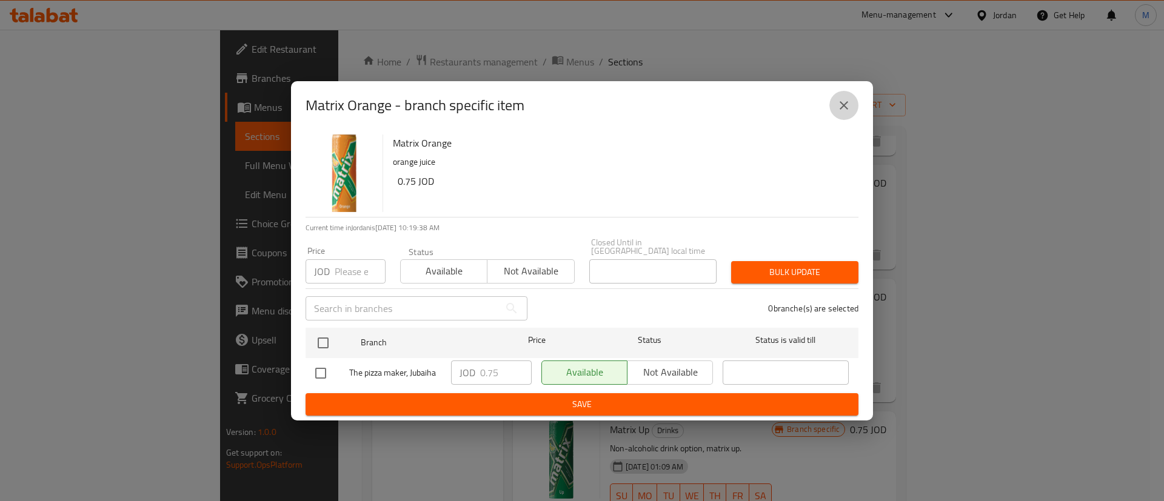
click at [846, 113] on icon "close" at bounding box center [844, 105] width 15 height 15
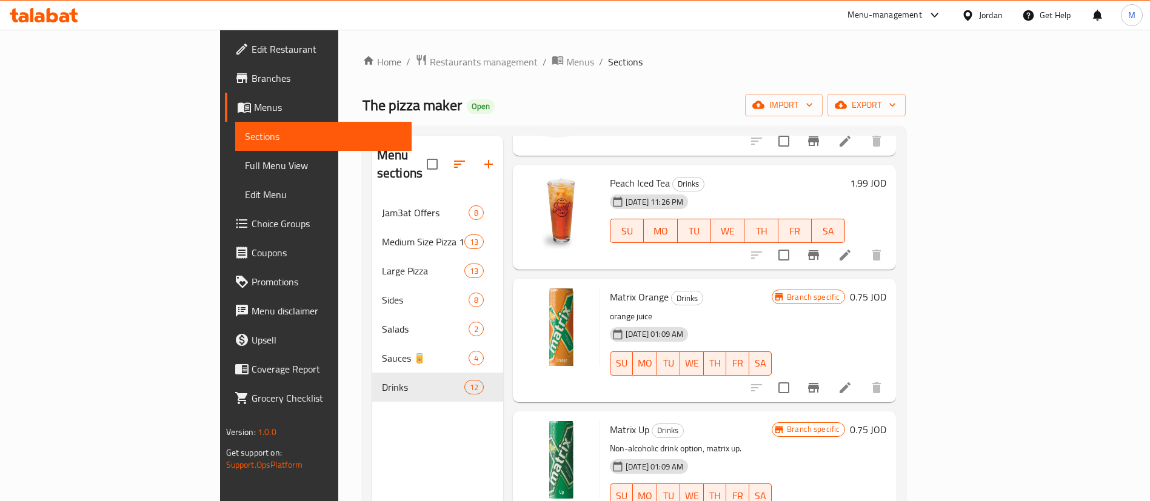
scroll to position [728, 0]
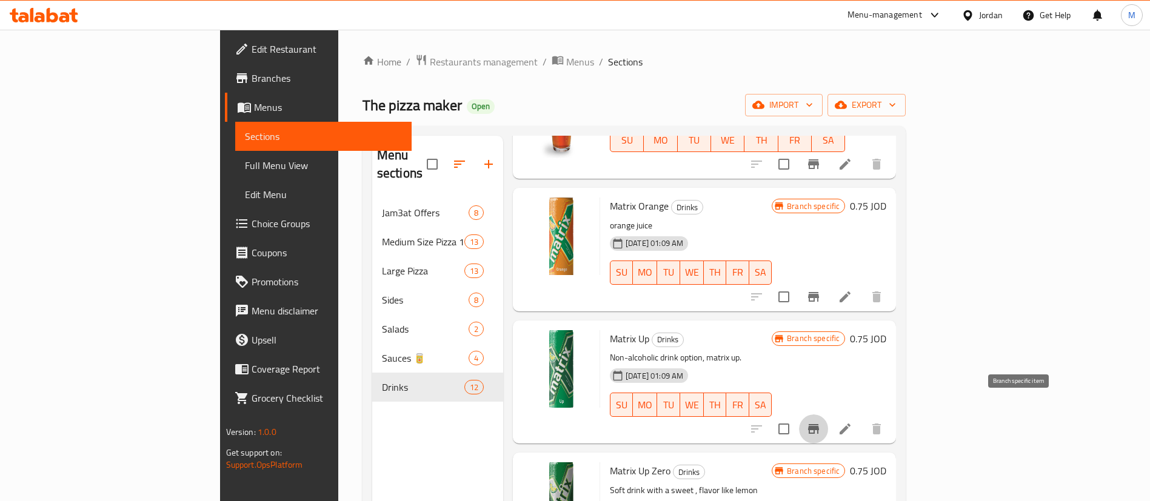
click at [819, 424] on icon "Branch-specific-item" at bounding box center [813, 429] width 11 height 10
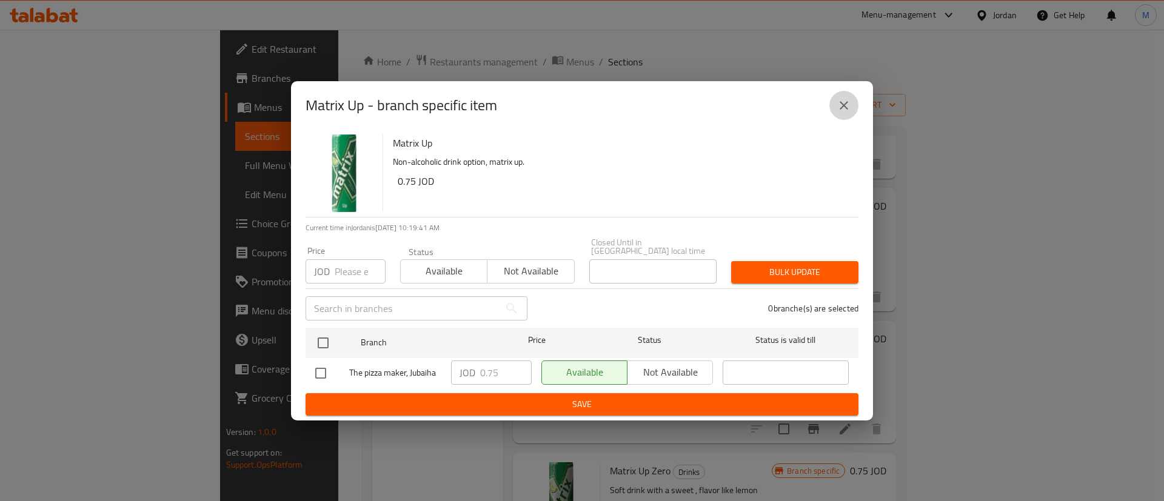
click at [838, 112] on icon "close" at bounding box center [844, 105] width 15 height 15
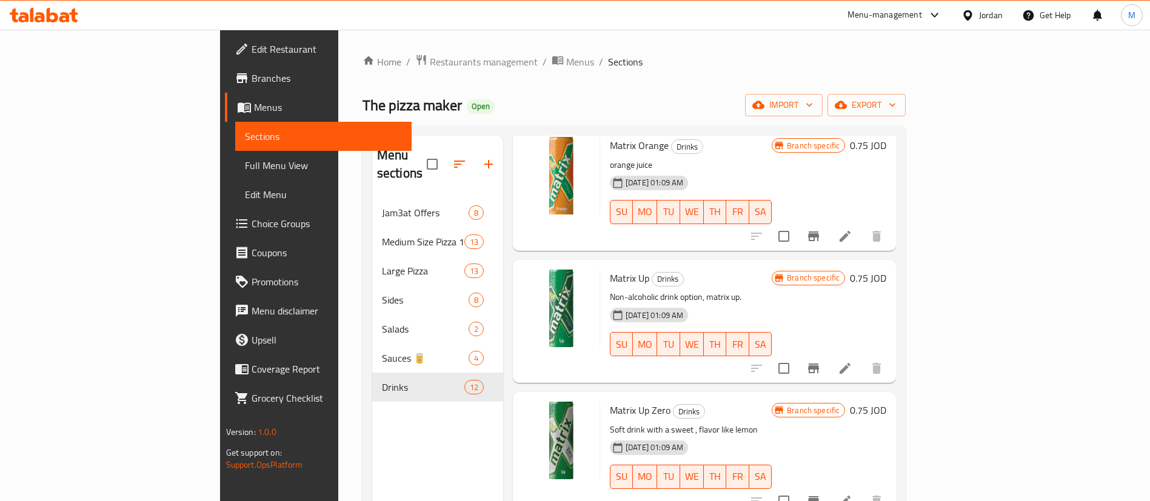
scroll to position [910, 0]
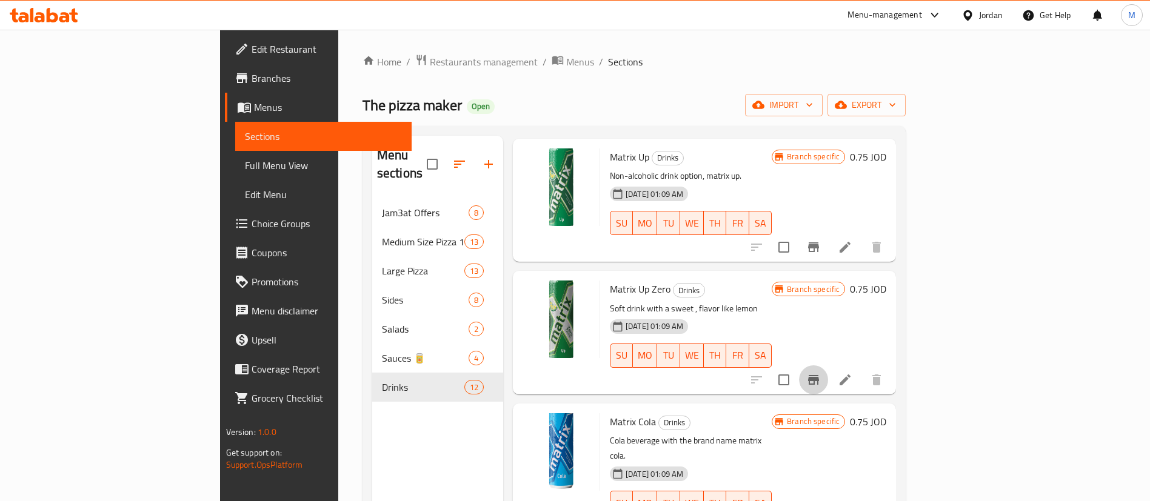
click at [821, 373] on icon "Branch-specific-item" at bounding box center [813, 380] width 15 height 15
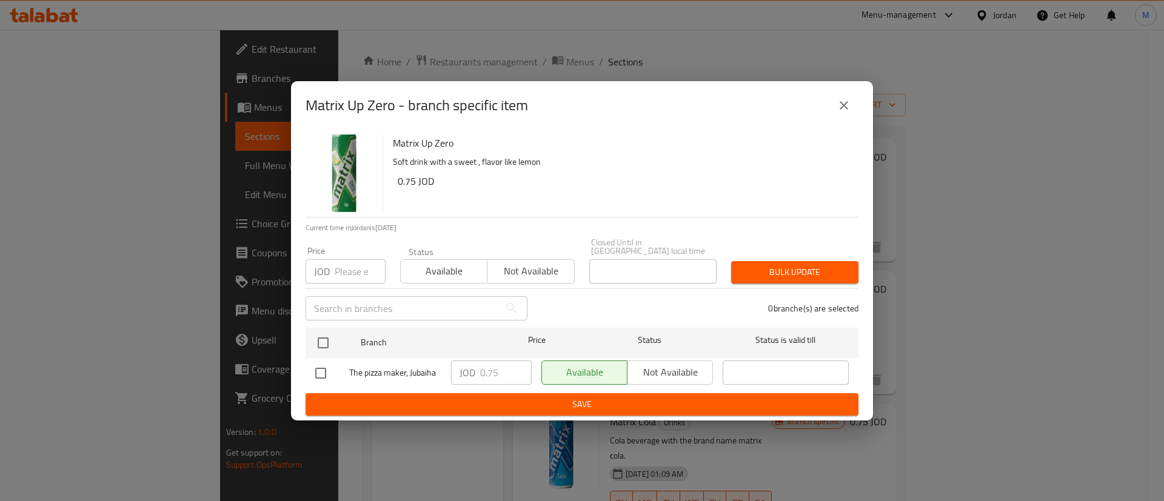
click at [846, 108] on icon "close" at bounding box center [844, 105] width 15 height 15
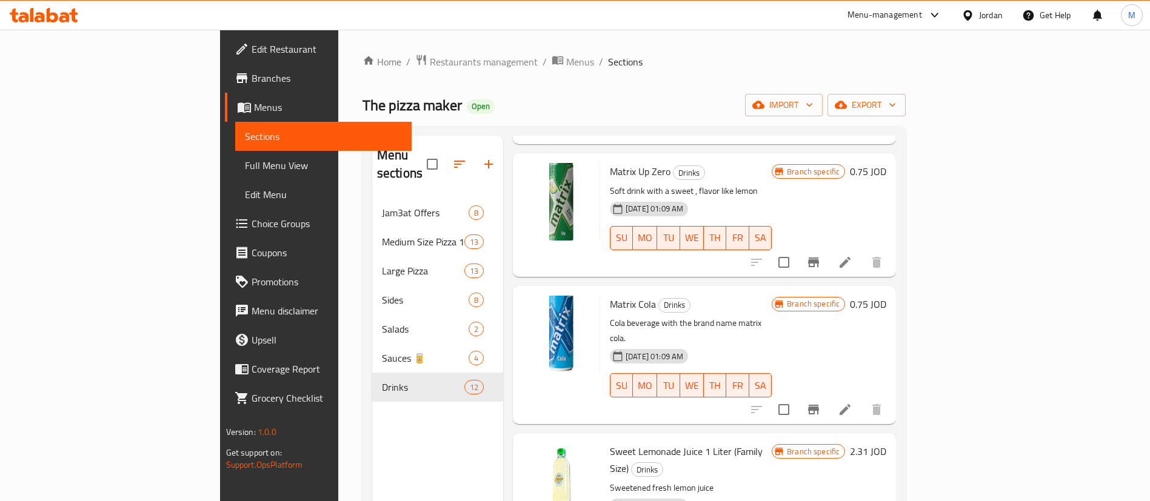
scroll to position [1046, 0]
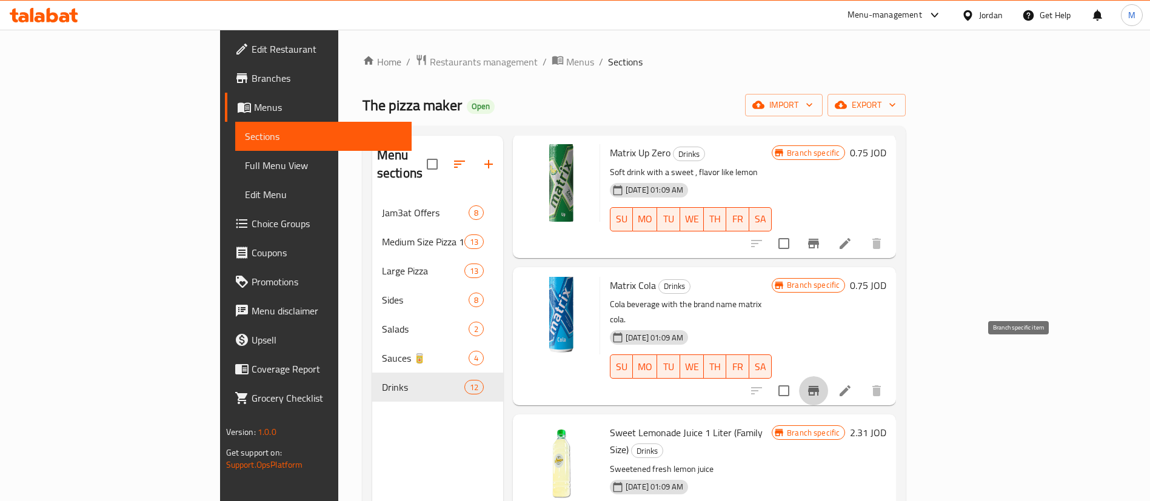
click at [819, 386] on icon "Branch-specific-item" at bounding box center [813, 391] width 11 height 10
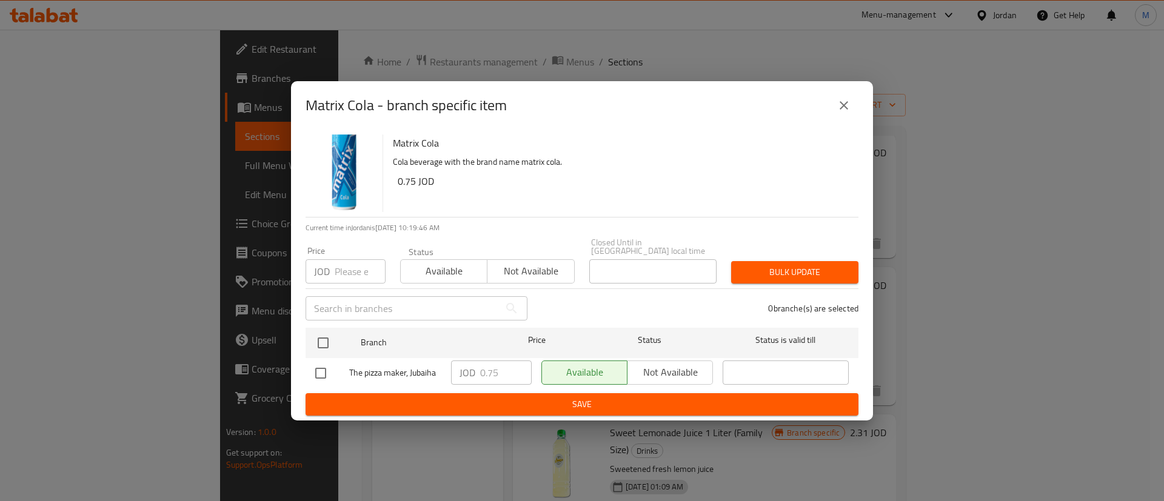
click at [846, 110] on icon "close" at bounding box center [844, 105] width 15 height 15
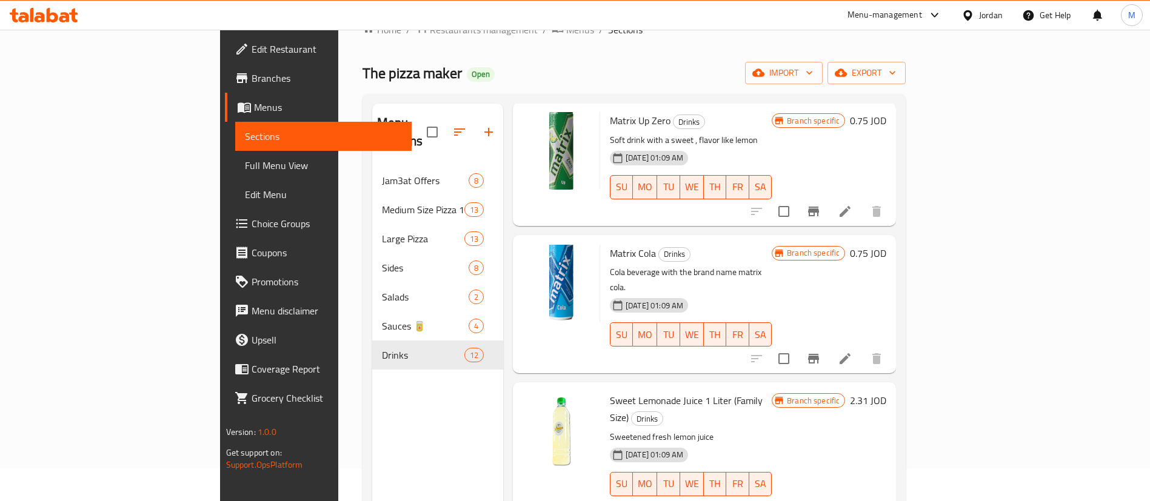
scroll to position [91, 0]
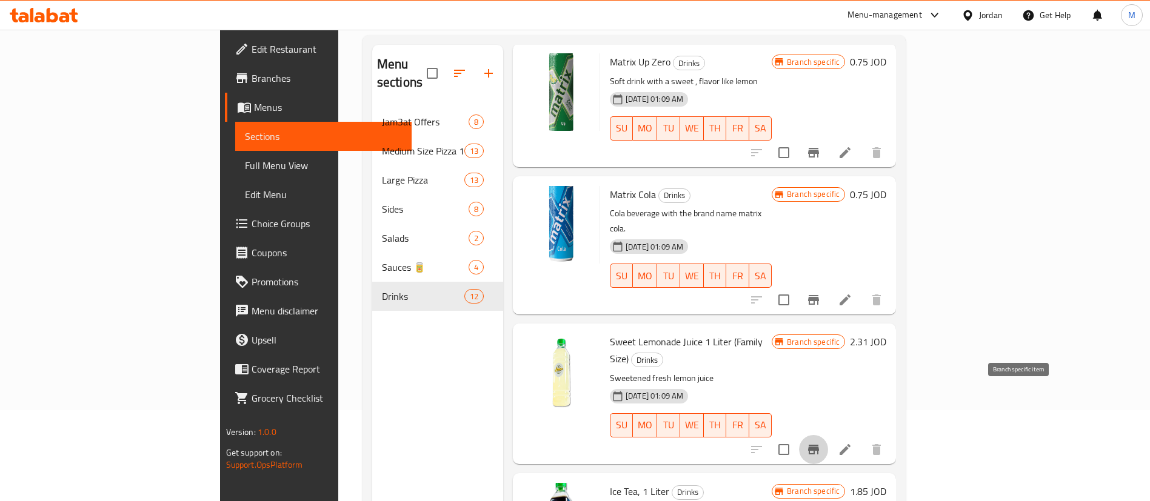
click at [821, 443] on icon "Branch-specific-item" at bounding box center [813, 450] width 15 height 15
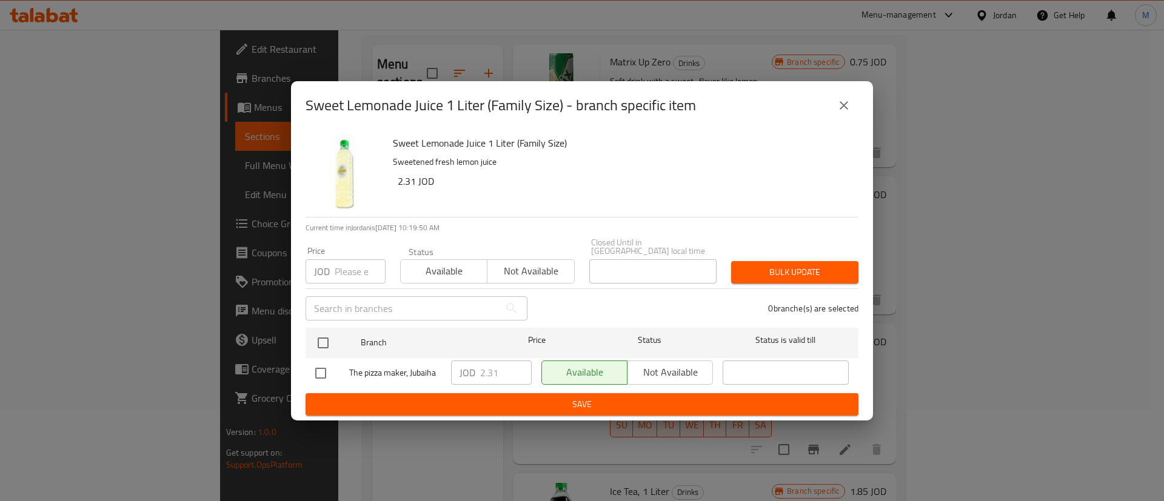
click at [839, 109] on icon "close" at bounding box center [844, 105] width 15 height 15
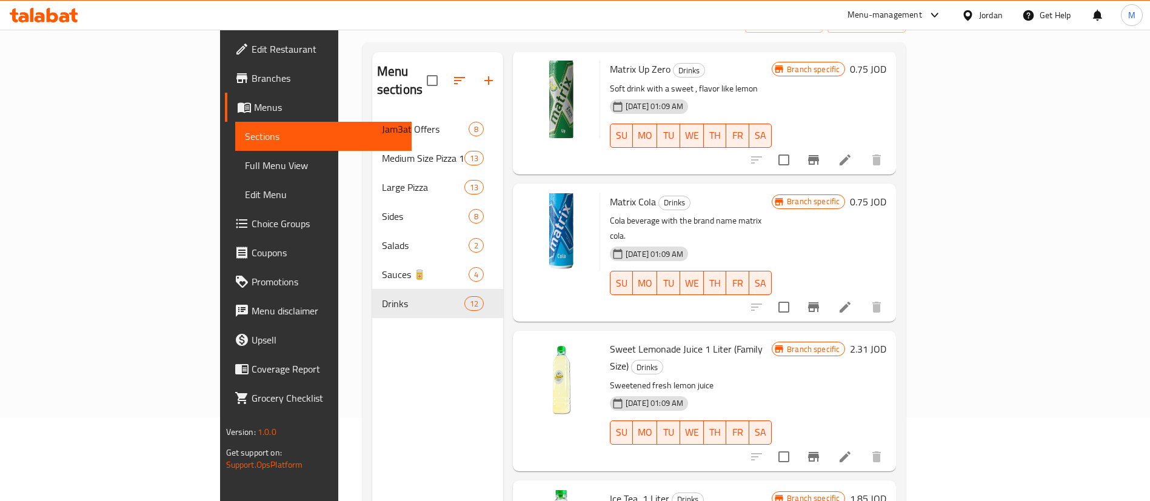
scroll to position [170, 0]
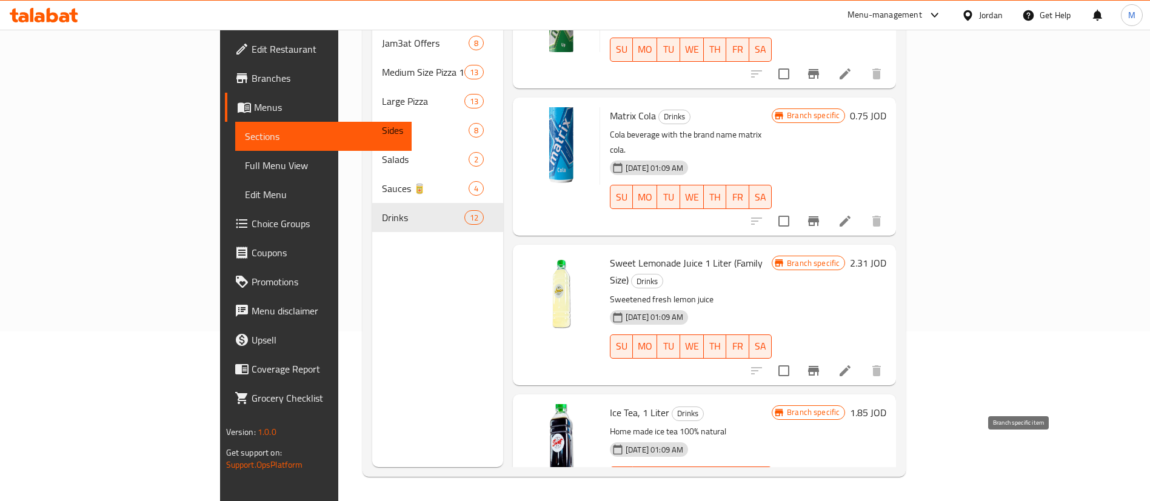
click at [821, 496] on icon "Branch-specific-item" at bounding box center [813, 503] width 15 height 15
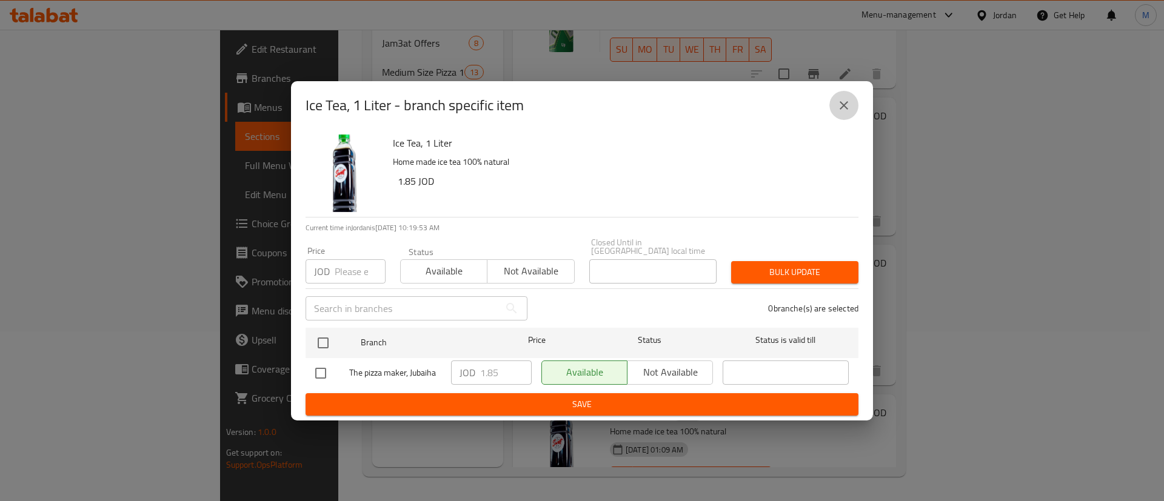
click at [834, 106] on button "close" at bounding box center [843, 105] width 29 height 29
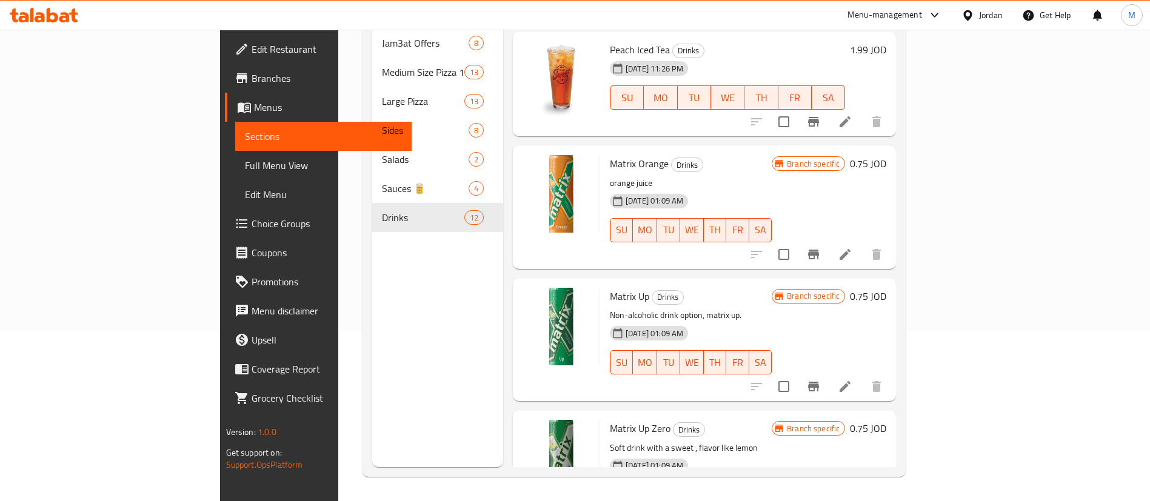
scroll to position [591, 0]
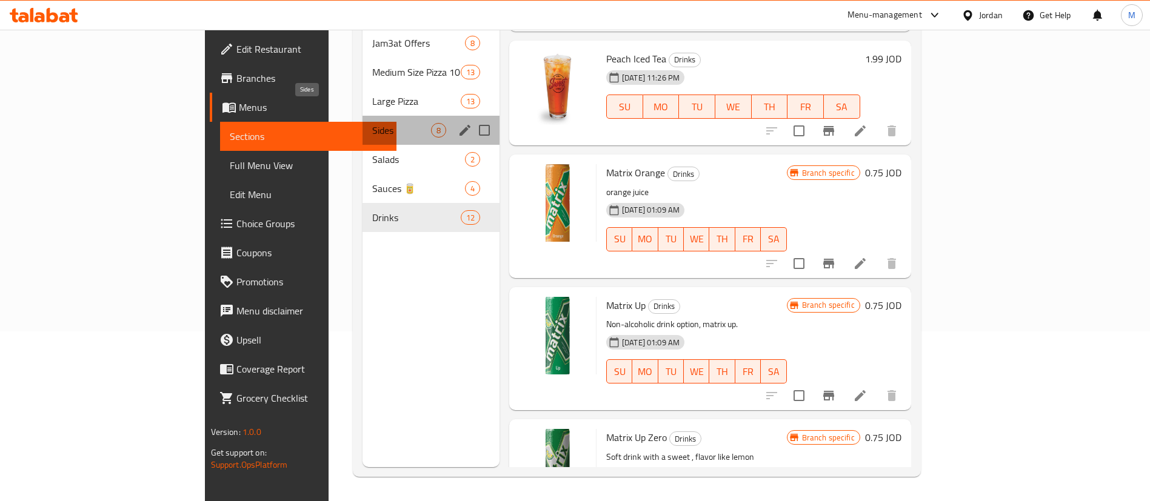
click at [372, 123] on span "Sides" at bounding box center [401, 130] width 59 height 15
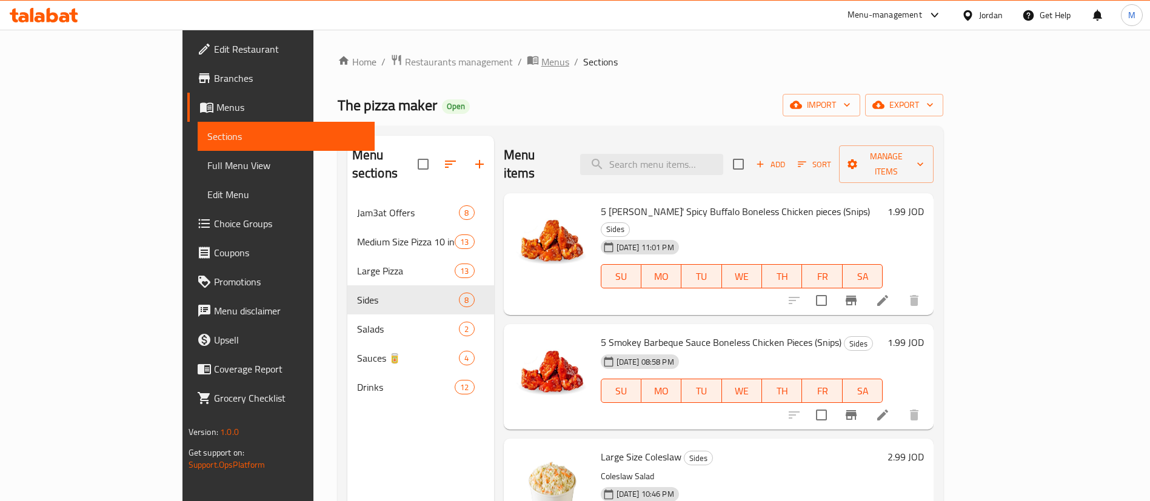
click at [541, 63] on span "Menus" at bounding box center [555, 62] width 28 height 15
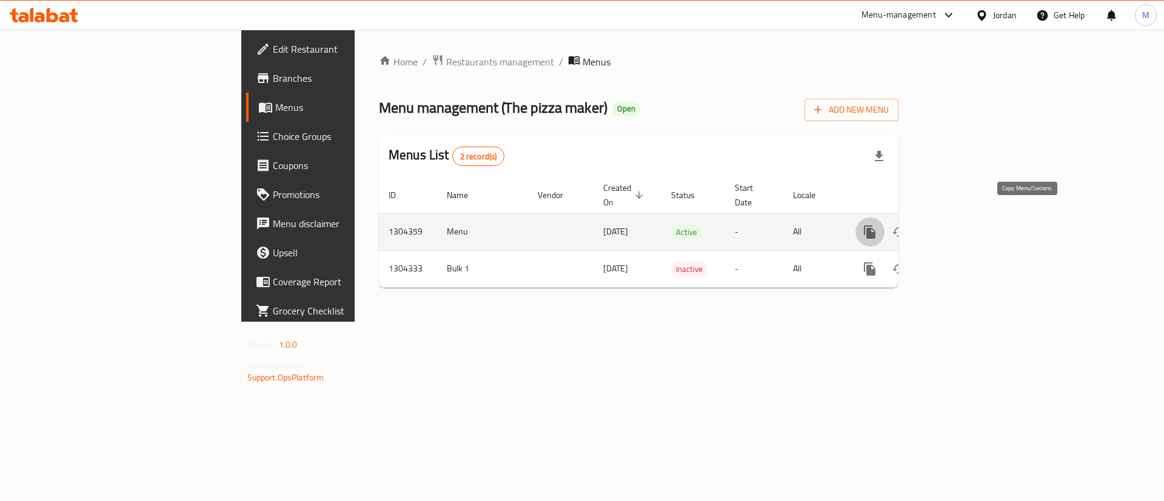
click at [876, 226] on icon "more" at bounding box center [870, 232] width 12 height 13
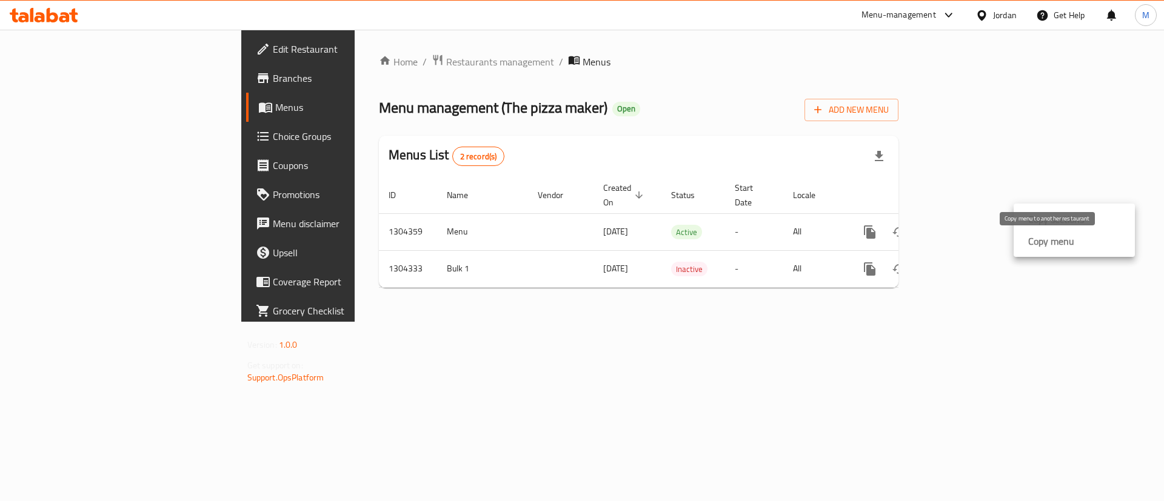
click at [1042, 238] on strong "Copy menu" at bounding box center [1051, 241] width 46 height 15
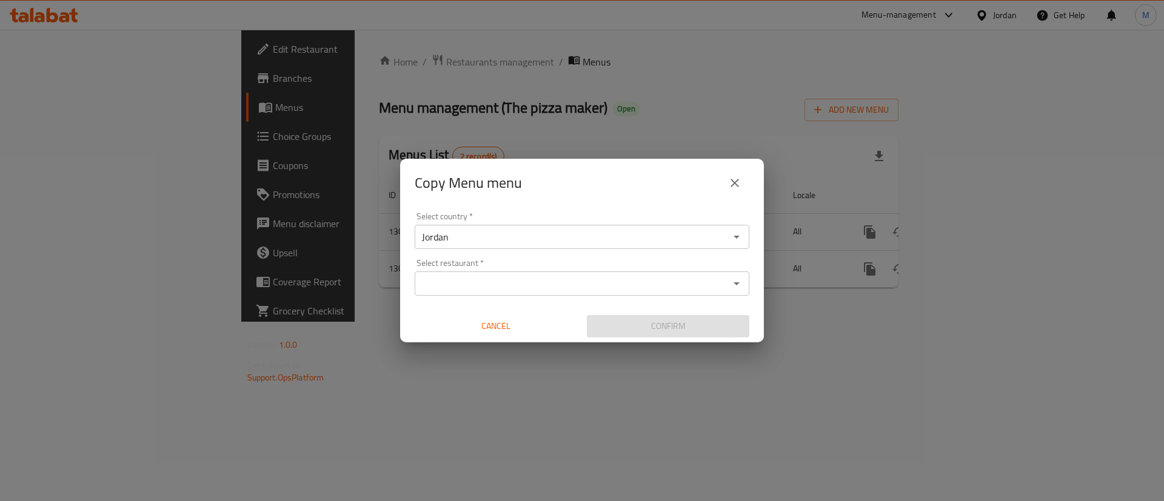
click at [655, 286] on input "Select restaurant   *" at bounding box center [571, 283] width 307 height 17
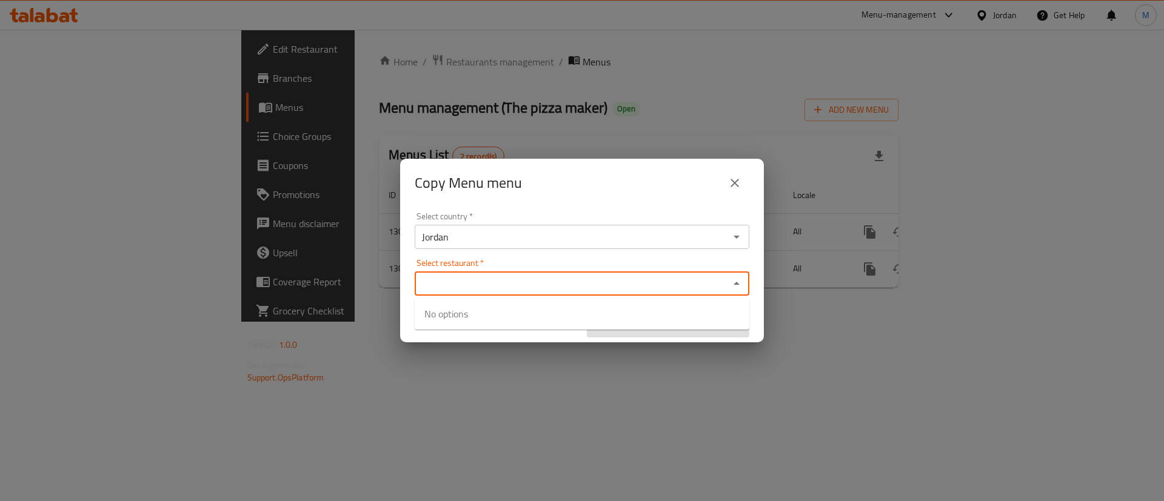
paste input "The pizza maker"
type input "The pizza maker"
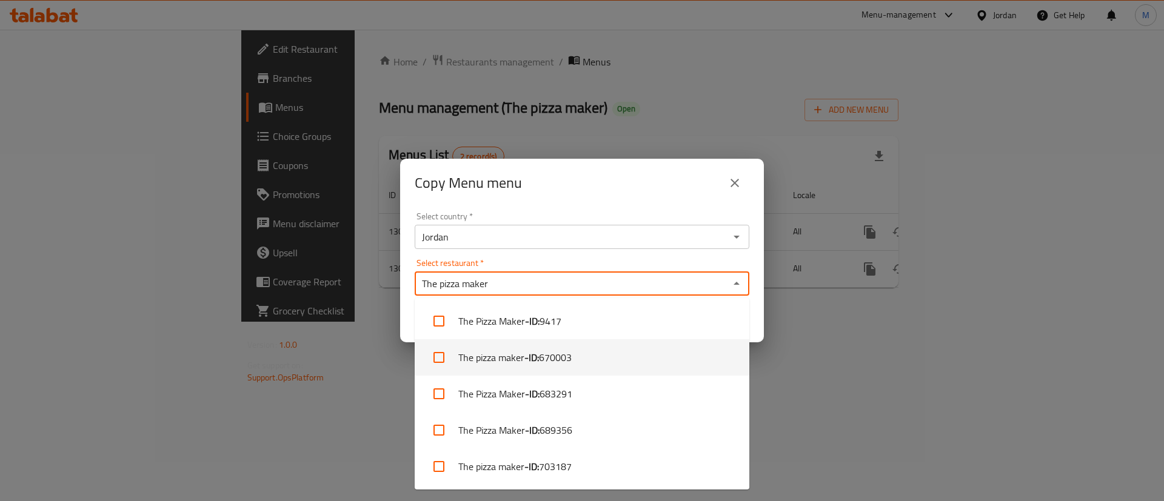
click at [437, 358] on input "checkbox" at bounding box center [438, 357] width 29 height 29
checkbox input "true"
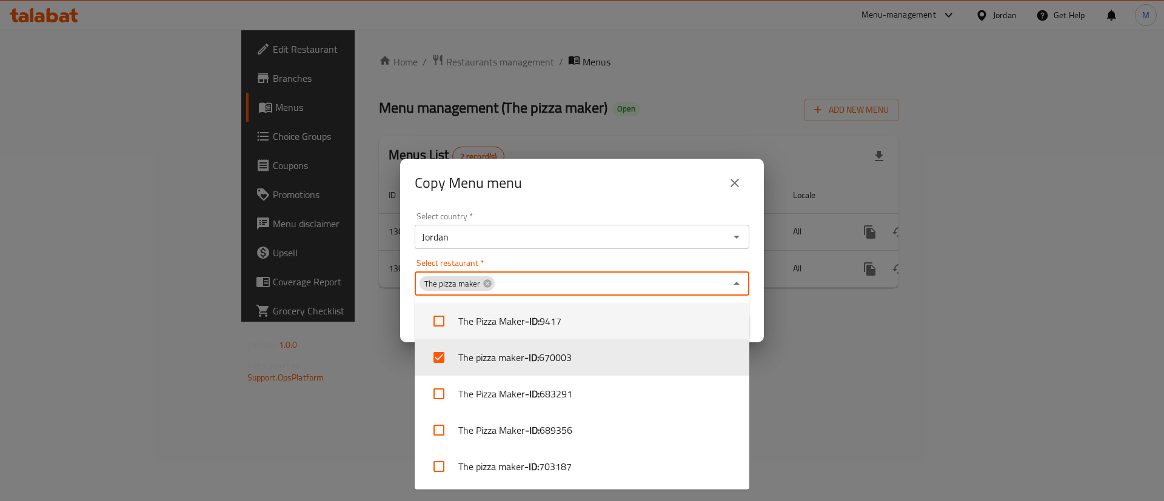
click at [675, 195] on div "Copy Menu menu" at bounding box center [582, 183] width 335 height 29
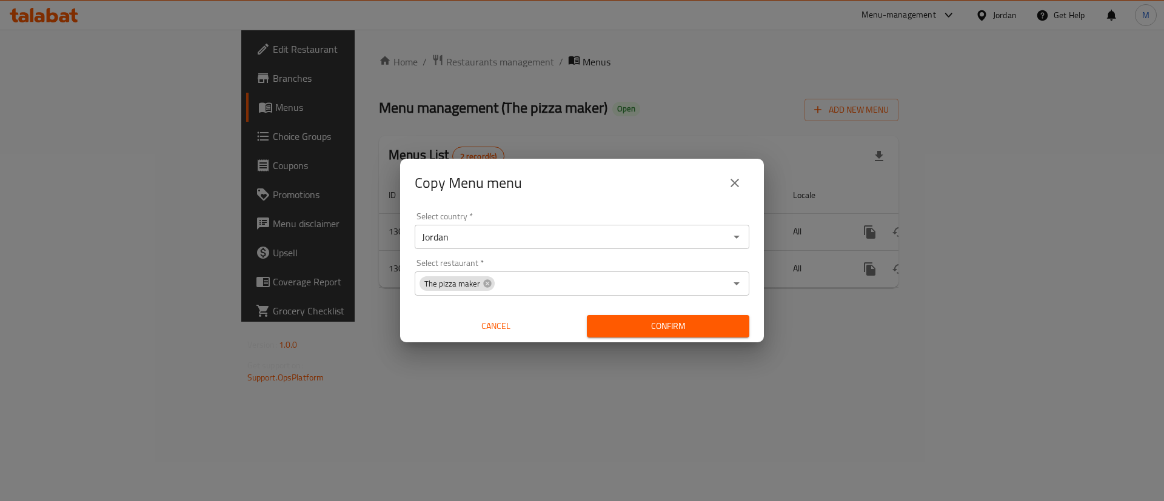
click at [718, 323] on span "Confirm" at bounding box center [668, 326] width 143 height 15
